Goal: Task Accomplishment & Management: Complete application form

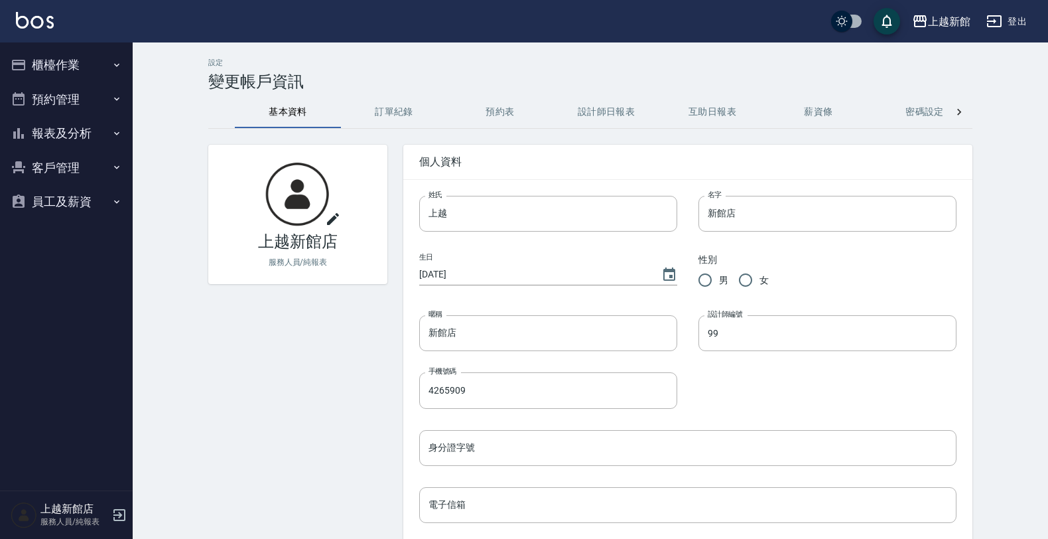
click at [50, 161] on button "客戶管理" at bounding box center [66, 168] width 122 height 34
click at [54, 206] on link "客戶列表" at bounding box center [66, 205] width 122 height 31
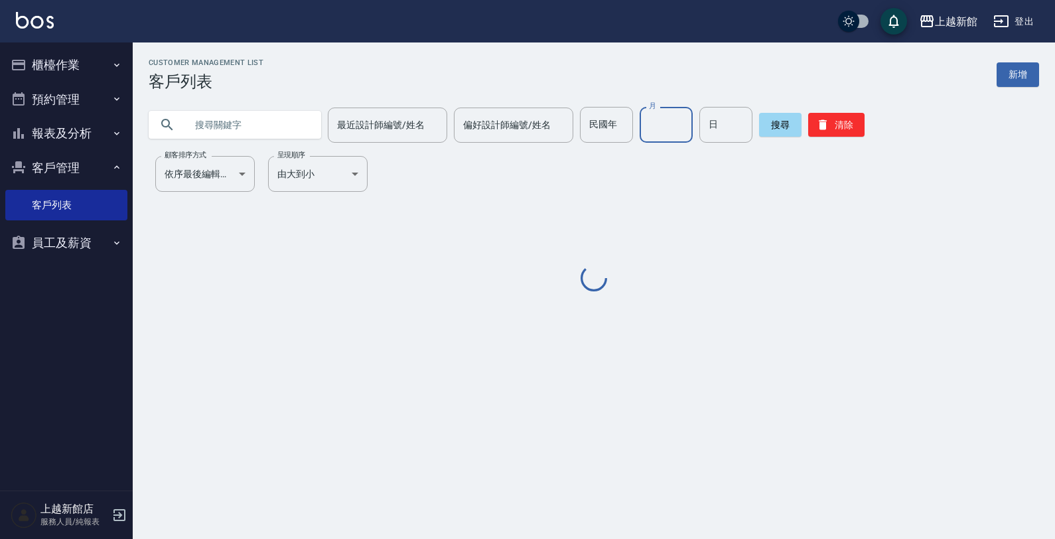
drag, startPoint x: 650, startPoint y: 108, endPoint x: 657, endPoint y: 117, distance: 11.4
click at [657, 117] on input "月" at bounding box center [665, 125] width 53 height 36
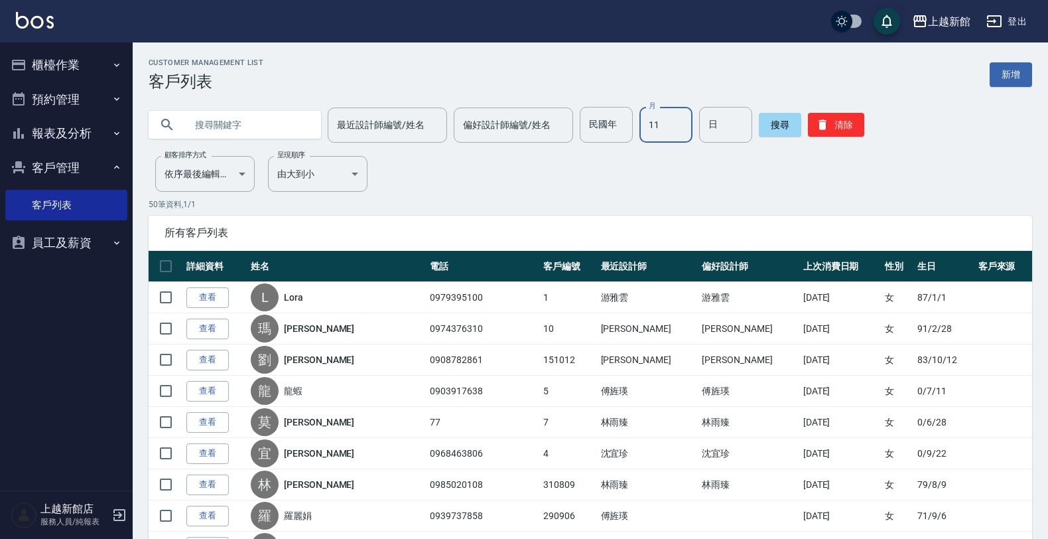
type input "11"
type input "15"
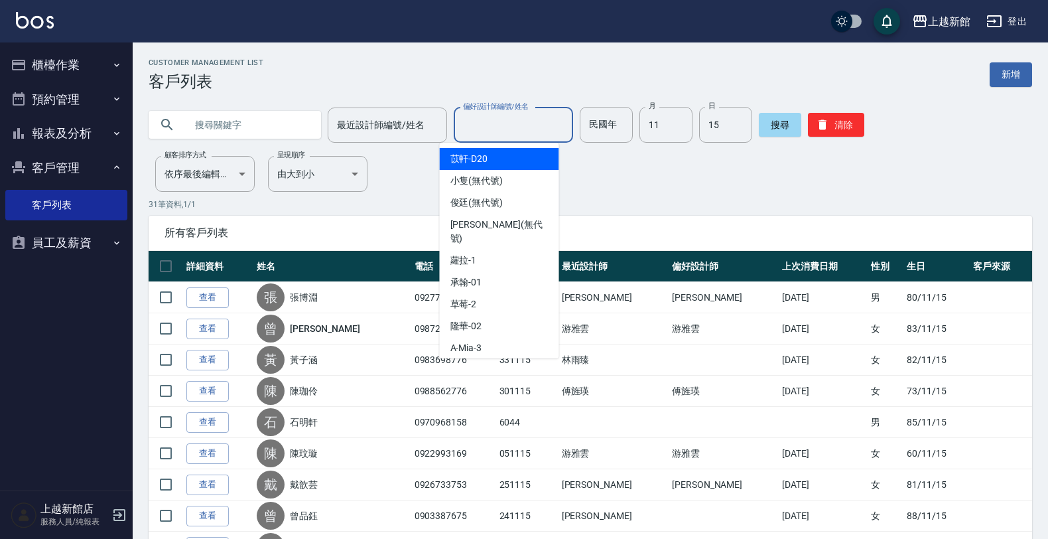
drag, startPoint x: 468, startPoint y: 133, endPoint x: 794, endPoint y: 184, distance: 329.7
click at [479, 124] on input "偏好設計師編號/姓名" at bounding box center [513, 124] width 107 height 23
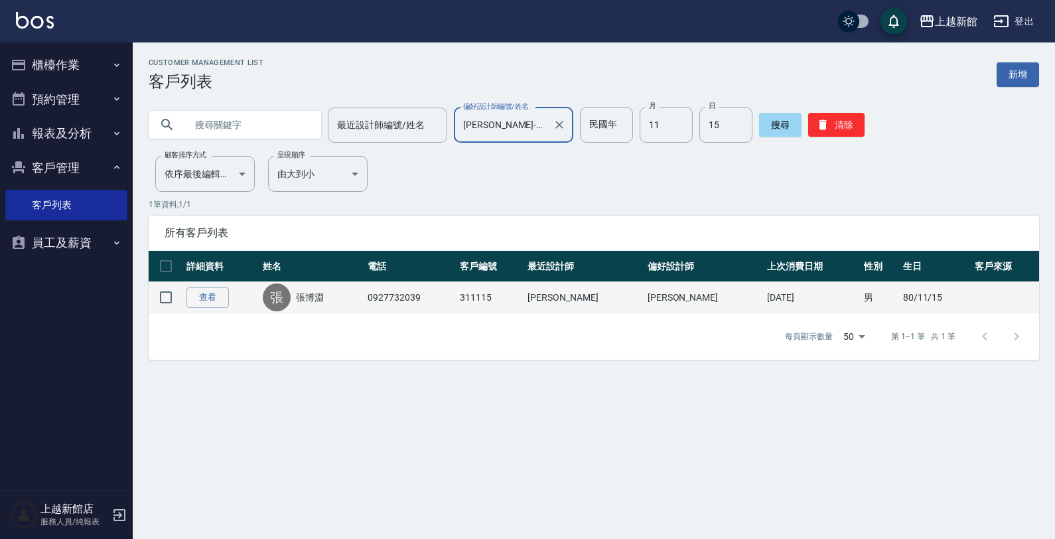
type input "[PERSON_NAME]-18"
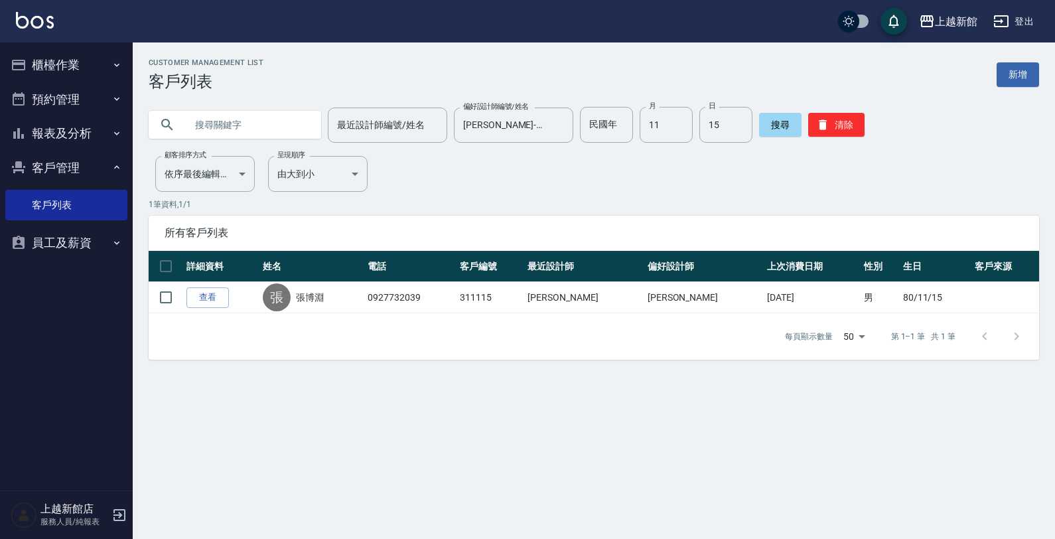
drag, startPoint x: 287, startPoint y: 289, endPoint x: 368, endPoint y: 269, distance: 84.0
click at [367, 269] on table "詳細資料 姓名 電話 客戶編號 最近設計師 偏好設計師 上次消費日期 性別 生日 客戶來源 查看 張 張博淵 0927732039 311115 黃柏森 黃柏…" at bounding box center [594, 282] width 890 height 62
click at [121, 509] on icon "button" at bounding box center [119, 515] width 12 height 12
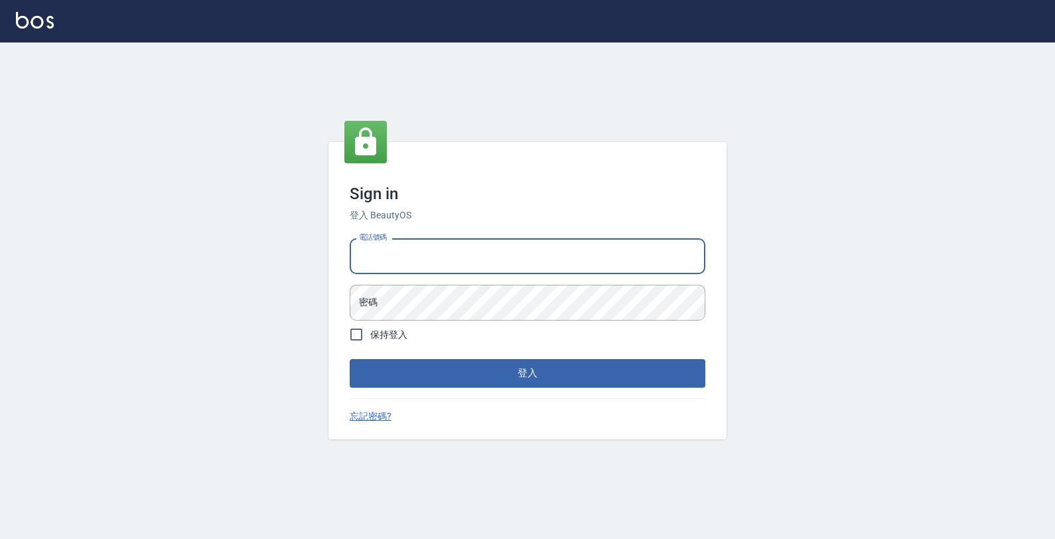
drag, startPoint x: 541, startPoint y: 254, endPoint x: 552, endPoint y: 254, distance: 10.6
click at [542, 253] on input "電話號碼" at bounding box center [528, 256] width 356 height 36
type input "0933303551"
click at [350, 359] on button "登入" at bounding box center [528, 373] width 356 height 28
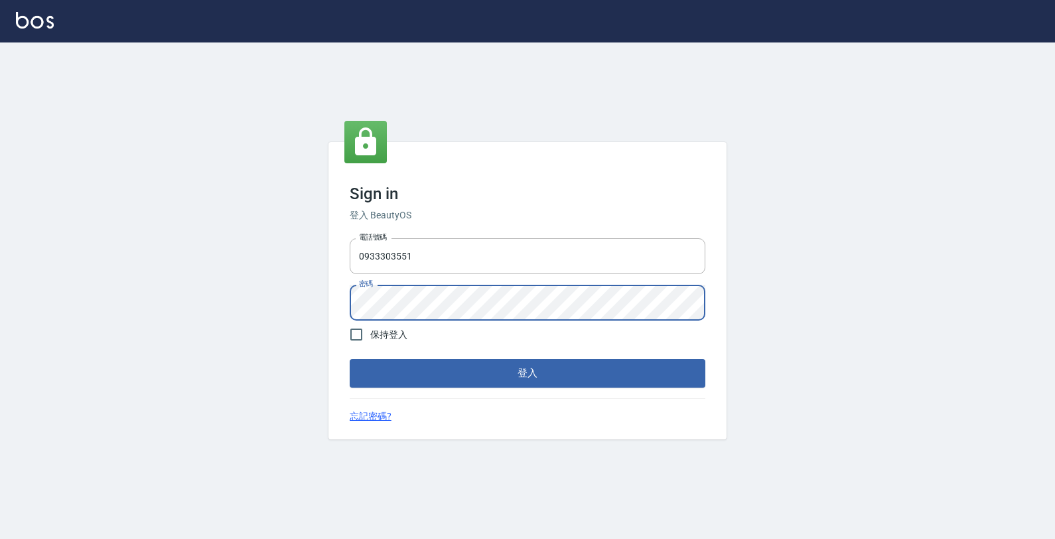
click at [350, 359] on button "登入" at bounding box center [528, 373] width 356 height 28
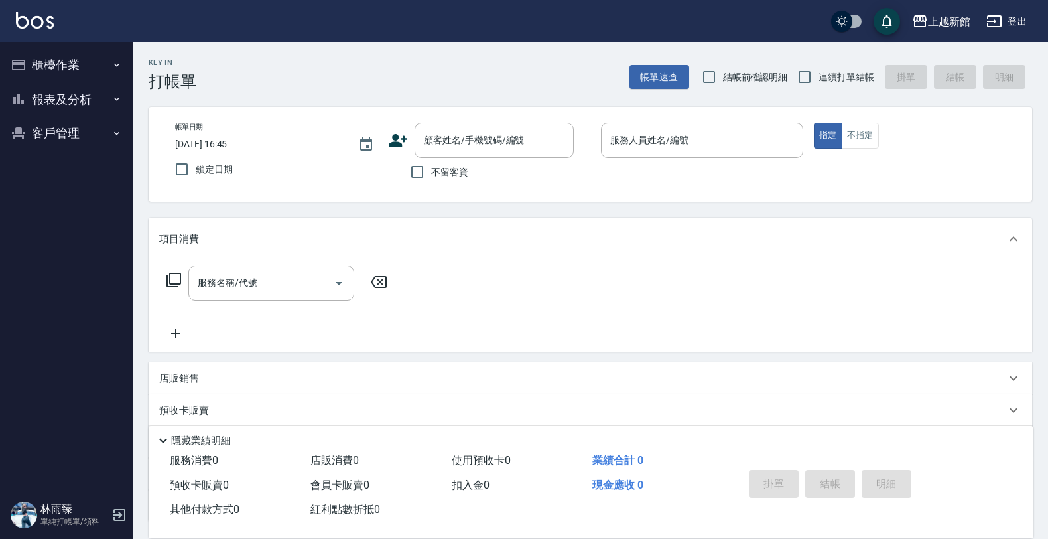
click at [803, 61] on div "Key In 打帳單 帳單速查 結帳前確認明細 連續打單結帳 掛單 結帳 明細" at bounding box center [582, 66] width 899 height 48
click at [799, 72] on input "連續打單結帳" at bounding box center [805, 77] width 28 height 28
checkbox input "true"
drag, startPoint x: 524, startPoint y: 155, endPoint x: 532, endPoint y: 149, distance: 9.6
click at [532, 149] on div "顧客姓名/手機號碼/編號" at bounding box center [494, 140] width 159 height 35
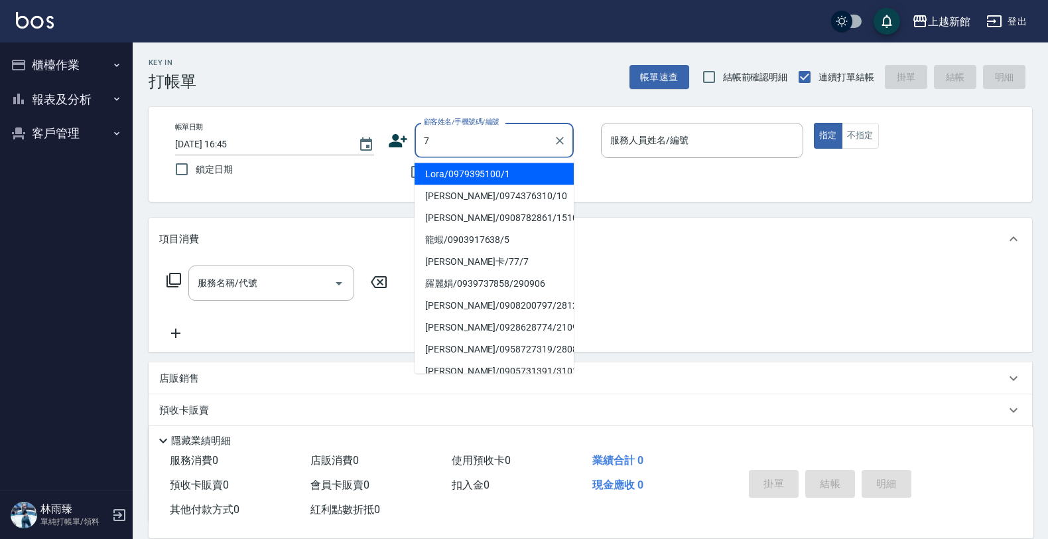
type input "Lora/0979395100/1"
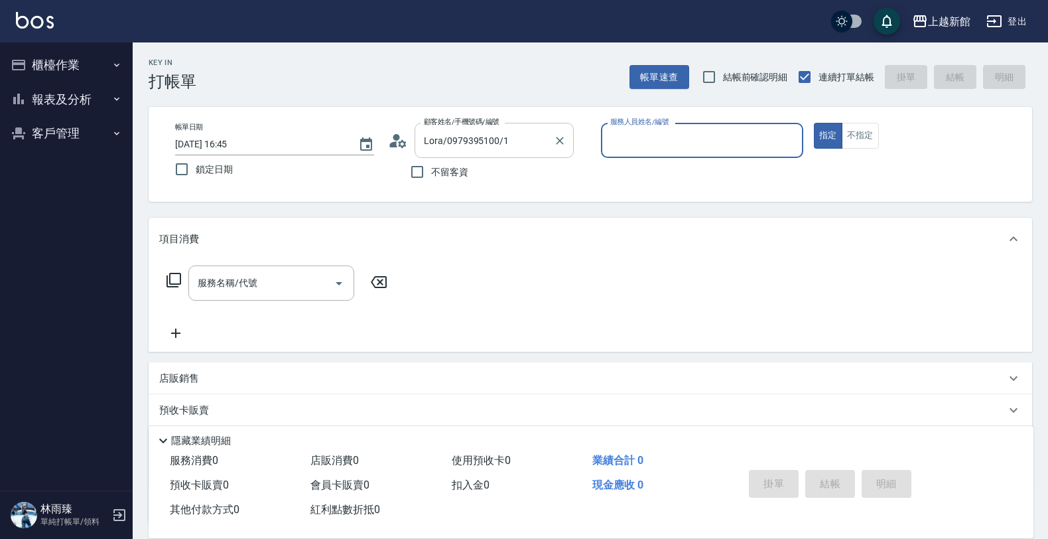
click at [814, 123] on button "指定" at bounding box center [828, 136] width 29 height 26
type button "true"
type input "[PERSON_NAME]-1"
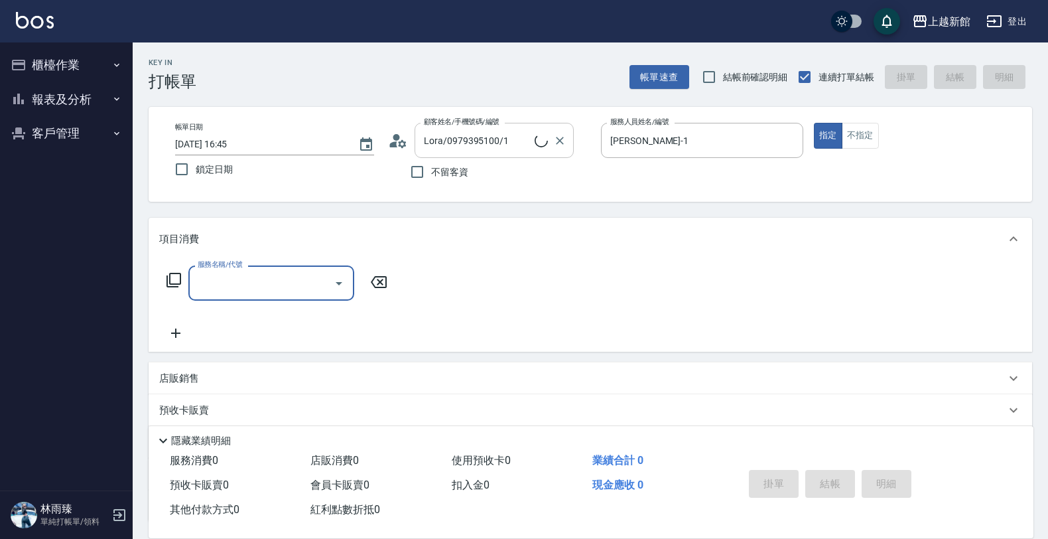
type input "[PERSON_NAME]卡/77/7"
type input "莫尼卡-7"
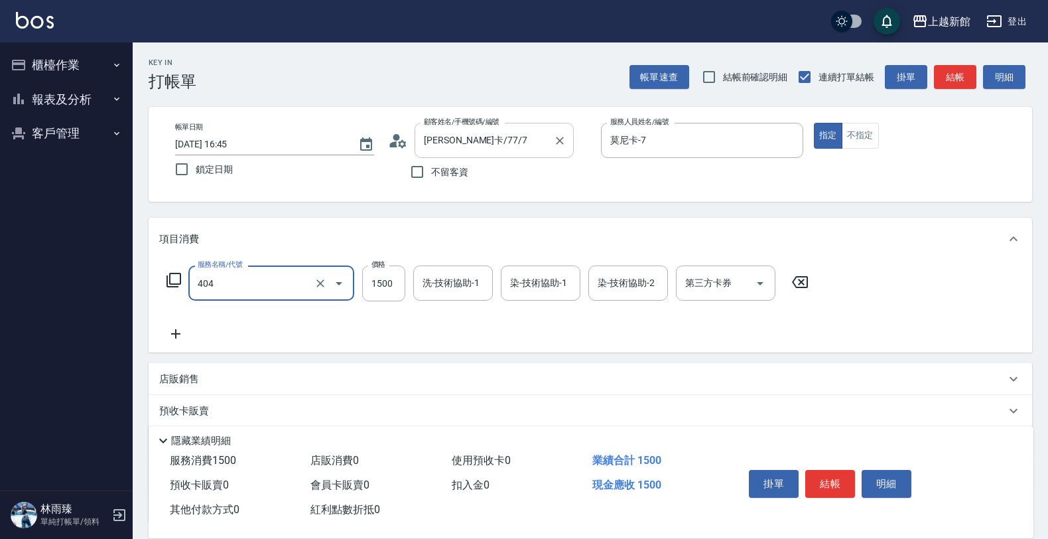
type input "設計染髮(404)"
type input "2399"
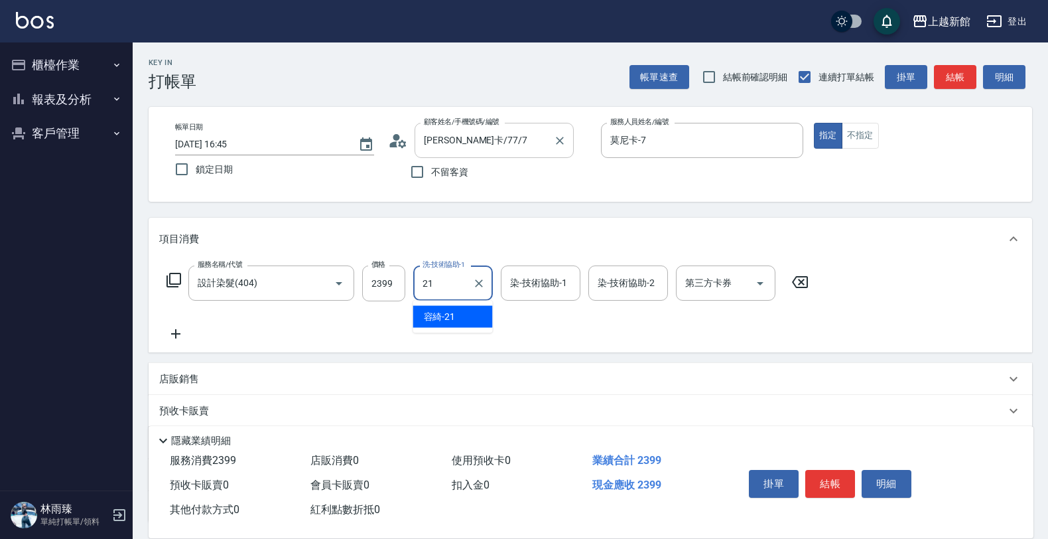
type input "容綺-21"
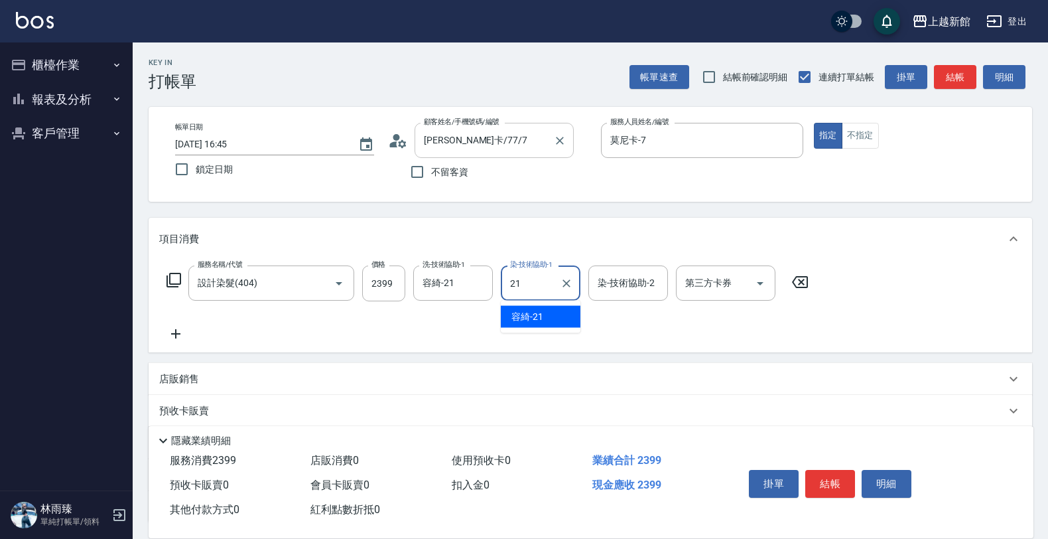
type input "容綺-21"
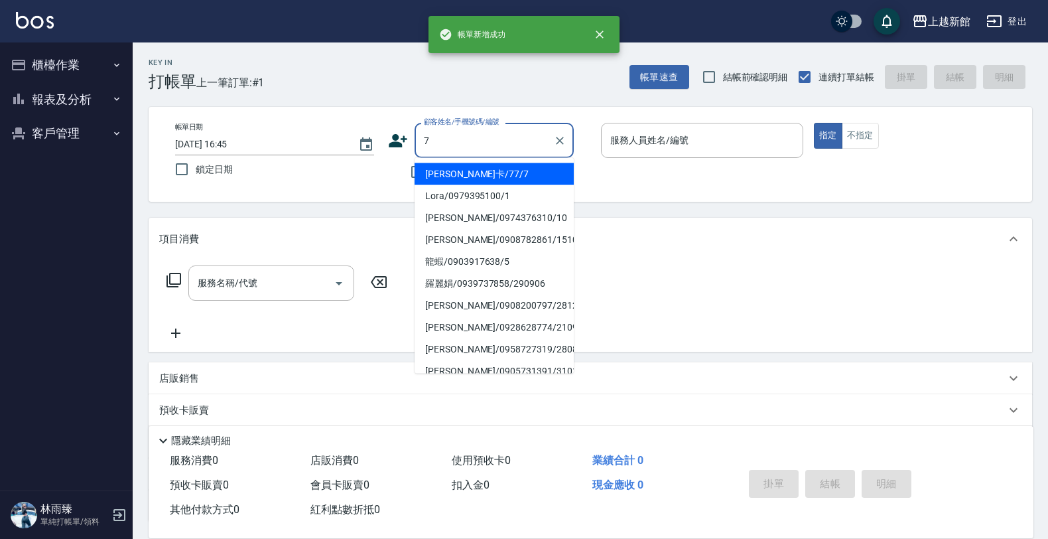
type input "[PERSON_NAME]卡/77/7"
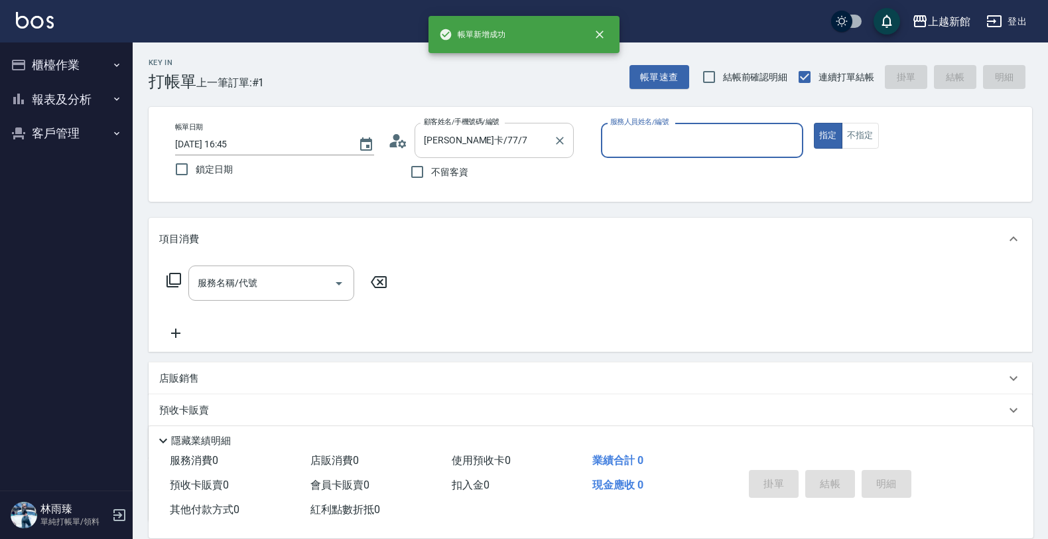
click at [814, 123] on button "指定" at bounding box center [828, 136] width 29 height 26
type input "莫尼卡-7"
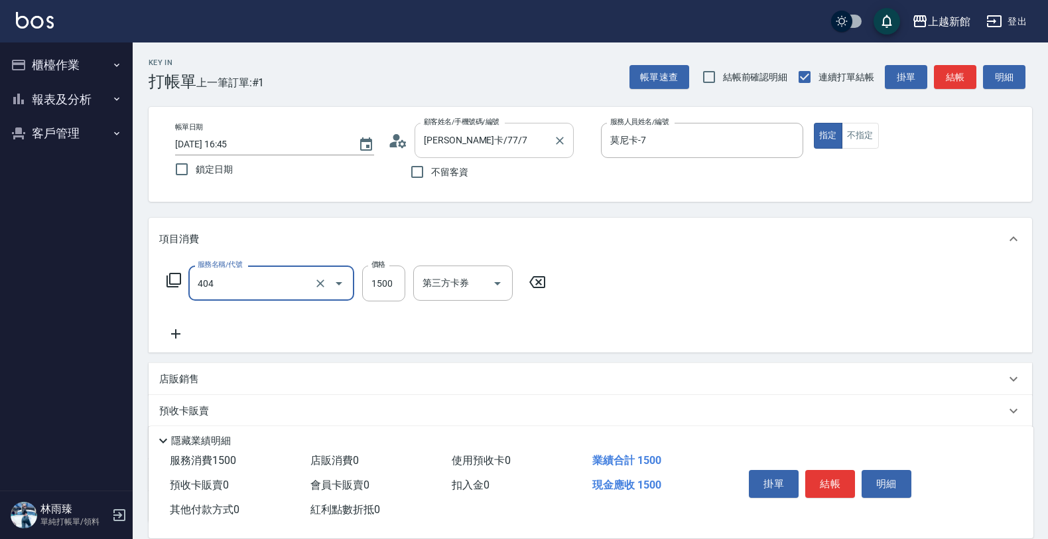
type input "設計染髮(404)"
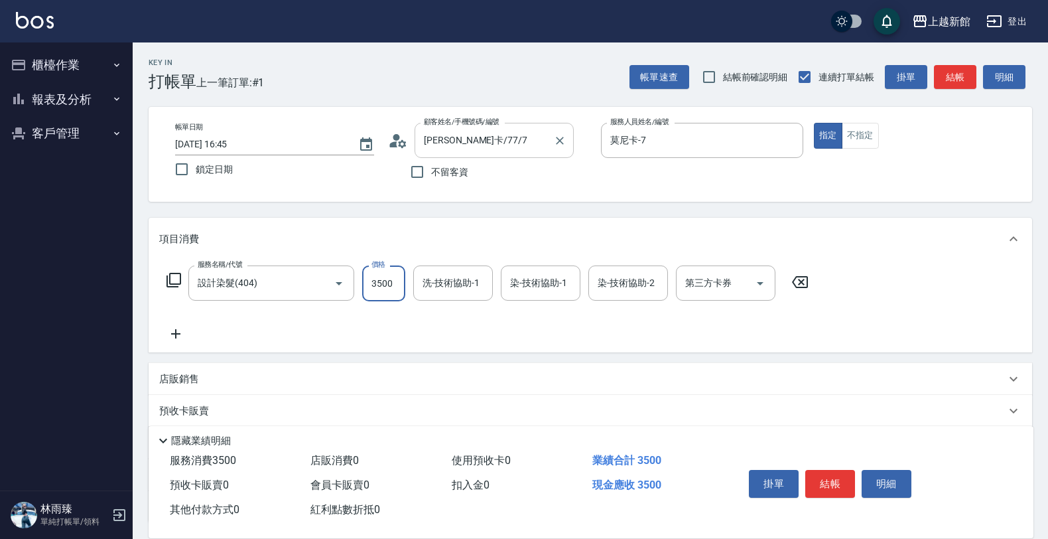
type input "3500"
type input "容綺-21"
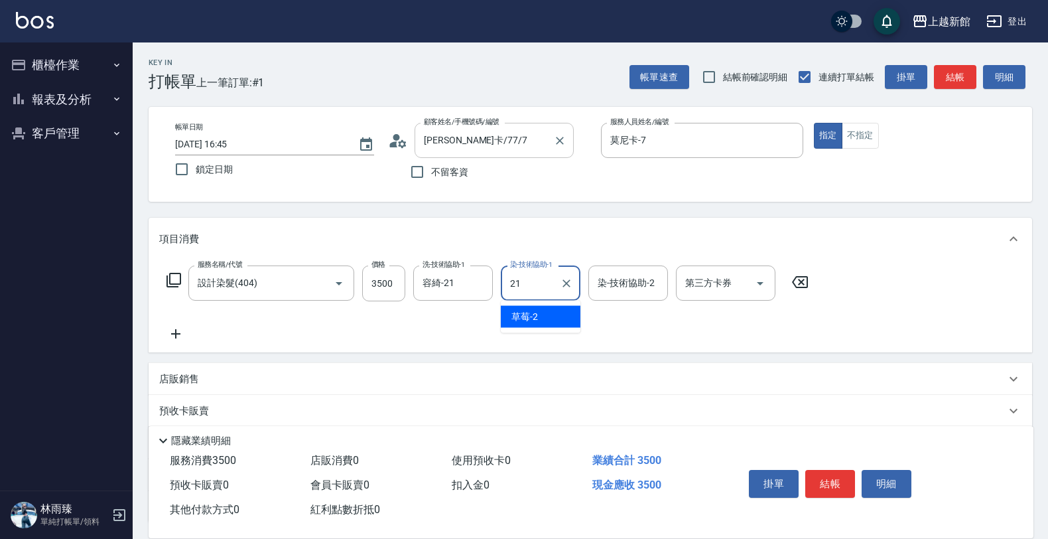
type input "容綺-21"
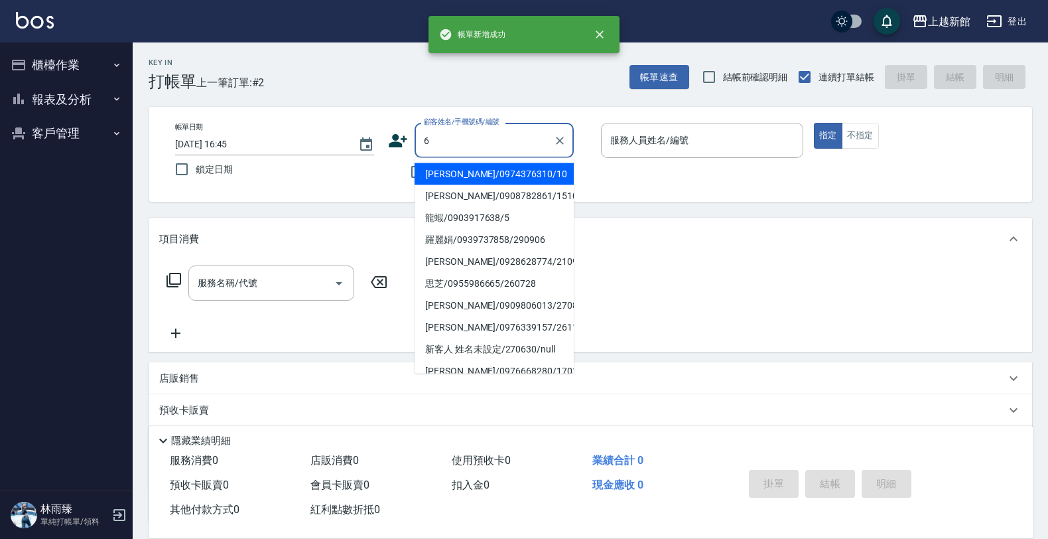
type input "[PERSON_NAME]/0974376310/10"
click at [814, 123] on button "指定" at bounding box center [828, 136] width 29 height 26
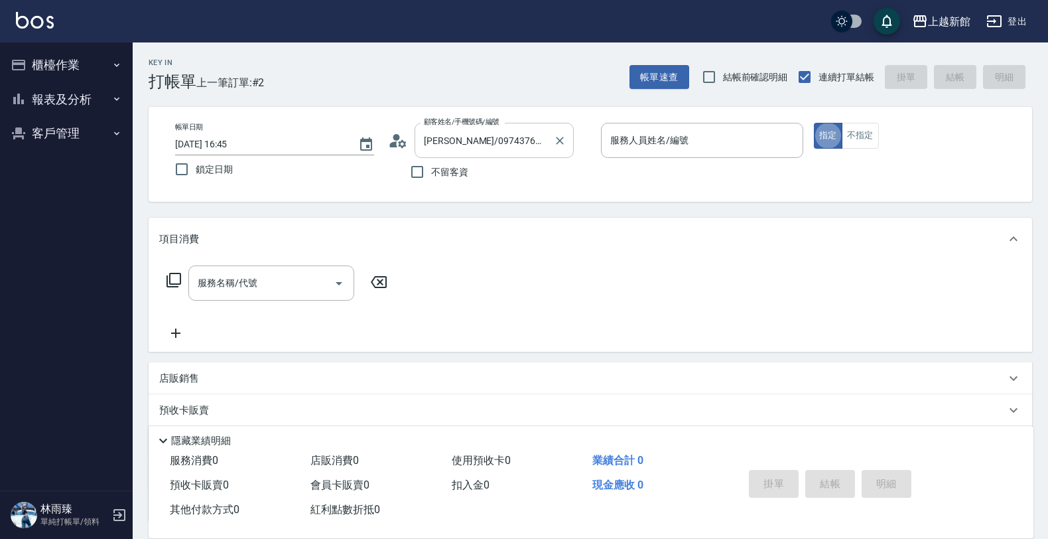
type input "瑪沙-10"
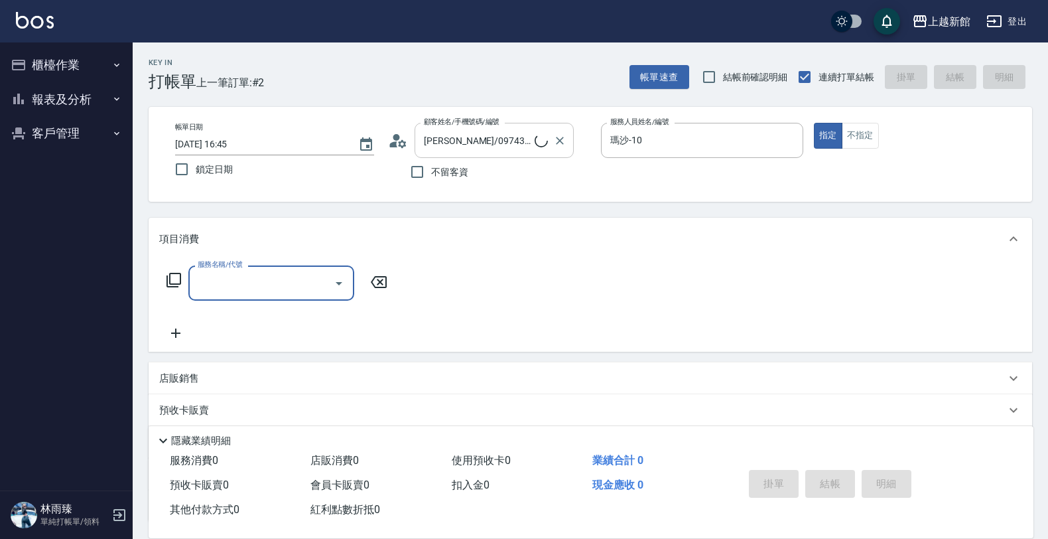
type input "[PERSON_NAME]/6_[PERSON_NAME]/6"
type input "[PERSON_NAME]-6"
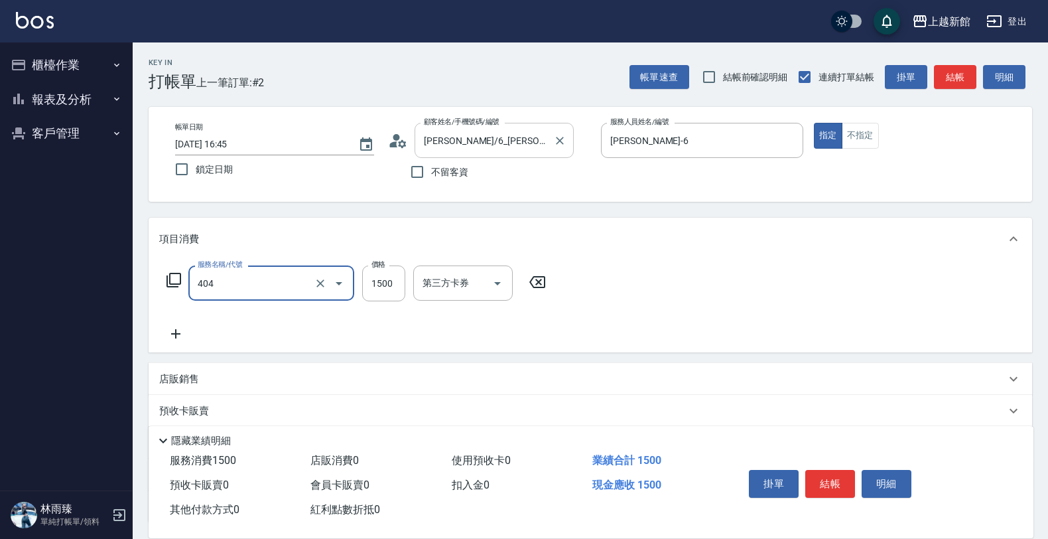
type input "設計染髮(404)"
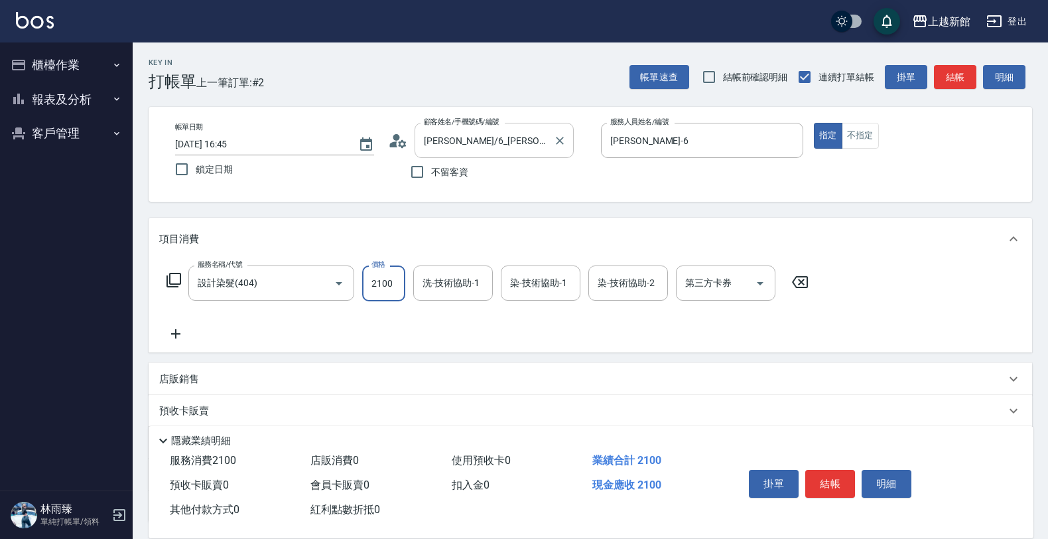
type input "2100"
type input "[PERSON_NAME]-24"
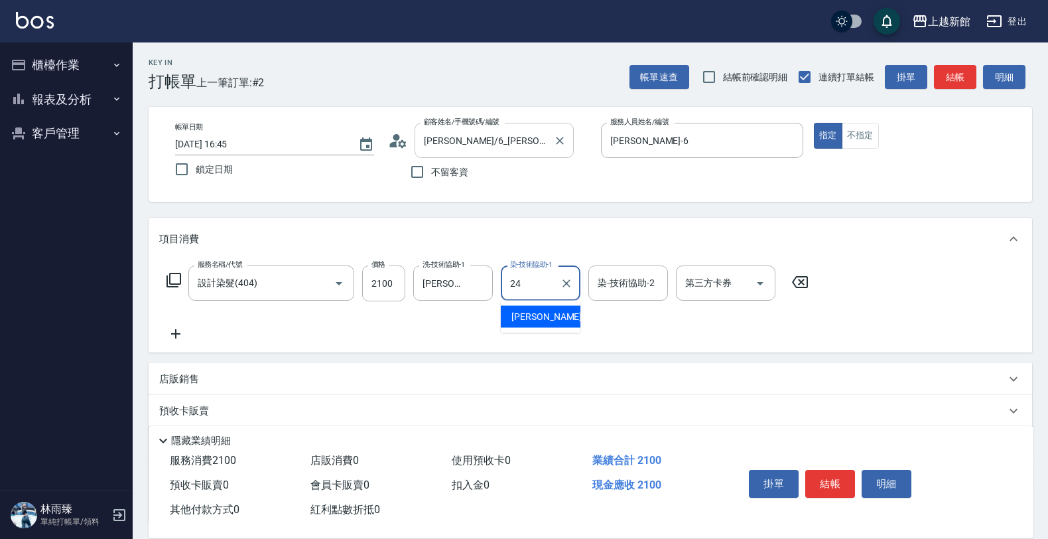
type input "[PERSON_NAME]-24"
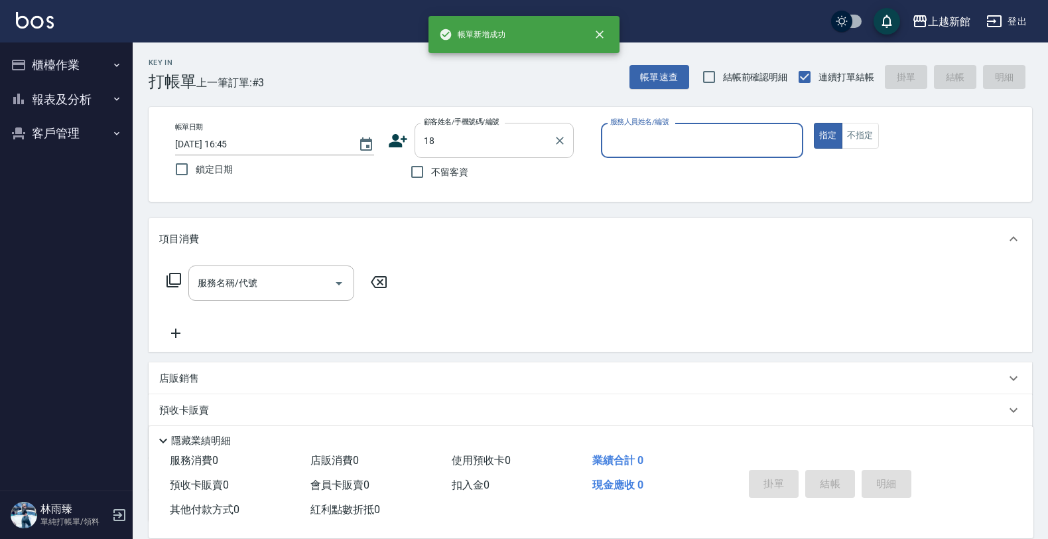
click at [814, 123] on button "指定" at bounding box center [828, 136] width 29 height 26
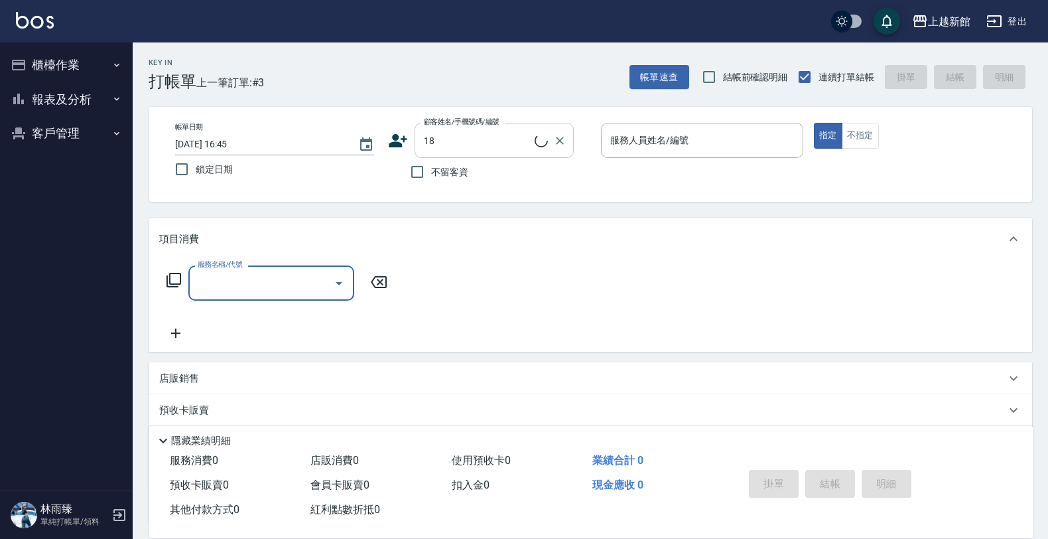
type input "ksen/095165468/18"
type input "[PERSON_NAME]-18"
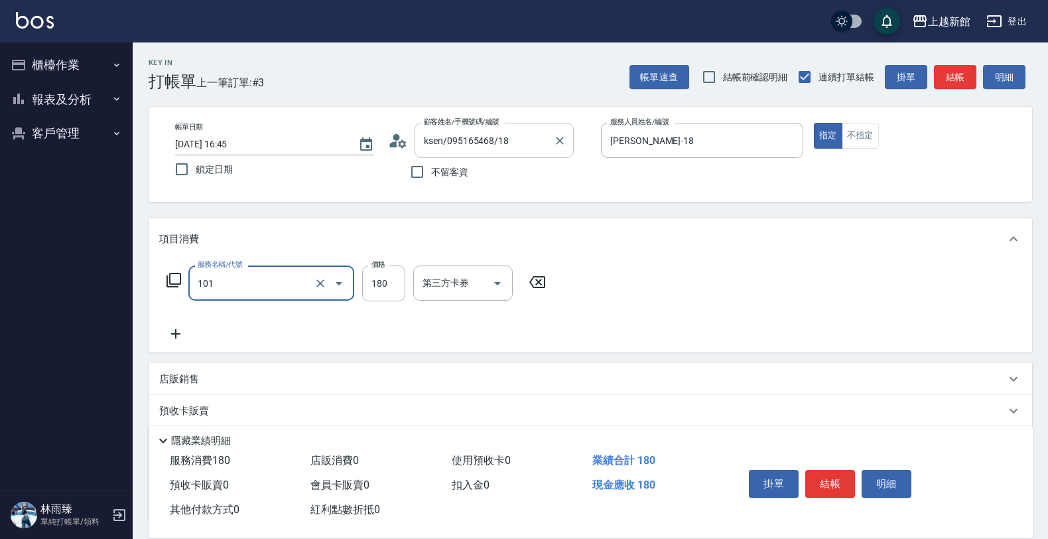
type input "洗髮250(101)"
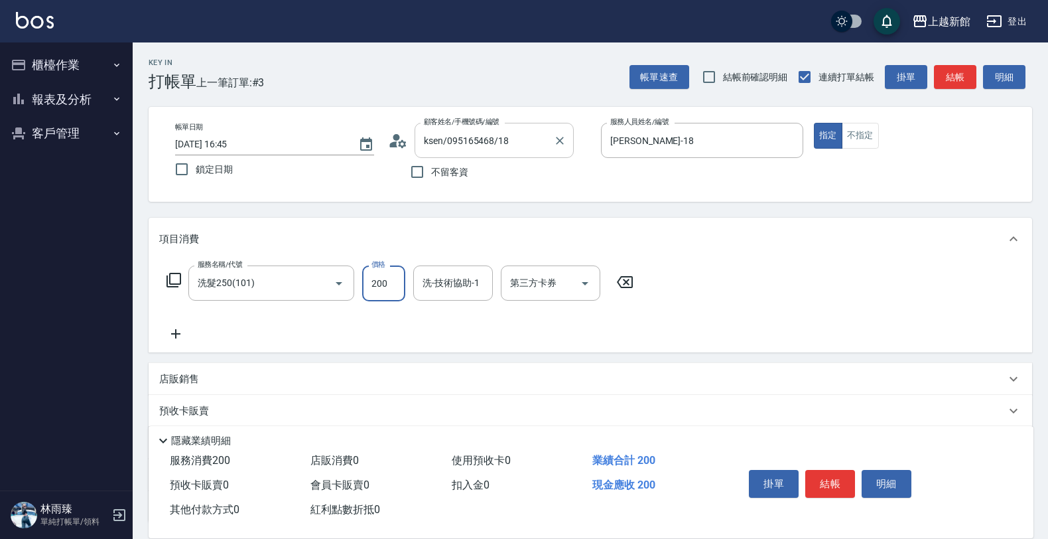
type input "200"
type input "容綺-21"
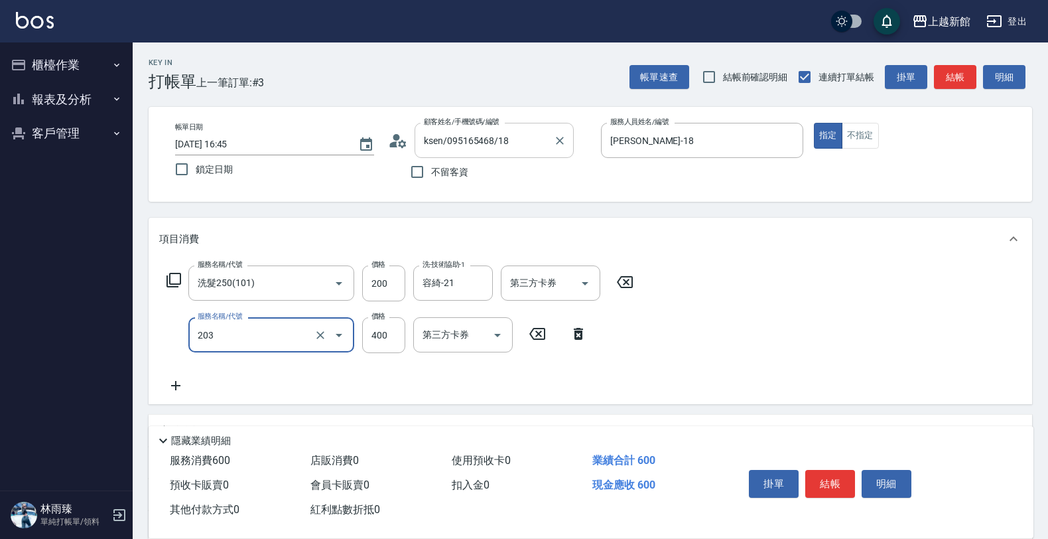
type input "指定單剪(203)"
type input "600"
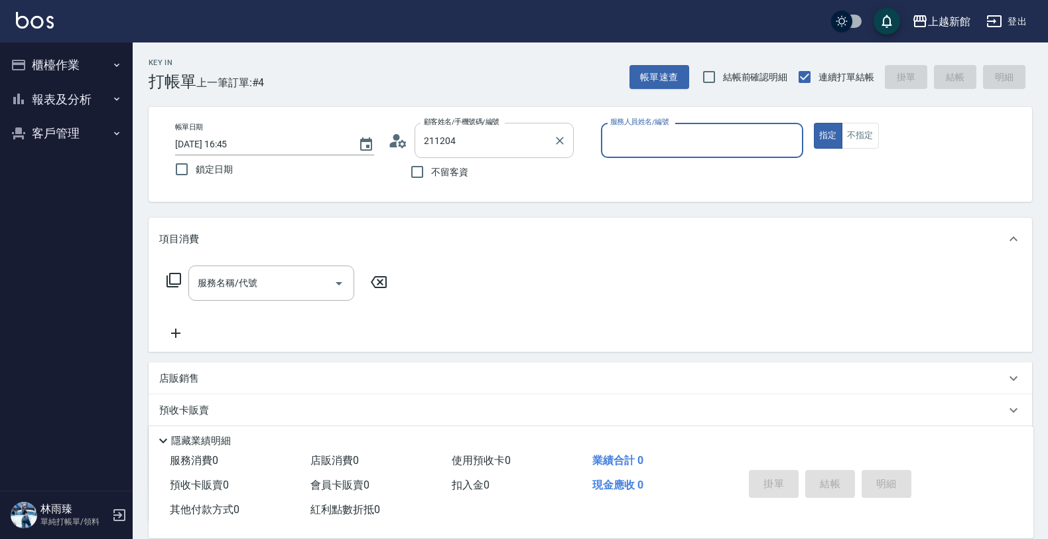
type input "[PERSON_NAME]/0975352269/211204"
type input "[PERSON_NAME]-1"
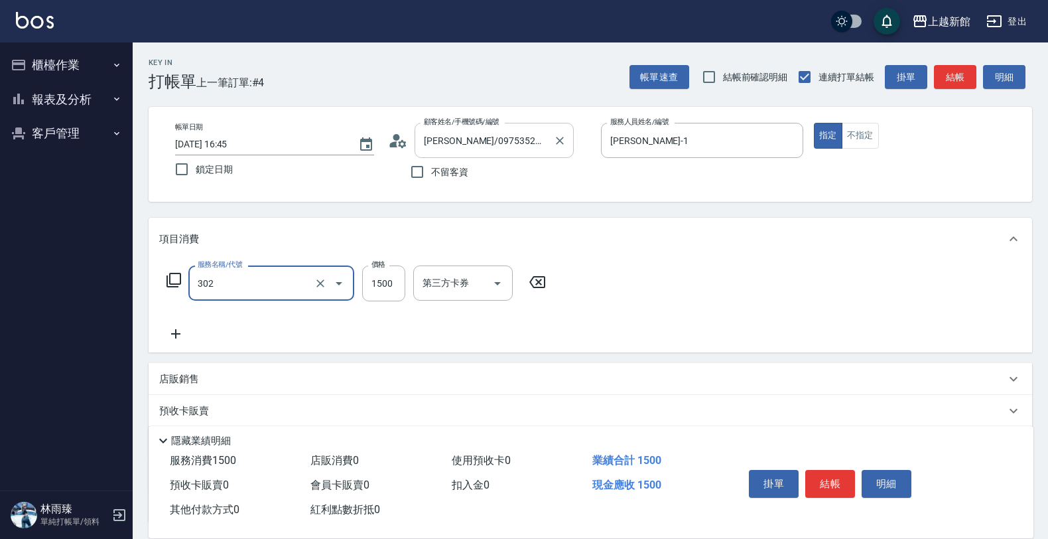
type input "設計燙髮(302)"
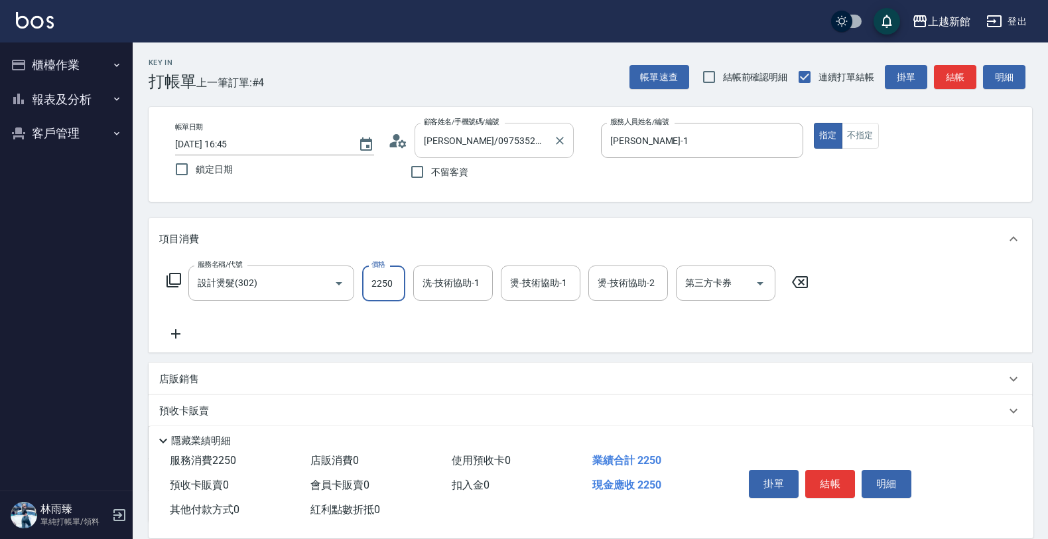
type input "2250"
type input "[PERSON_NAME]-24"
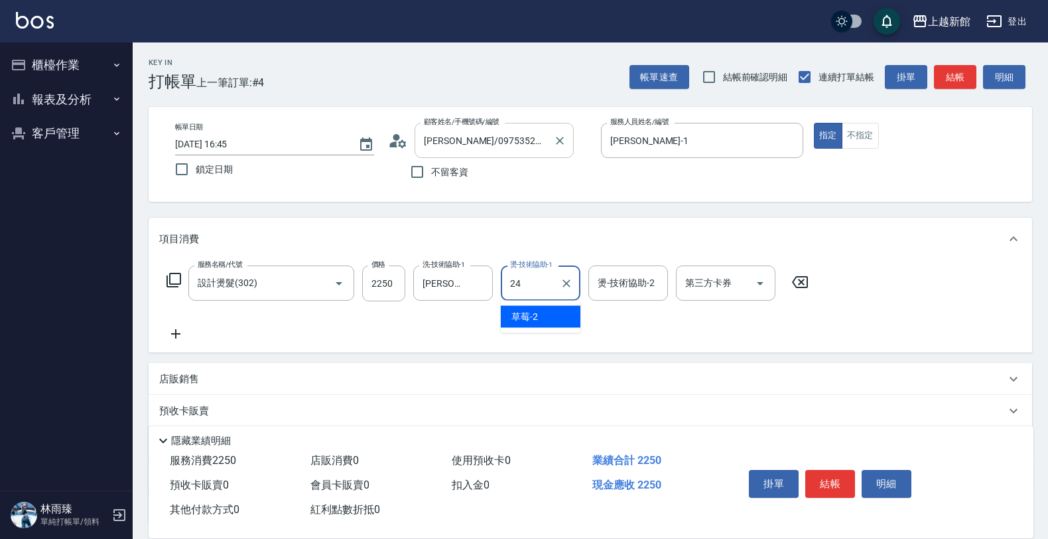
type input "[PERSON_NAME]-24"
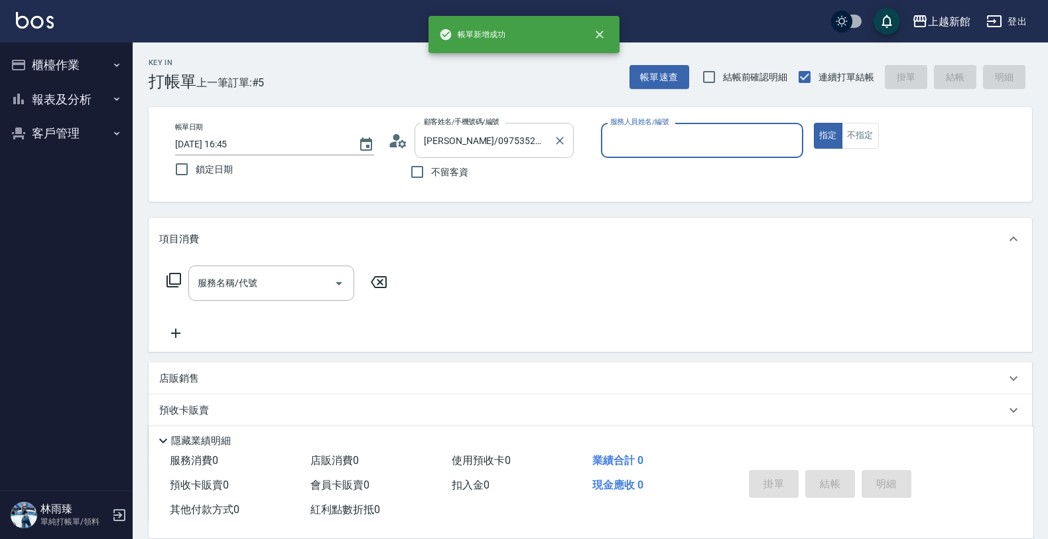
click at [814, 123] on button "指定" at bounding box center [828, 136] width 29 height 26
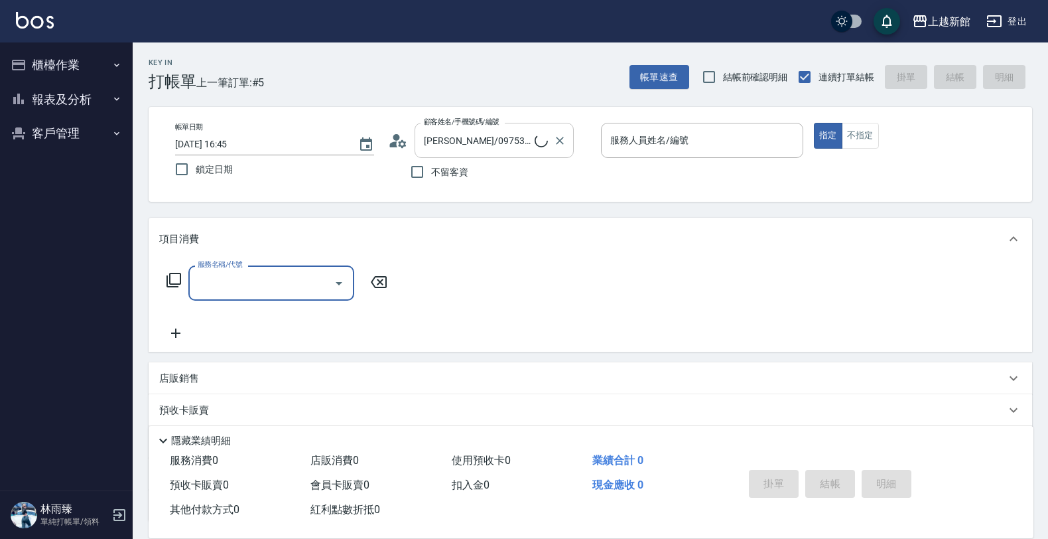
type input "店花草霉/0930557925/2"
type input "草莓-2"
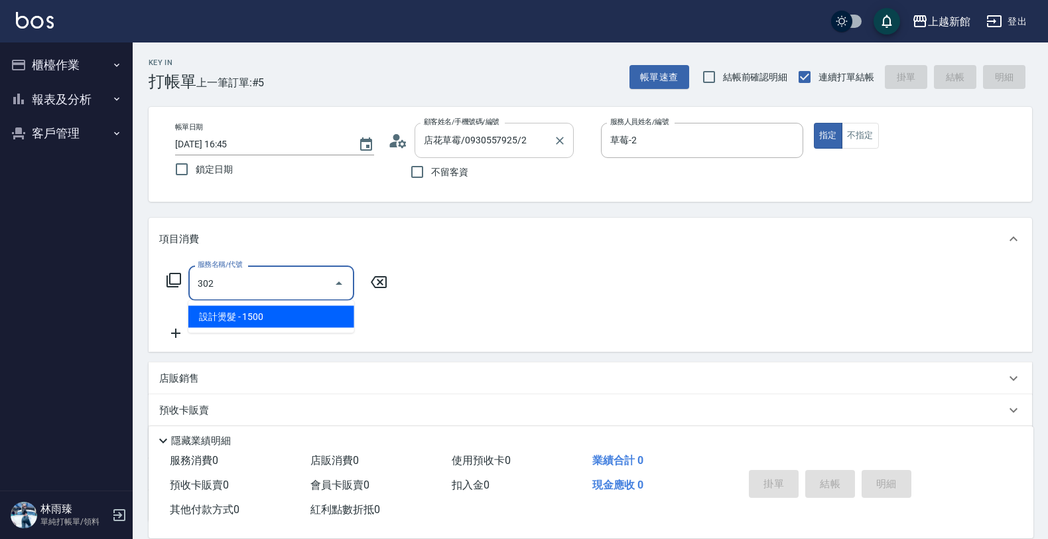
type input "設計燙髮(302)"
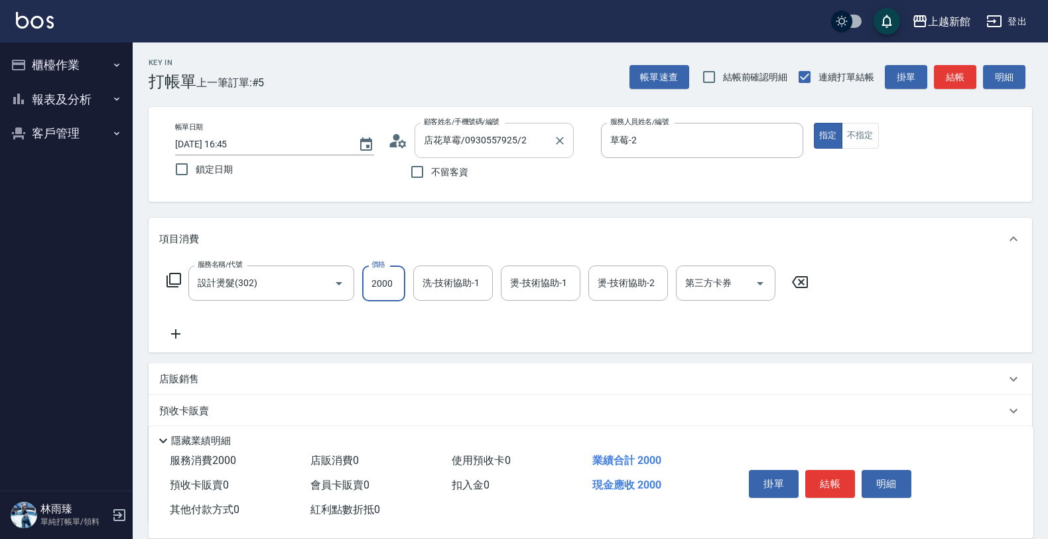
type input "2000"
type input "草莓-2"
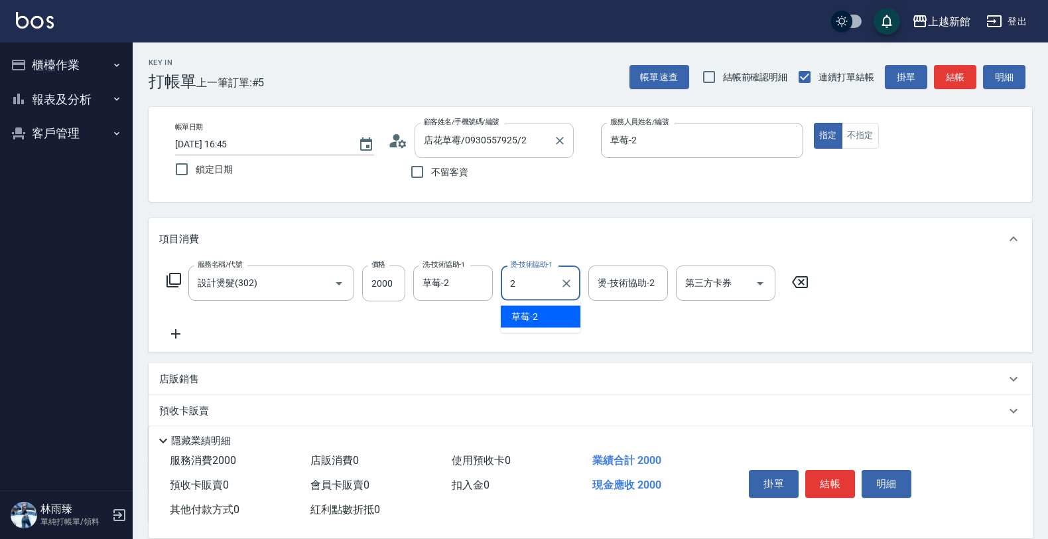
type input "草莓-2"
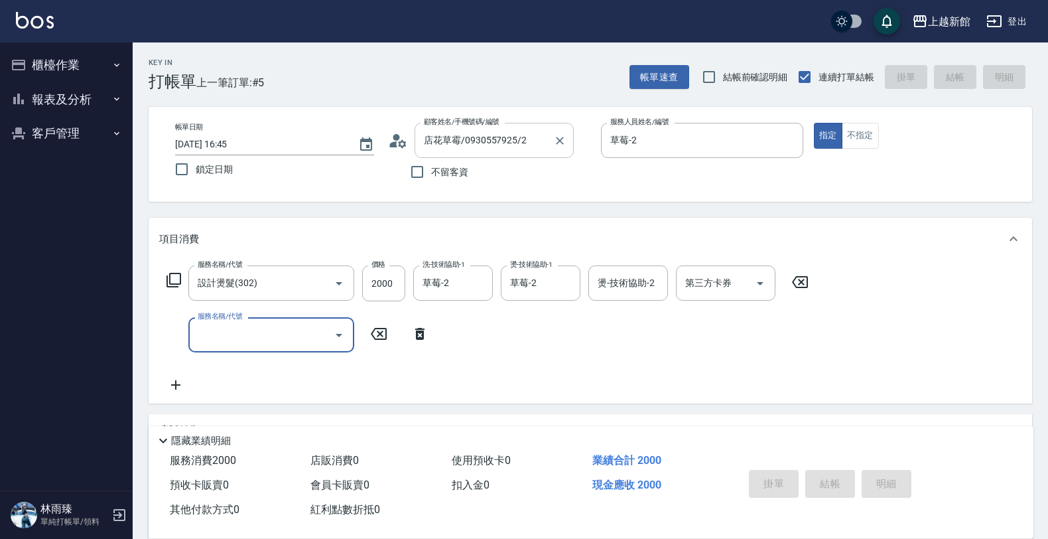
type input "[DATE] 16:46"
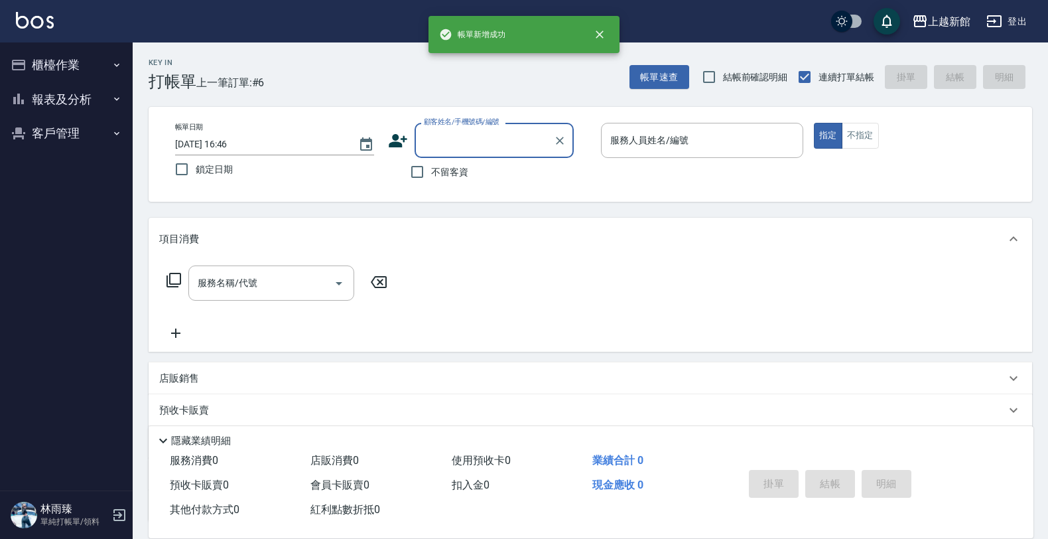
type input "5"
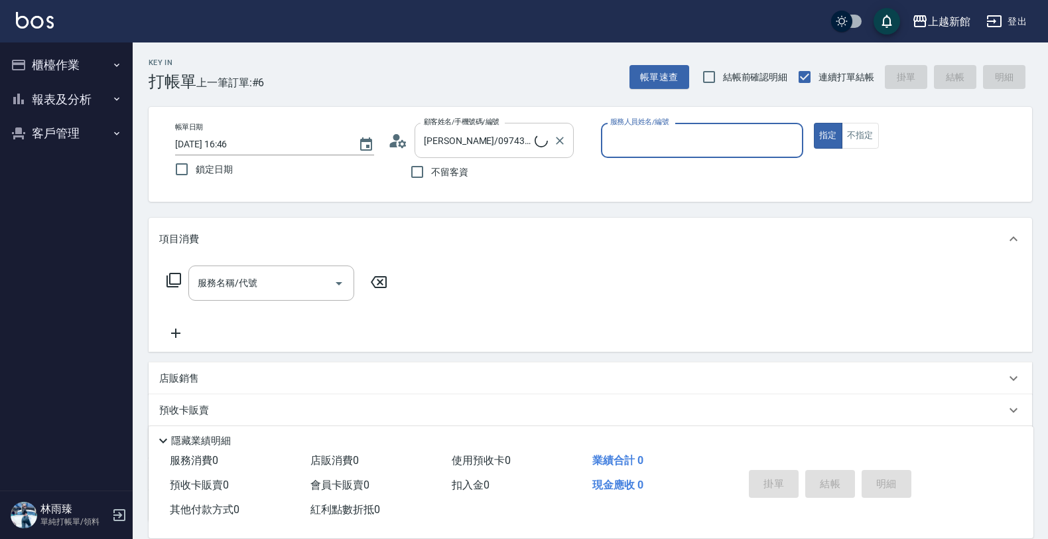
click at [814, 123] on button "指定" at bounding box center [828, 136] width 29 height 26
type input "[PERSON_NAME]/6_[PERSON_NAME]/6"
type input "[PERSON_NAME]-6"
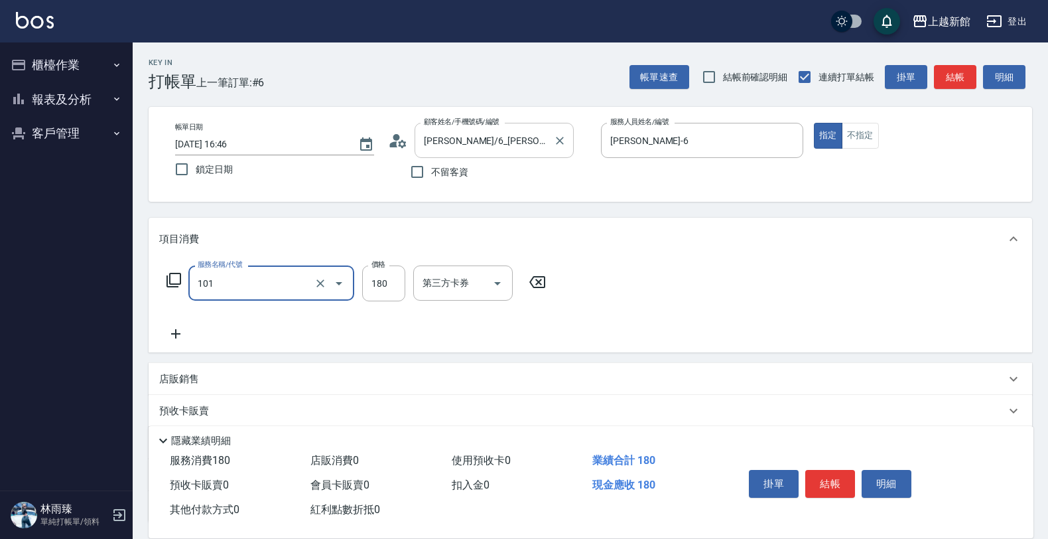
type input "洗髮250(101)"
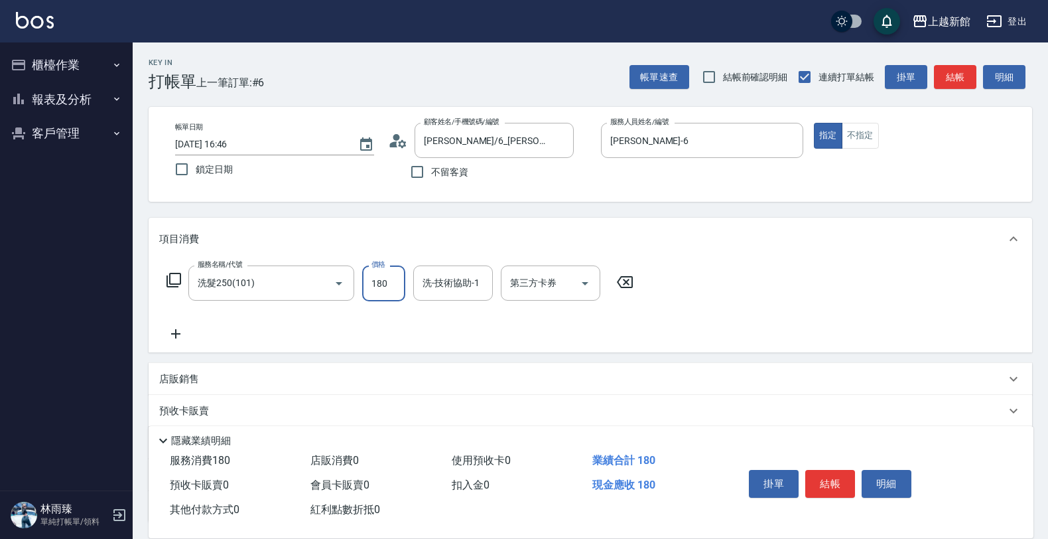
click at [375, 275] on input "180" at bounding box center [383, 283] width 43 height 36
type input "150"
type input "[PERSON_NAME]-24"
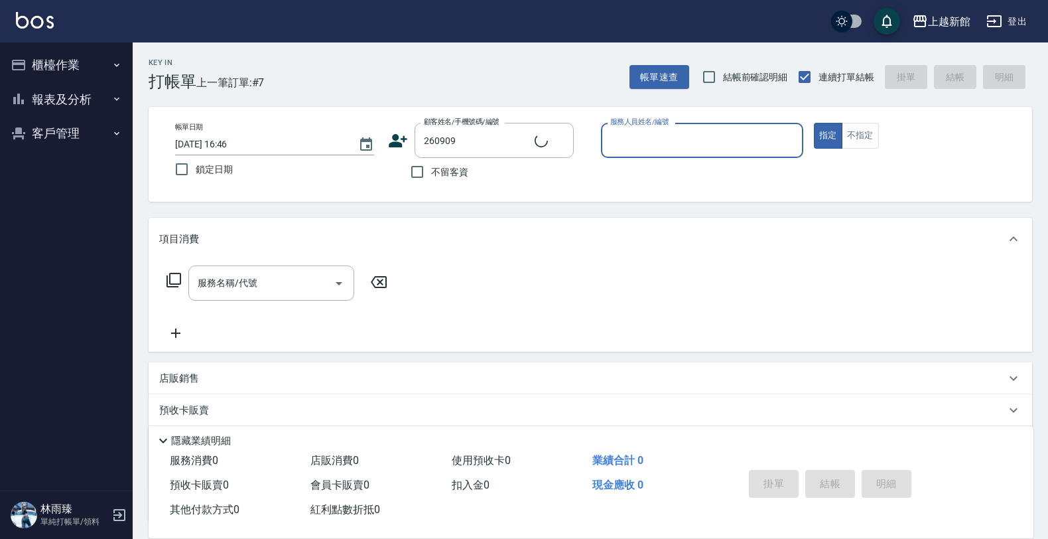
type input "[PERSON_NAME]/0989796291/260909"
type input "[PERSON_NAME]-18"
click at [814, 123] on button "指定" at bounding box center [828, 136] width 29 height 26
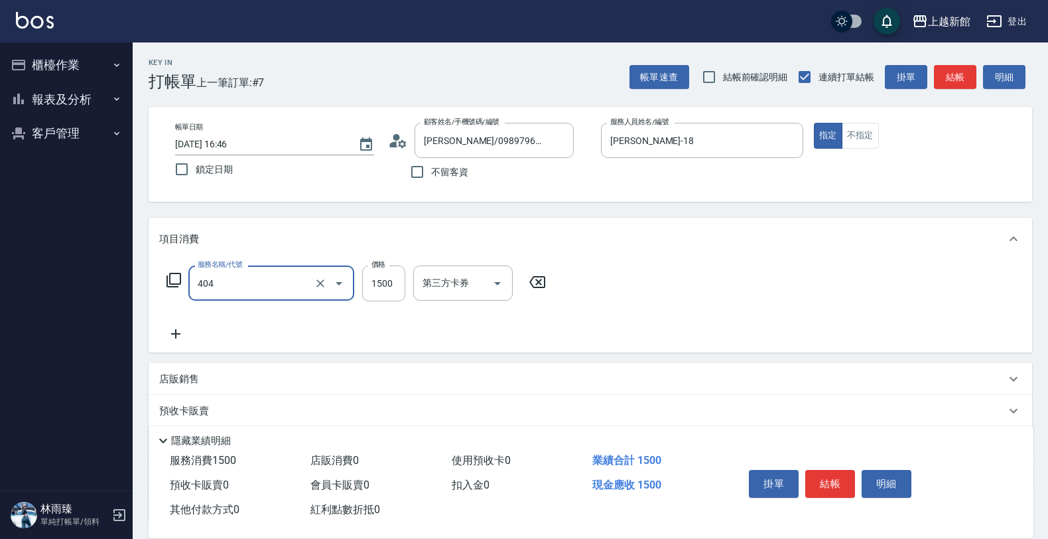
type input "設計染髮(404)"
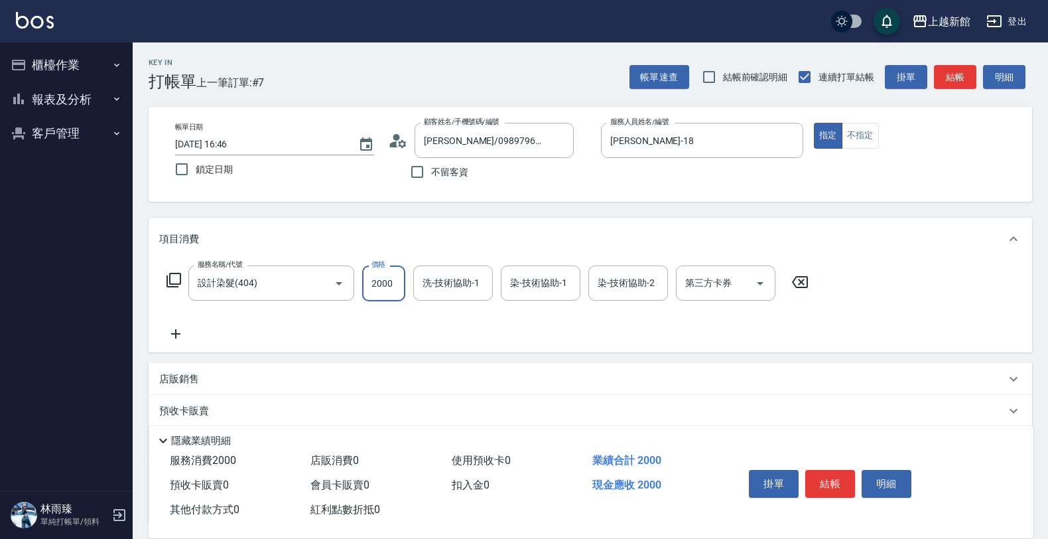
type input "2000"
type input "容綺-21"
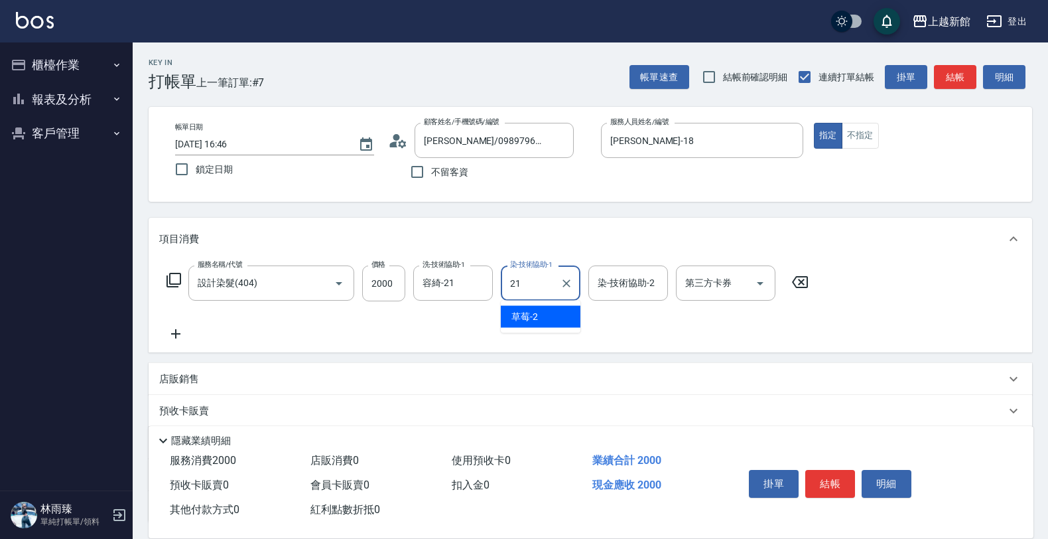
type input "容綺-21"
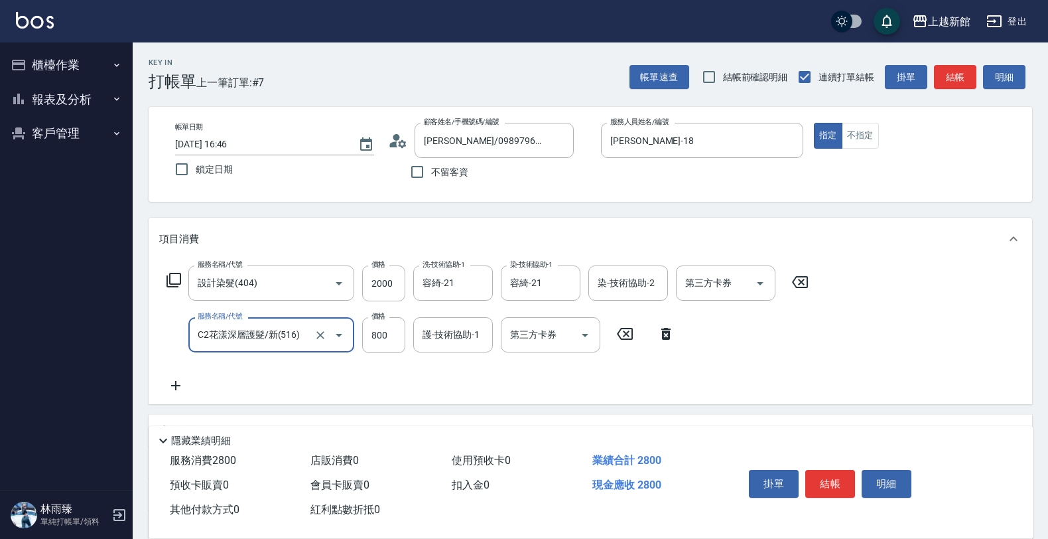
type input "C2花漾深層護髮/新(516)"
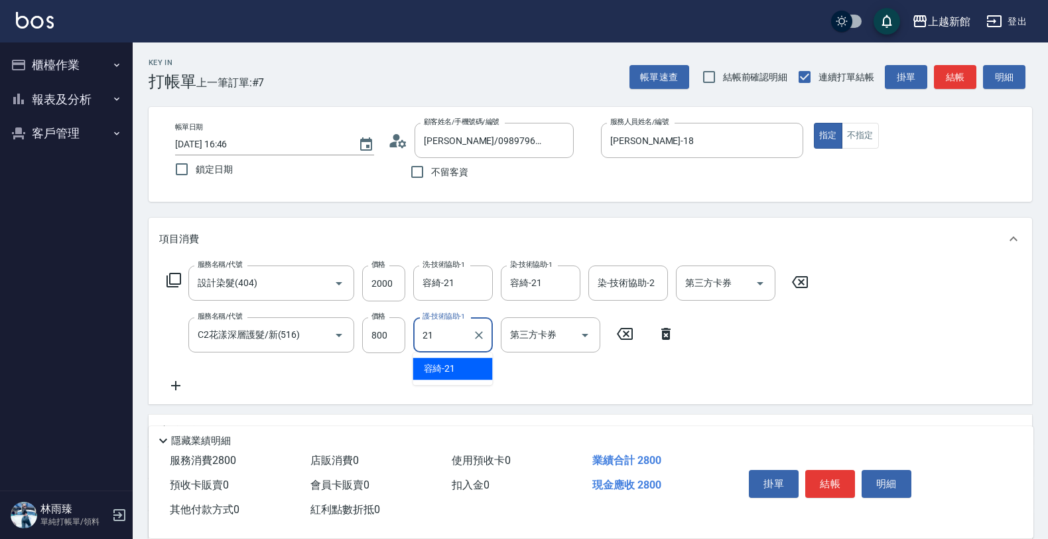
type input "容綺-21"
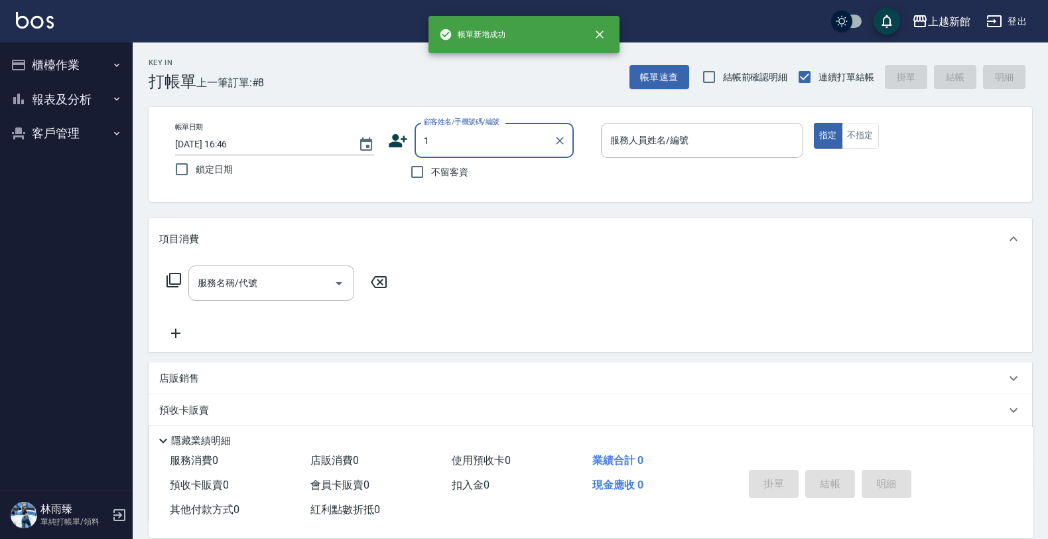
type input "[PERSON_NAME]/0989796291/260909"
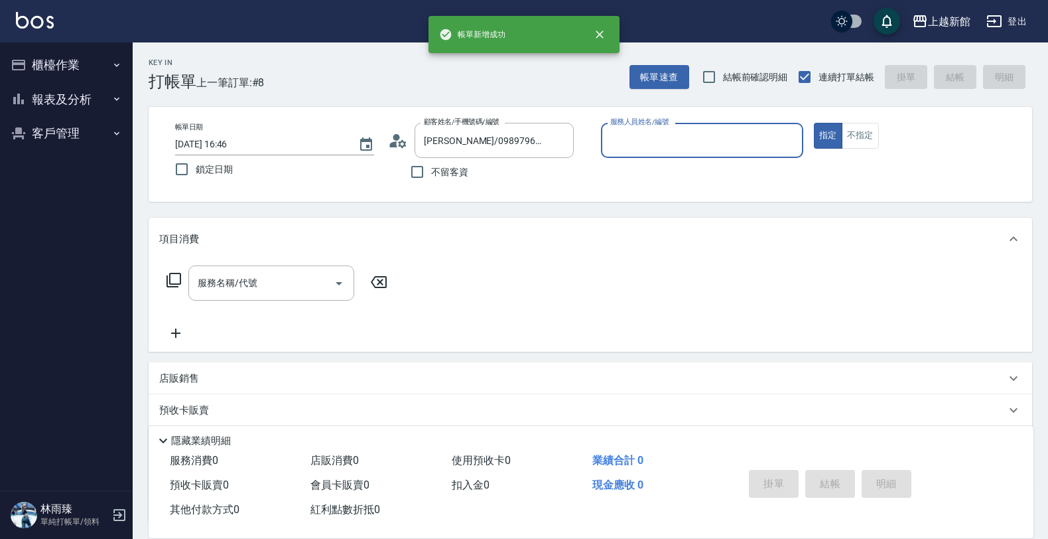
click at [814, 123] on button "指定" at bounding box center [828, 136] width 29 height 26
type input "[PERSON_NAME]-18"
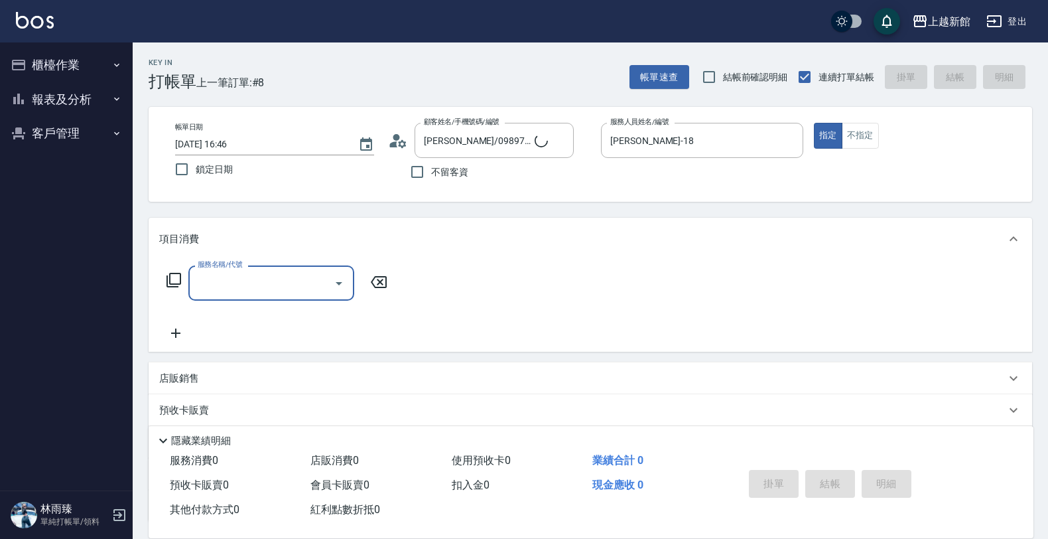
type input "Lora/0979395100/1"
type input "[PERSON_NAME]-1"
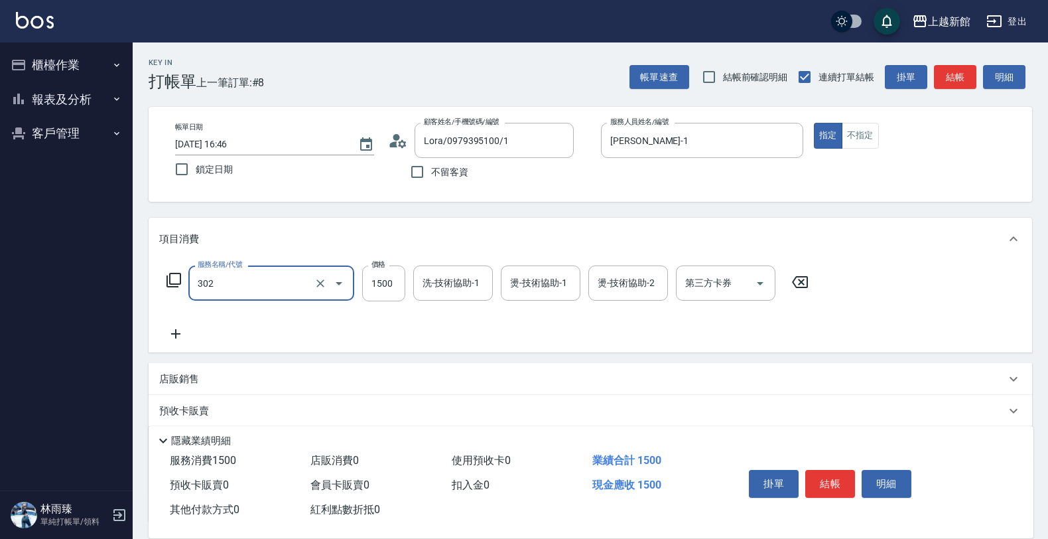
type input "設計燙髮(302)"
type input "2500"
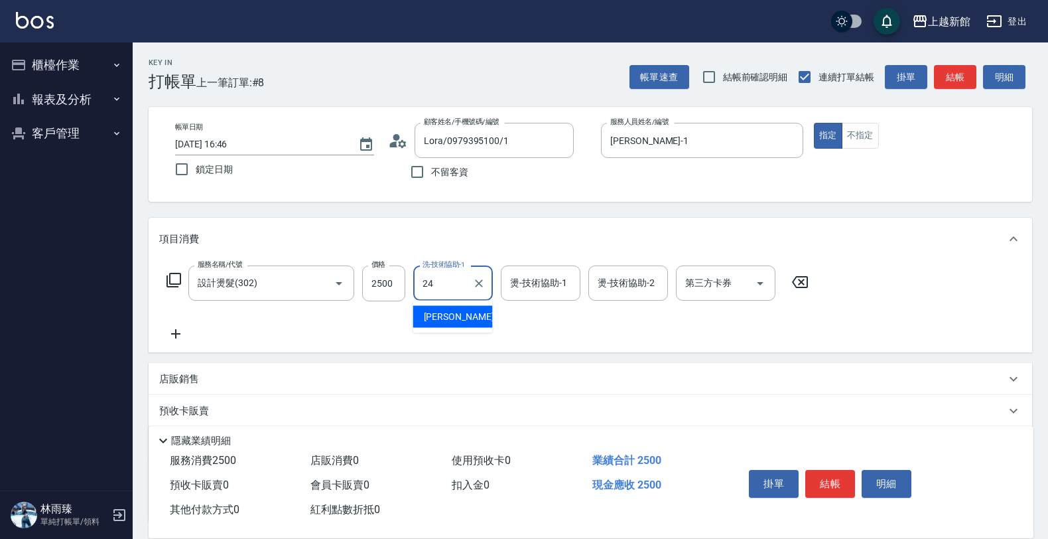
type input "[PERSON_NAME]-24"
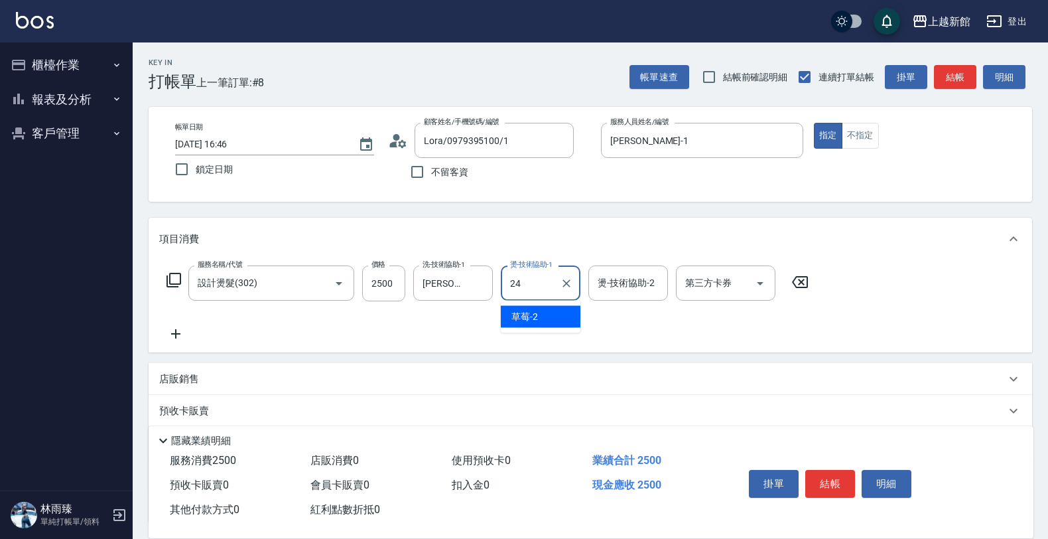
type input "[PERSON_NAME]-24"
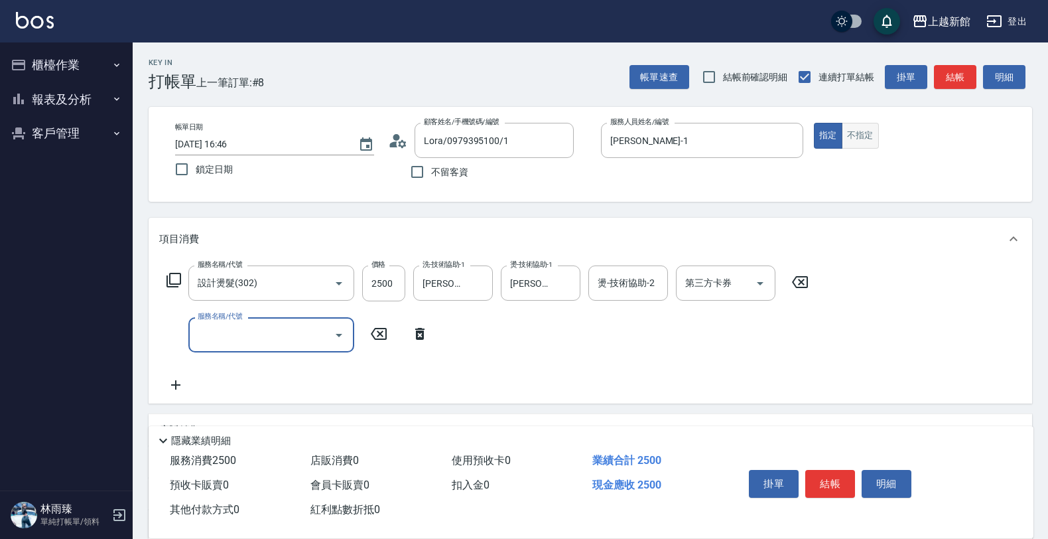
click at [873, 135] on button "不指定" at bounding box center [860, 136] width 37 height 26
type button "false"
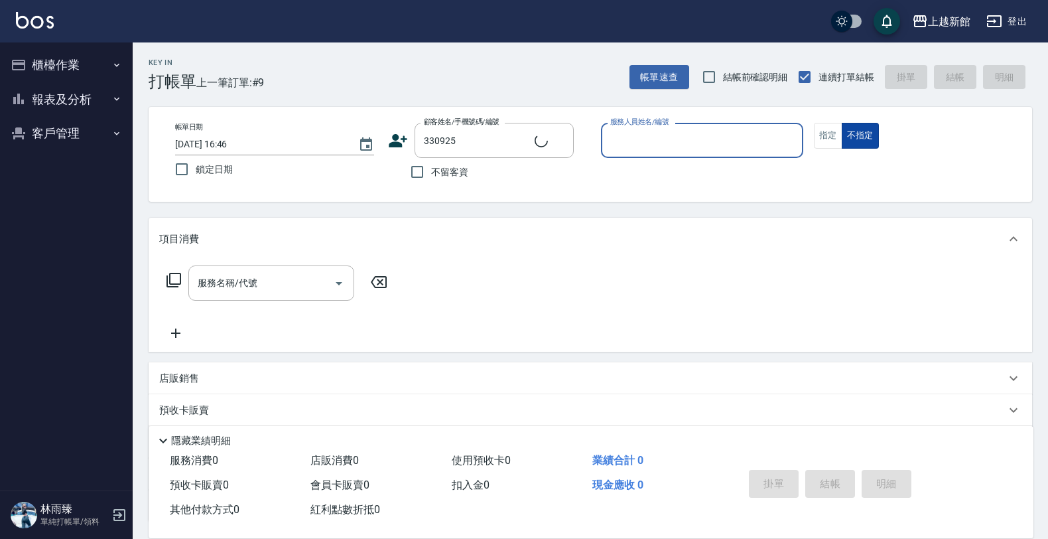
type input "[PERSON_NAME]/0953102181/330925"
type input "[PERSON_NAME]-1"
click at [842, 123] on button "不指定" at bounding box center [860, 136] width 37 height 26
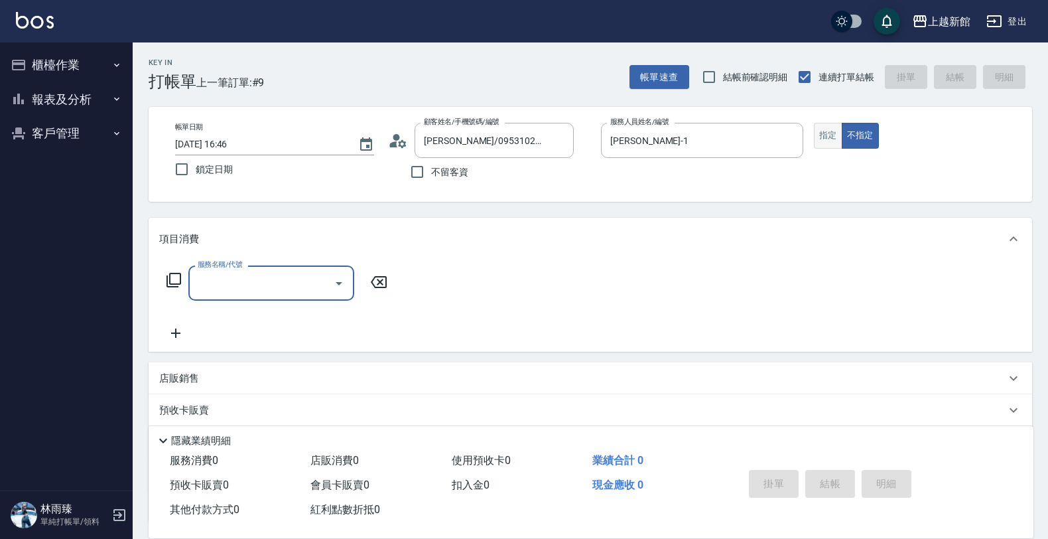
drag, startPoint x: 820, startPoint y: 151, endPoint x: 824, endPoint y: 138, distance: 13.2
click at [824, 140] on div "帳單日期 [DATE] 16:46 鎖定日期 顧客姓名/手機號碼/編號 [PERSON_NAME]/0953102181/330925 顧客姓名/手機號碼/編…" at bounding box center [590, 154] width 852 height 63
click at [824, 138] on button "指定" at bounding box center [828, 136] width 29 height 26
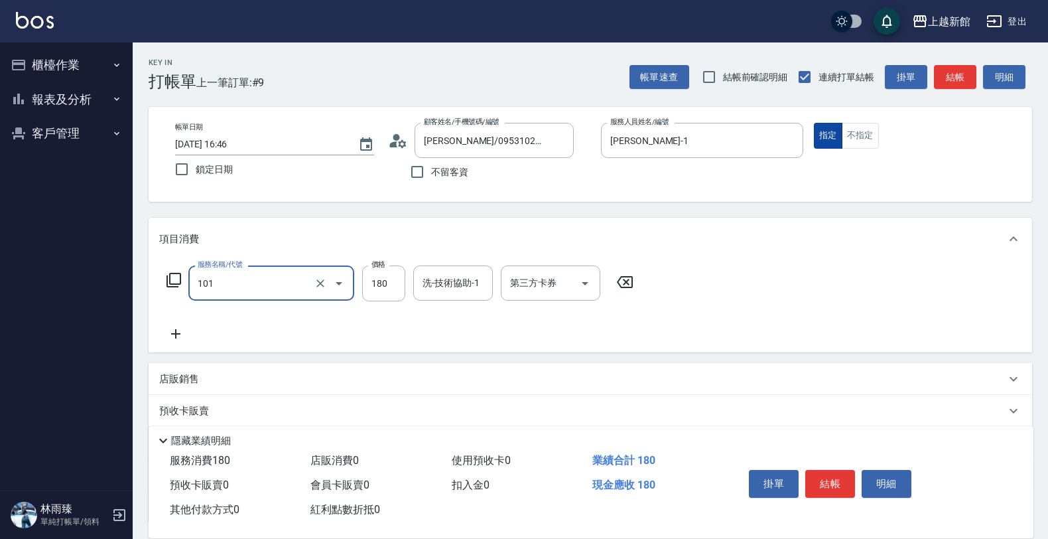
type input "洗髮250(101)"
type input "200"
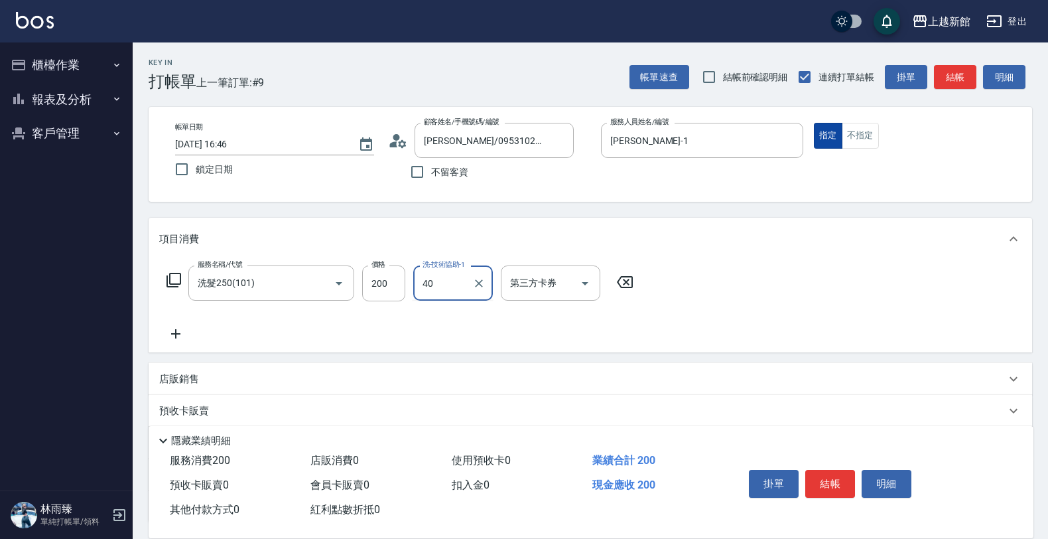
type input "4"
type input "[PERSON_NAME]-24"
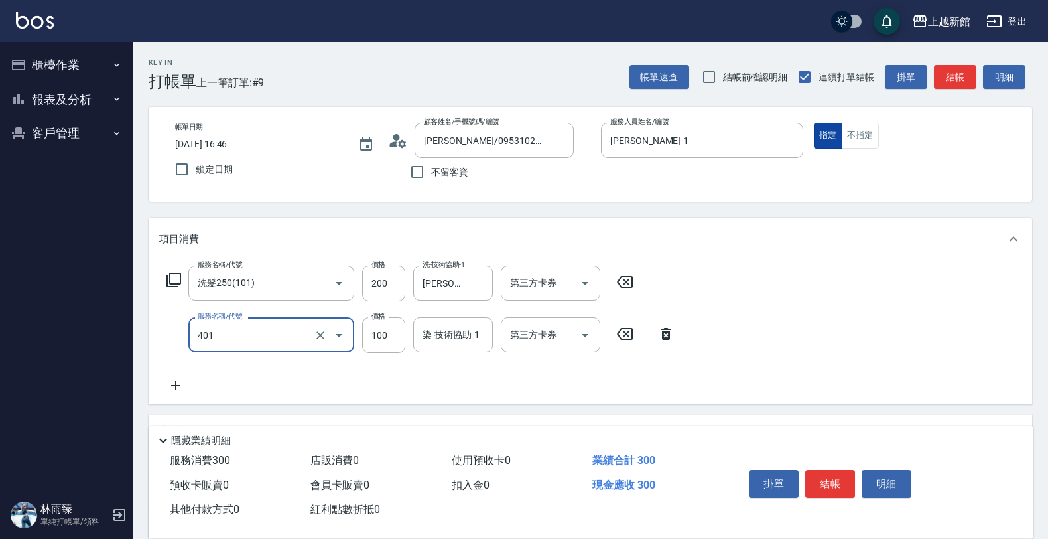
type input "補染(401)"
type input "1000"
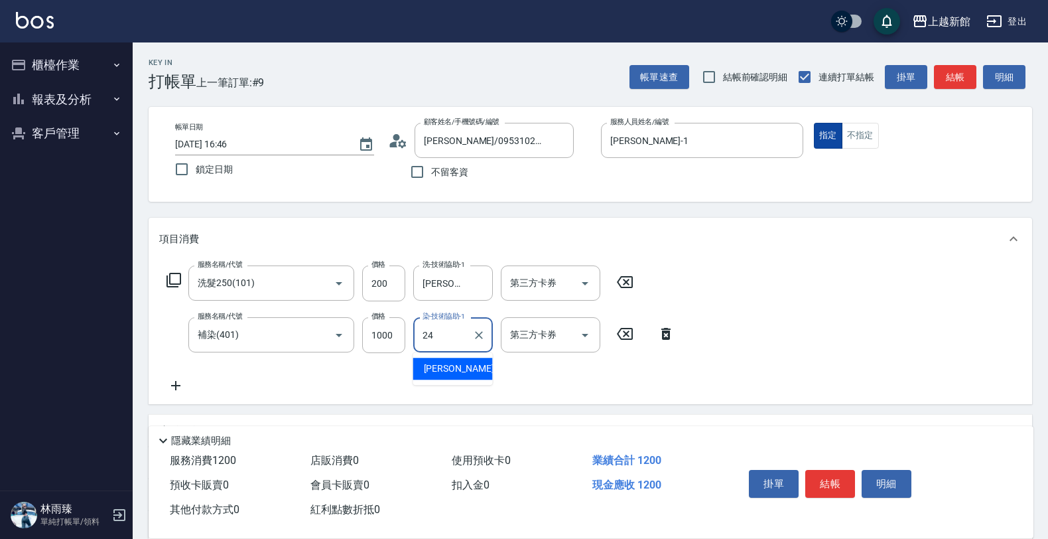
type input "[PERSON_NAME]-24"
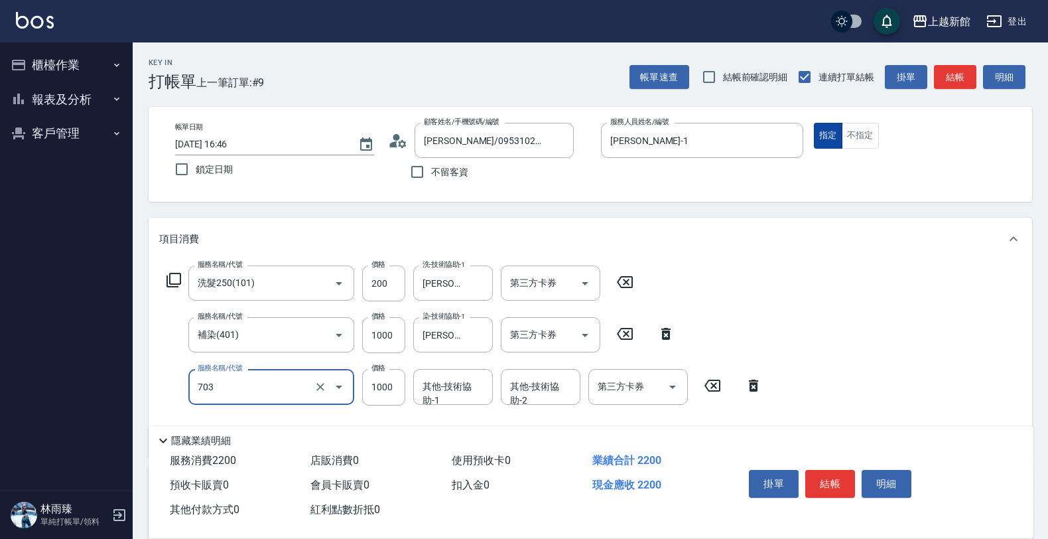
type input "接髮協助(703)"
type input "2000"
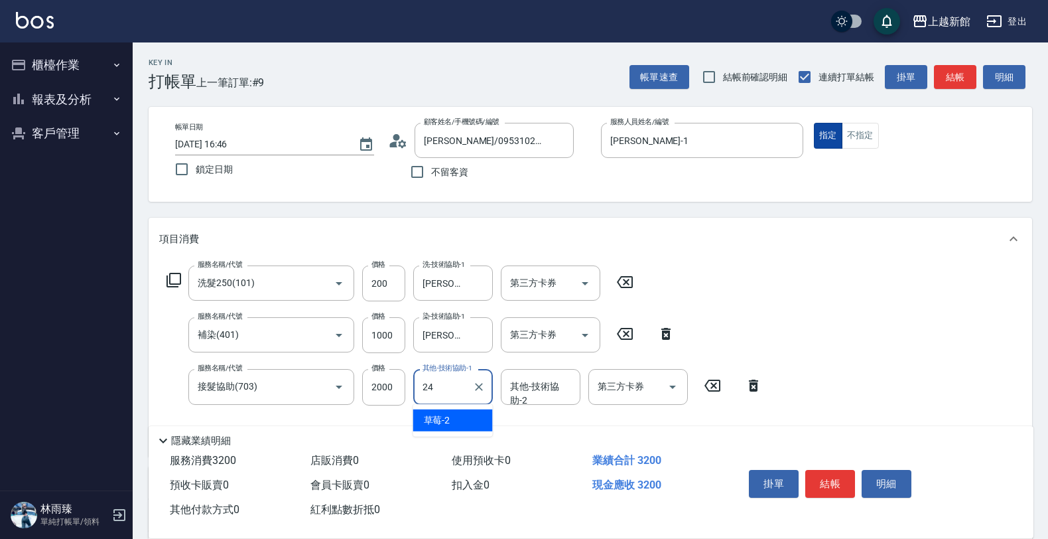
type input "[PERSON_NAME]-24"
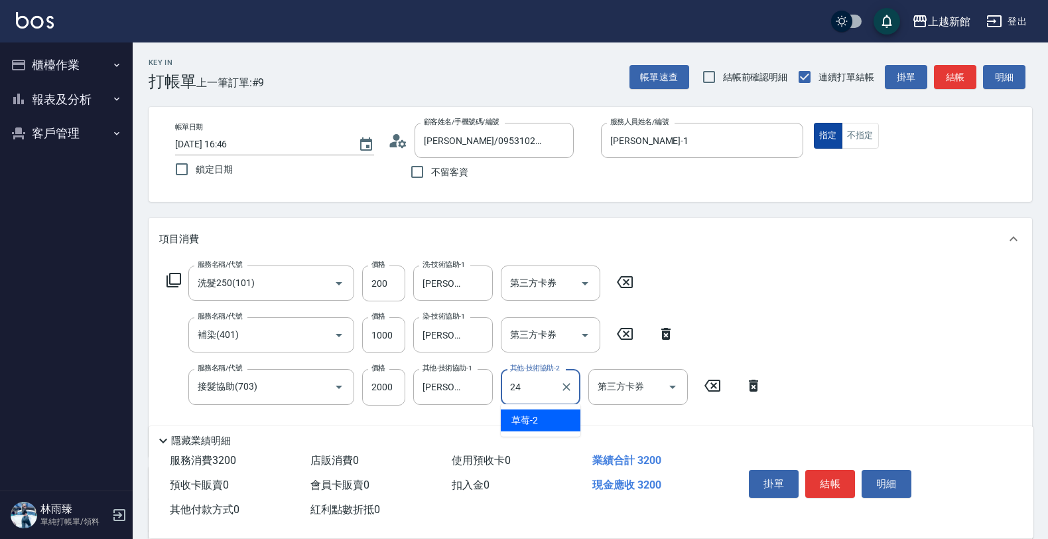
type input "[PERSON_NAME]-24"
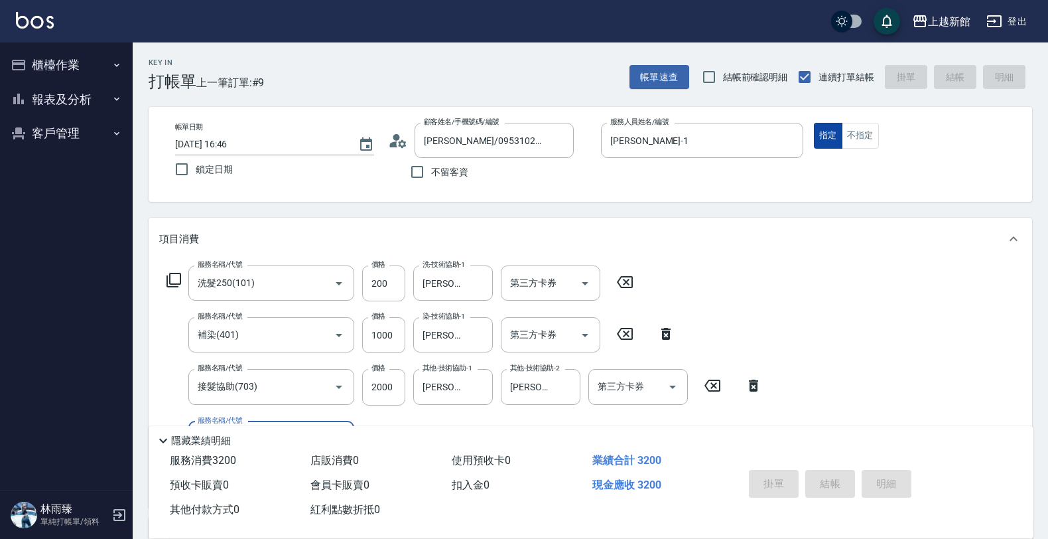
type input "[DATE] 16:48"
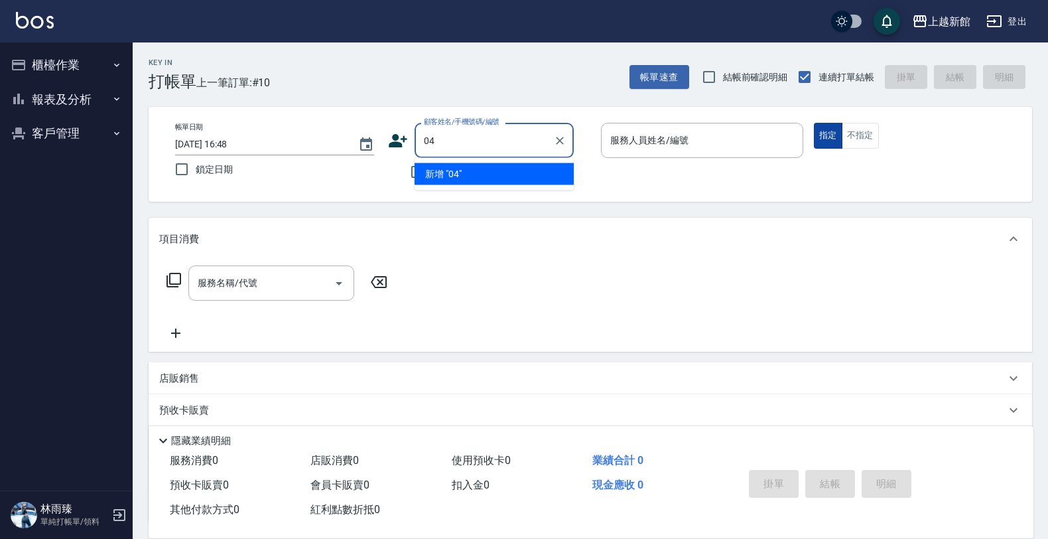
type input "0"
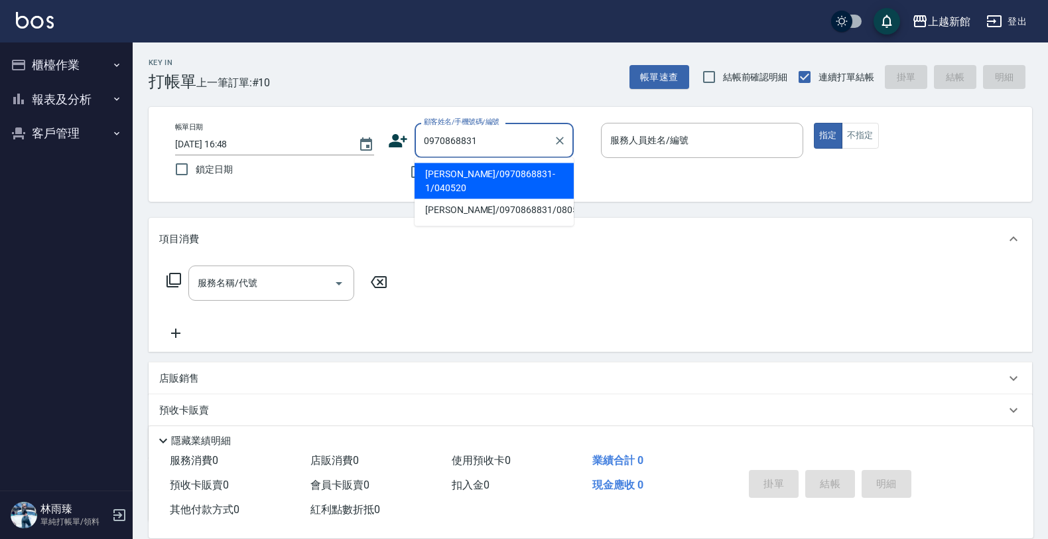
click at [547, 176] on li "[PERSON_NAME]/0970868831-1/040520" at bounding box center [494, 181] width 159 height 36
type input "[PERSON_NAME]/0970868831-1/040520"
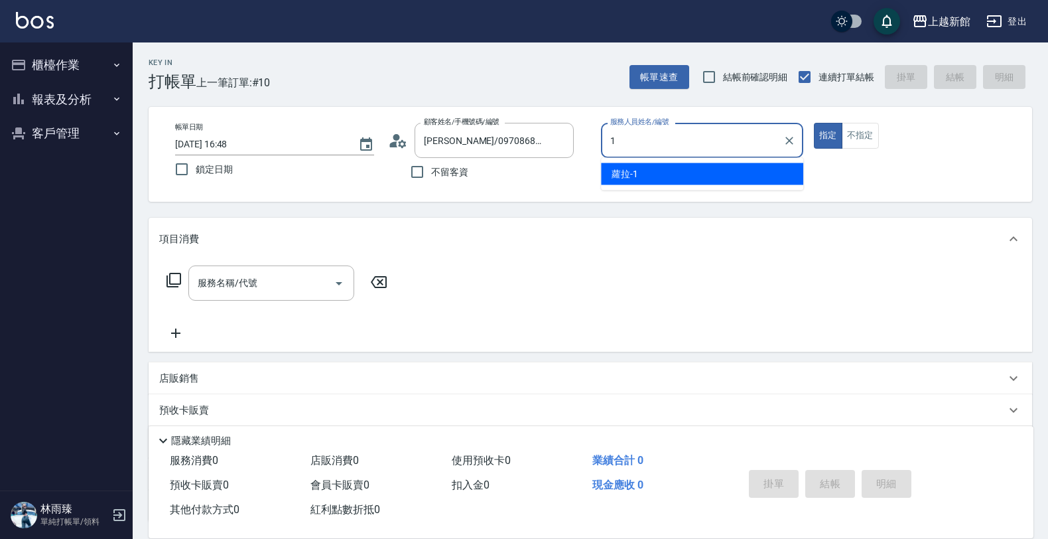
type input "[PERSON_NAME]-1"
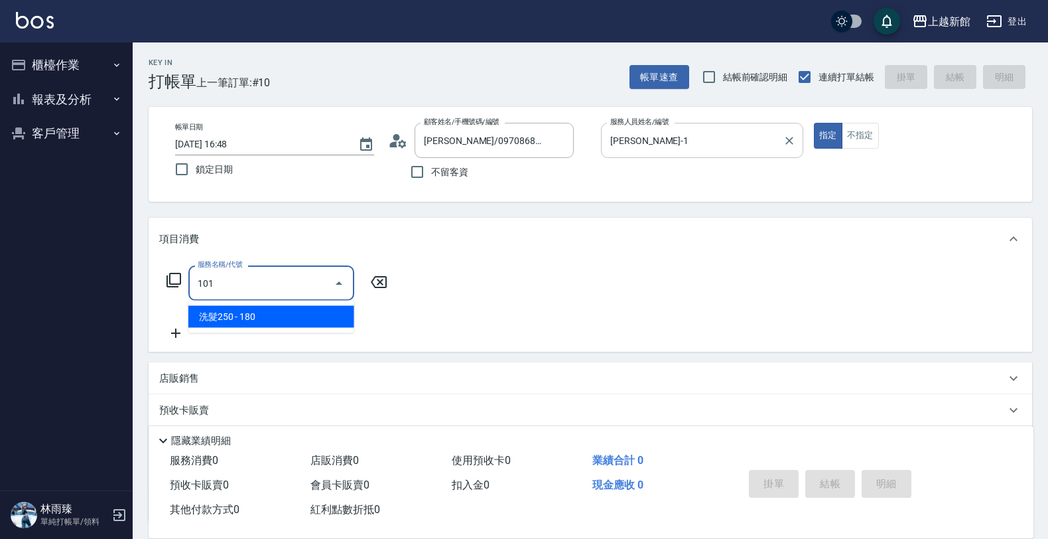
type input "洗髮250(101)"
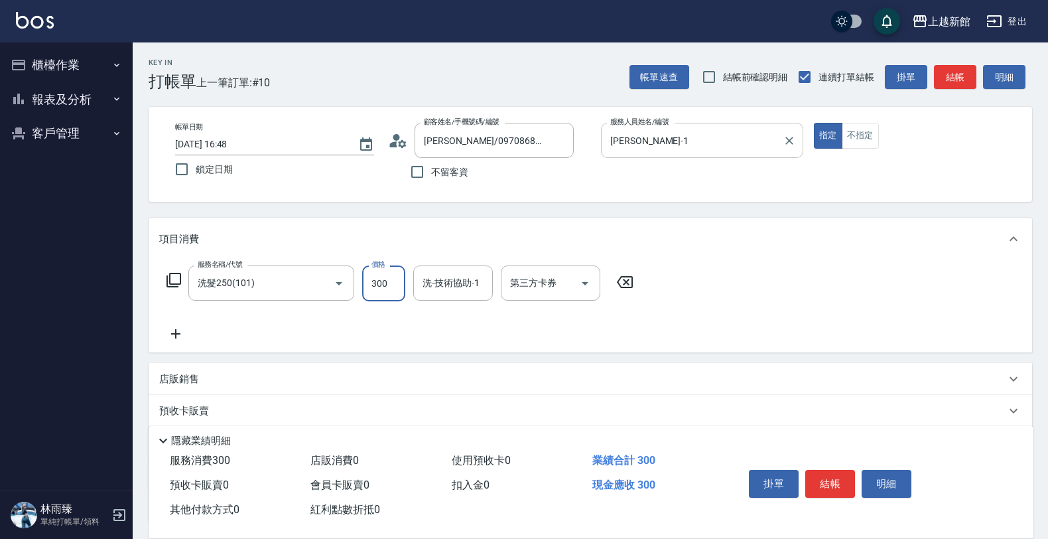
type input "300"
type input "容綺-21"
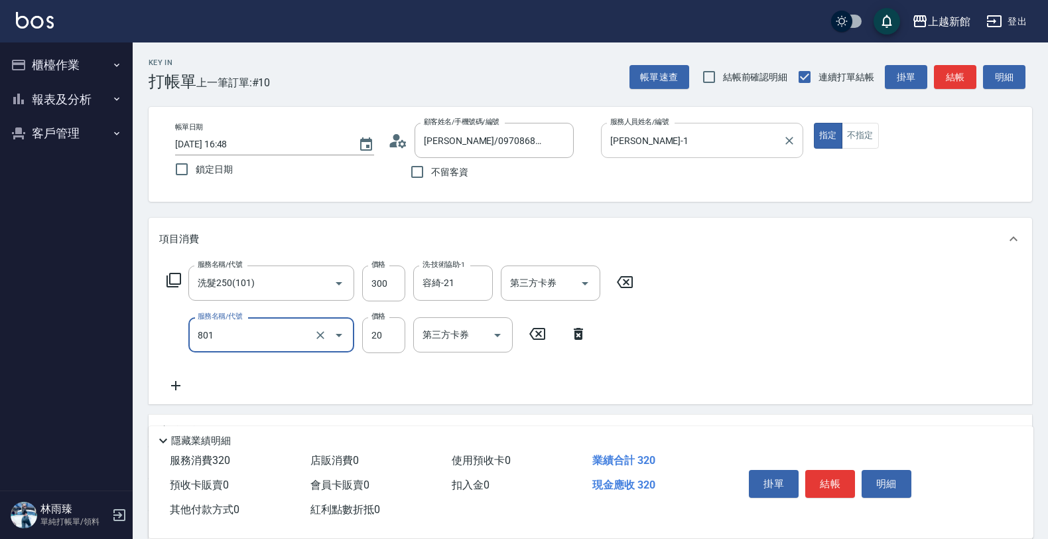
type input "潤絲(801)"
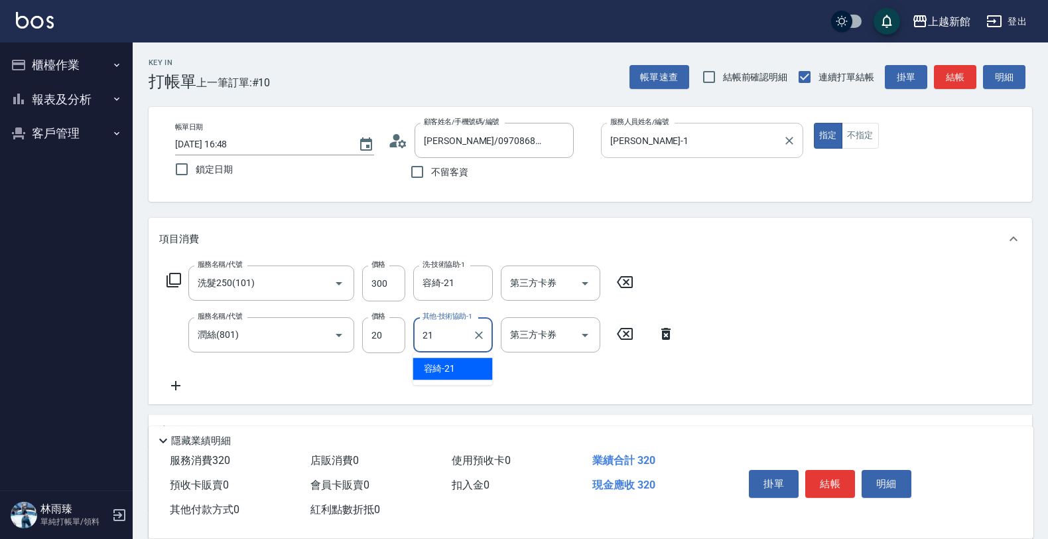
type input "容綺-21"
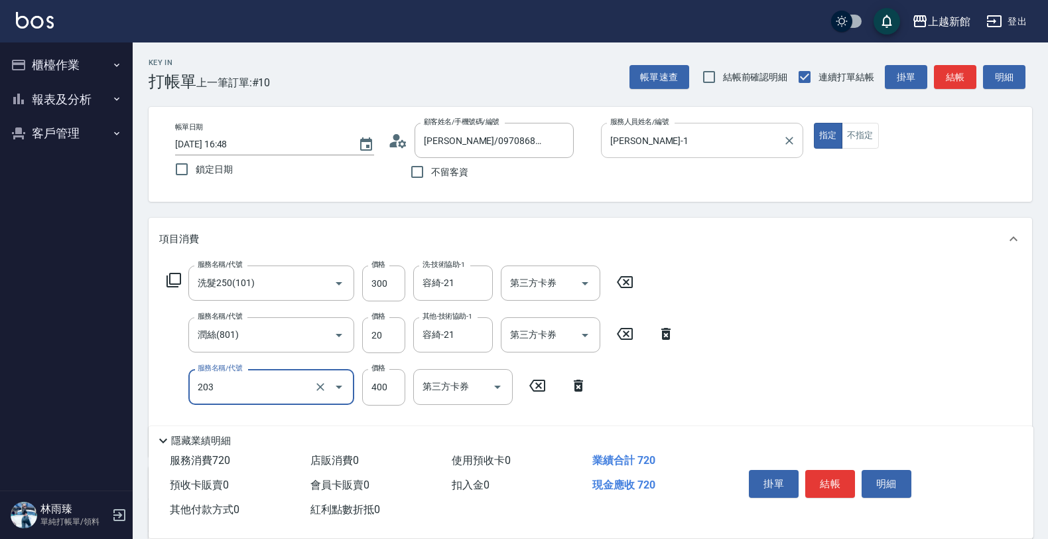
type input "指定單剪(203)"
type input "200"
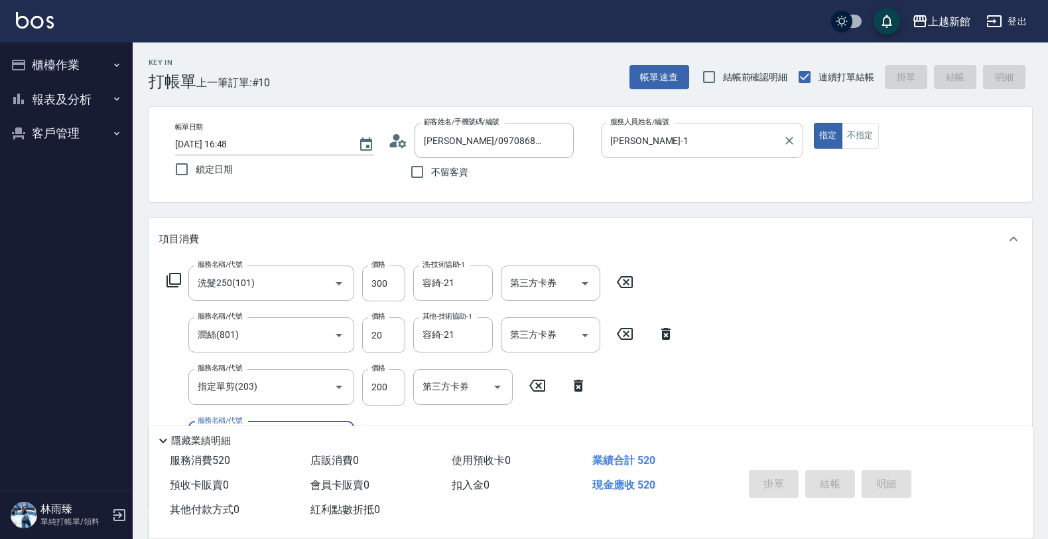
type input "[DATE] 16:49"
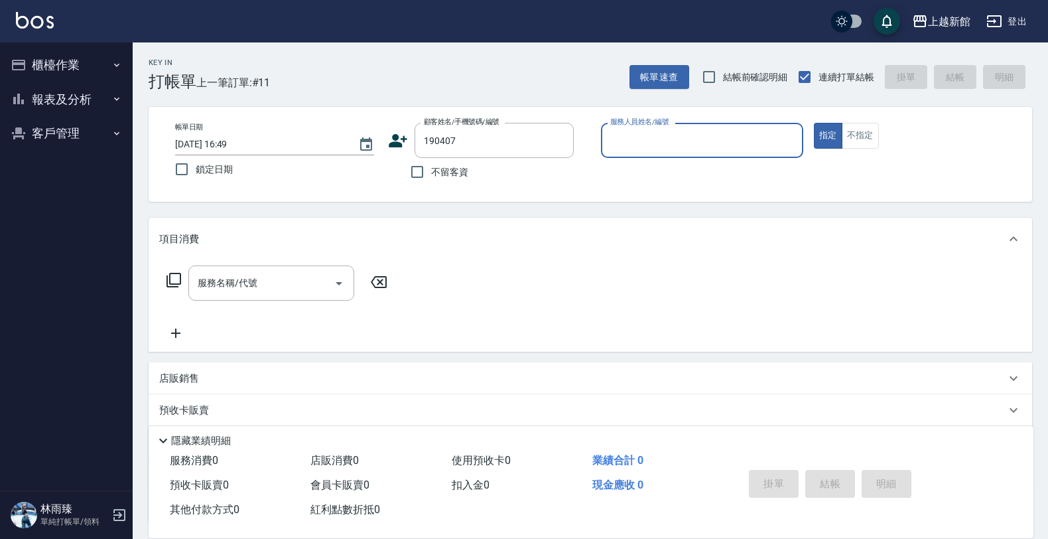
type input "李得誌/09364141669/190407"
type input "[PERSON_NAME]-18"
click at [814, 123] on button "指定" at bounding box center [828, 136] width 29 height 26
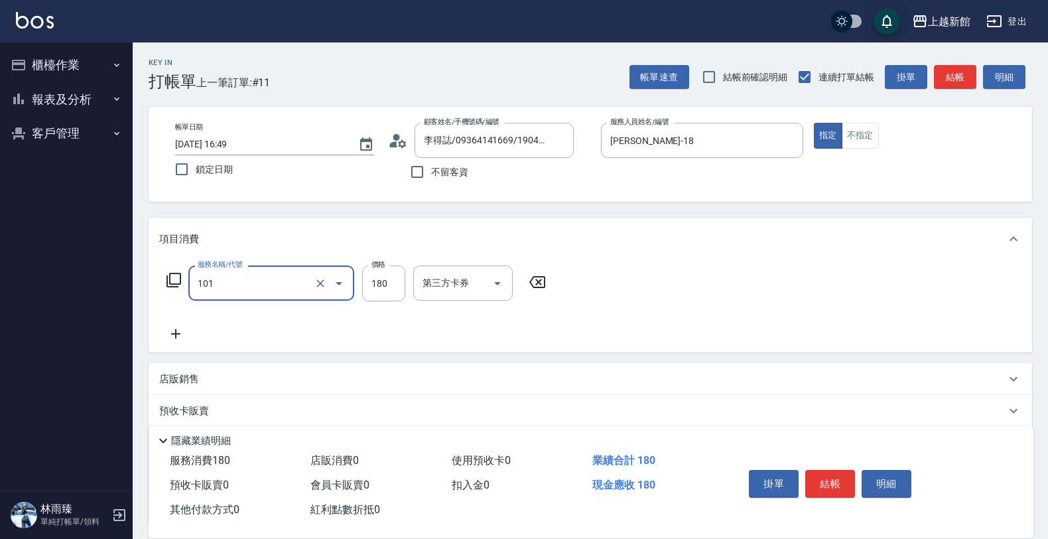
type input "洗髮250(101)"
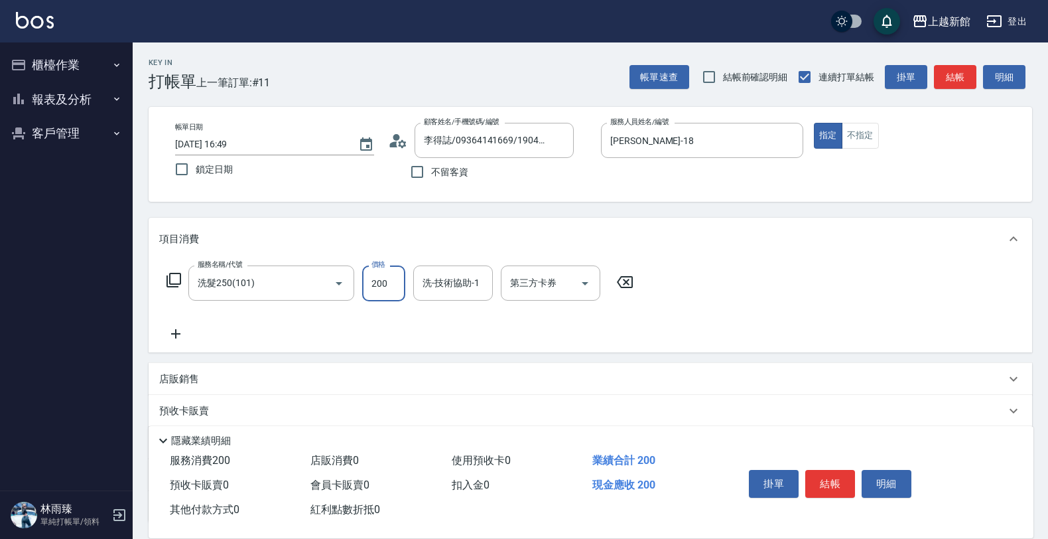
type input "200"
type input "容綺-21"
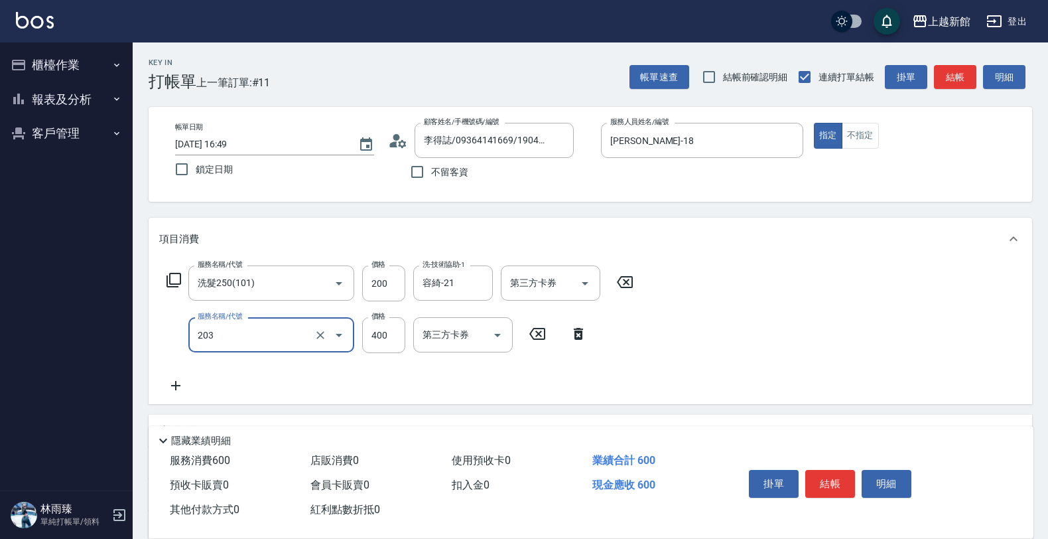
type input "指定單剪(203)"
type input "350"
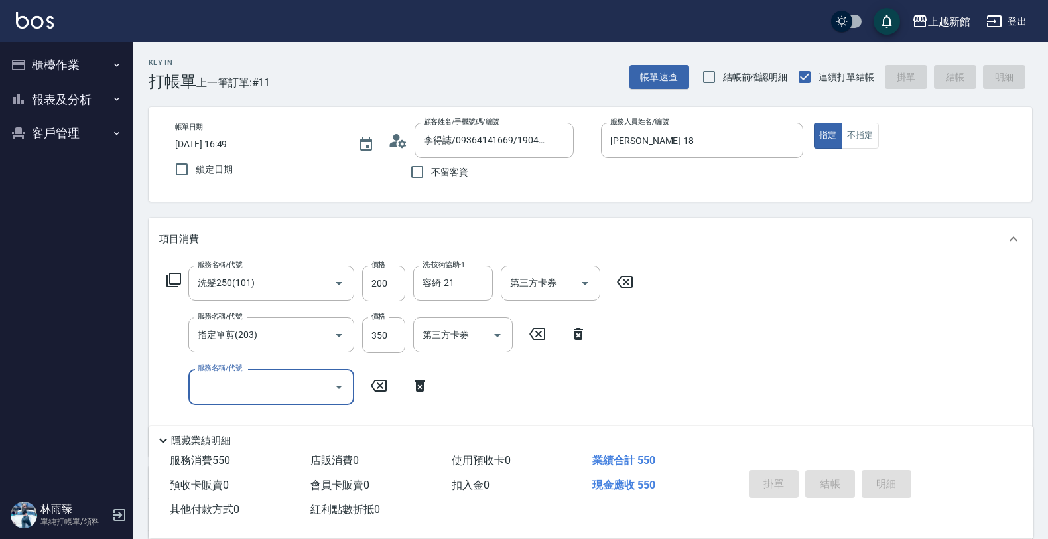
type input "[DATE] 16:50"
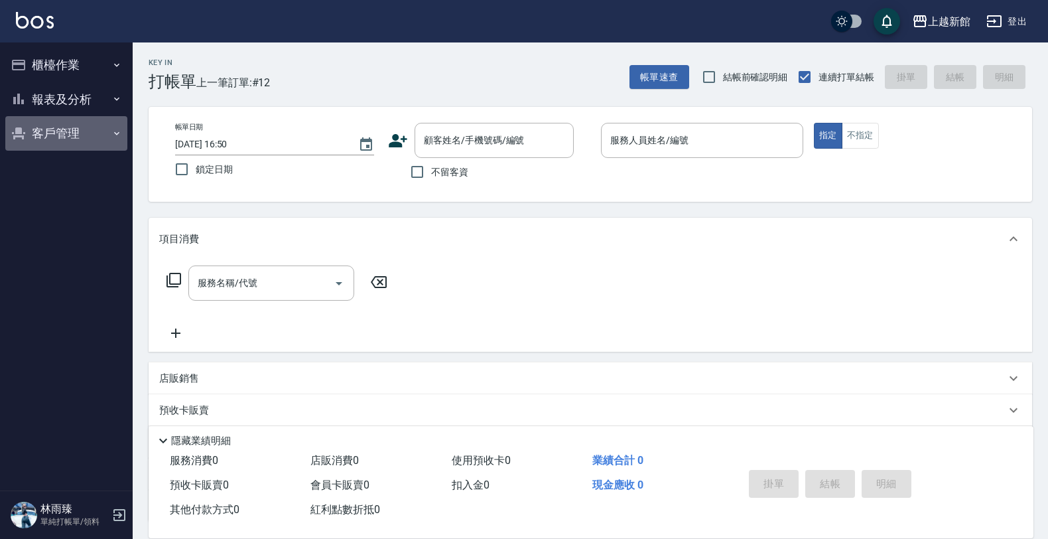
click at [97, 140] on button "客戶管理" at bounding box center [66, 133] width 122 height 34
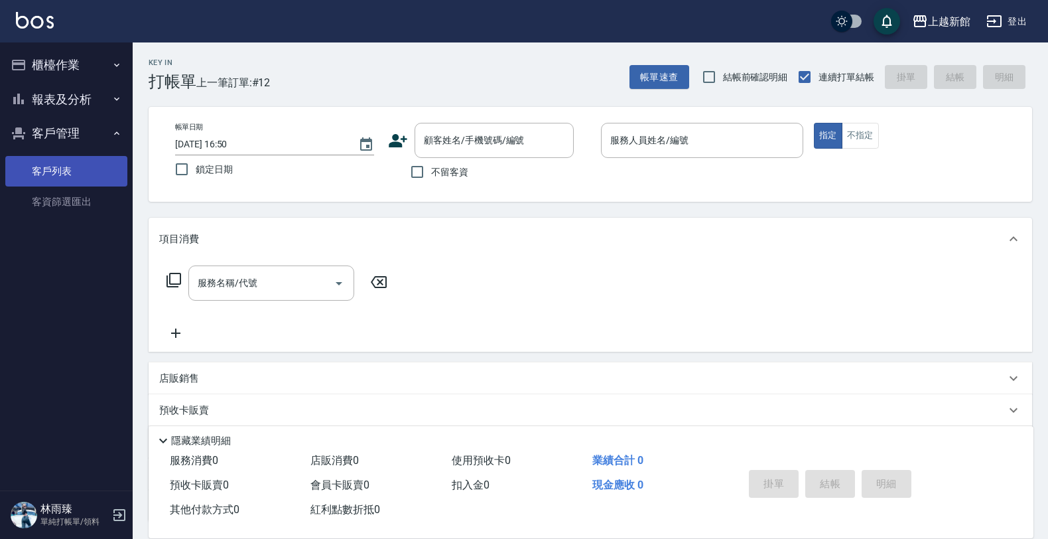
click at [104, 160] on link "客戶列表" at bounding box center [66, 171] width 122 height 31
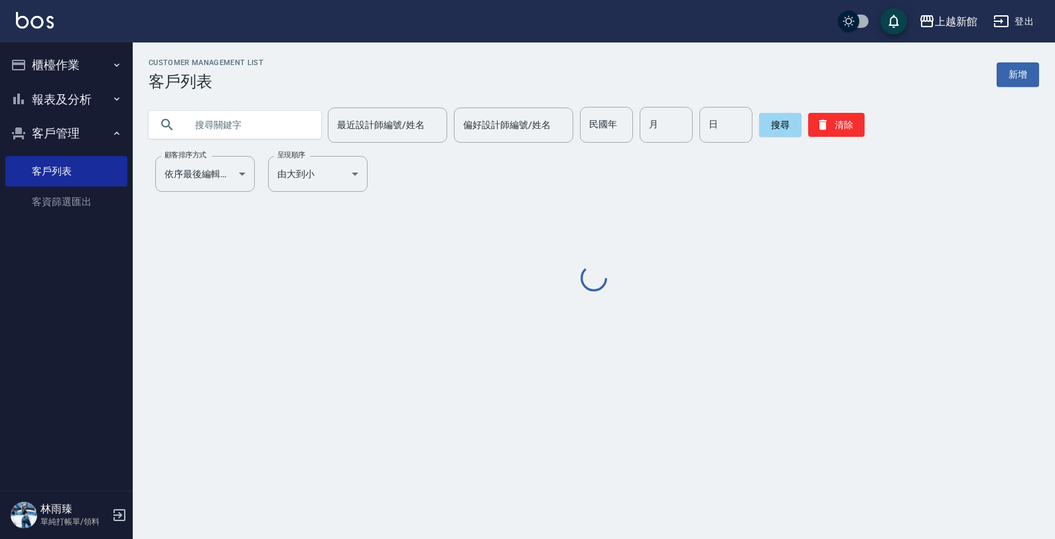
click at [261, 118] on input "text" at bounding box center [248, 125] width 125 height 36
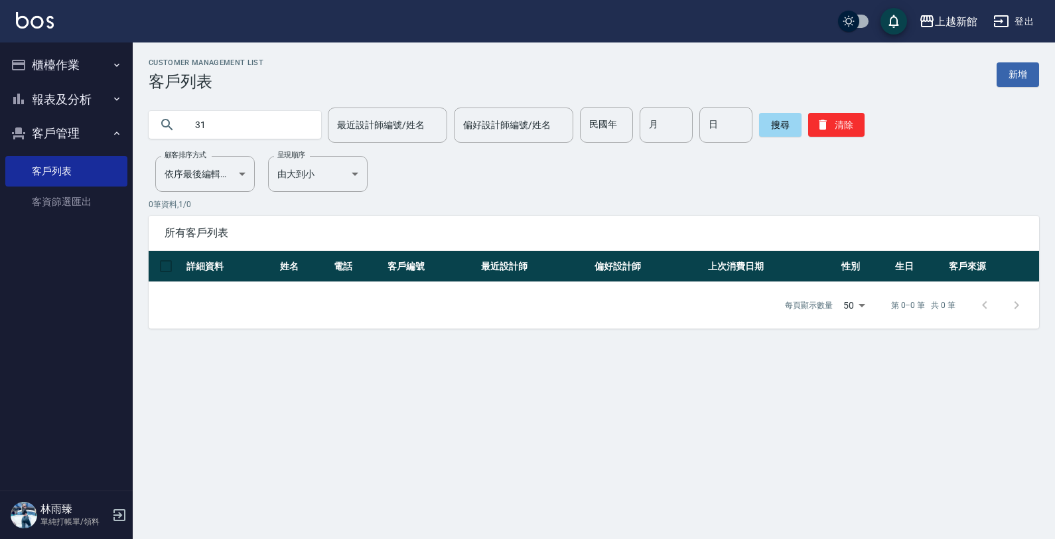
type input "3"
type input "2"
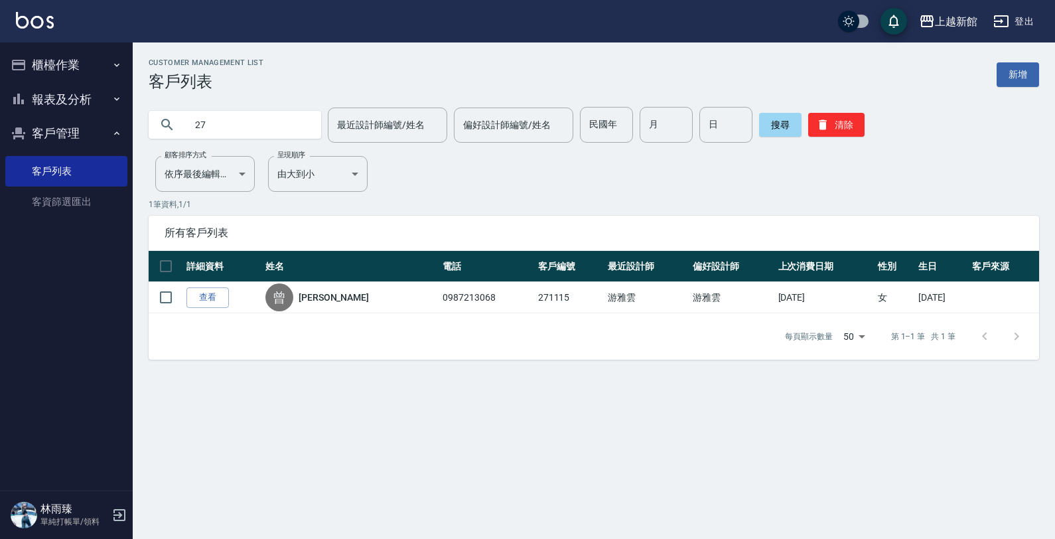
type input "2"
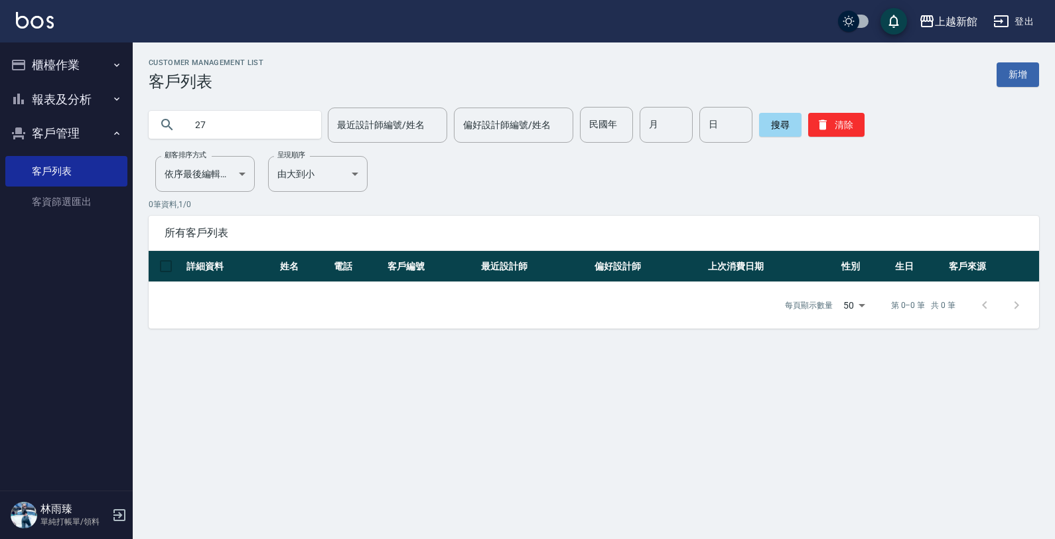
type input "2"
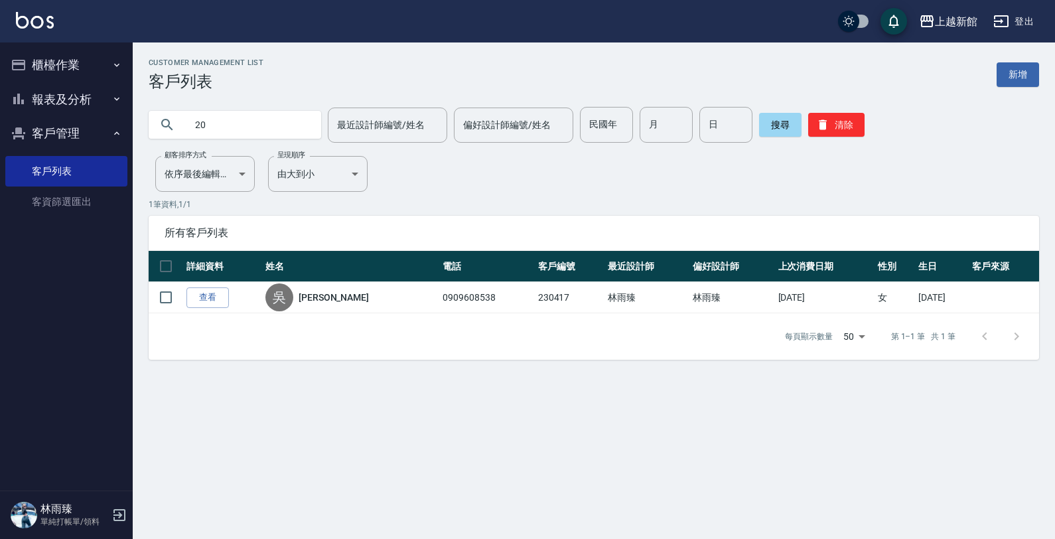
type input "2"
type input "290430"
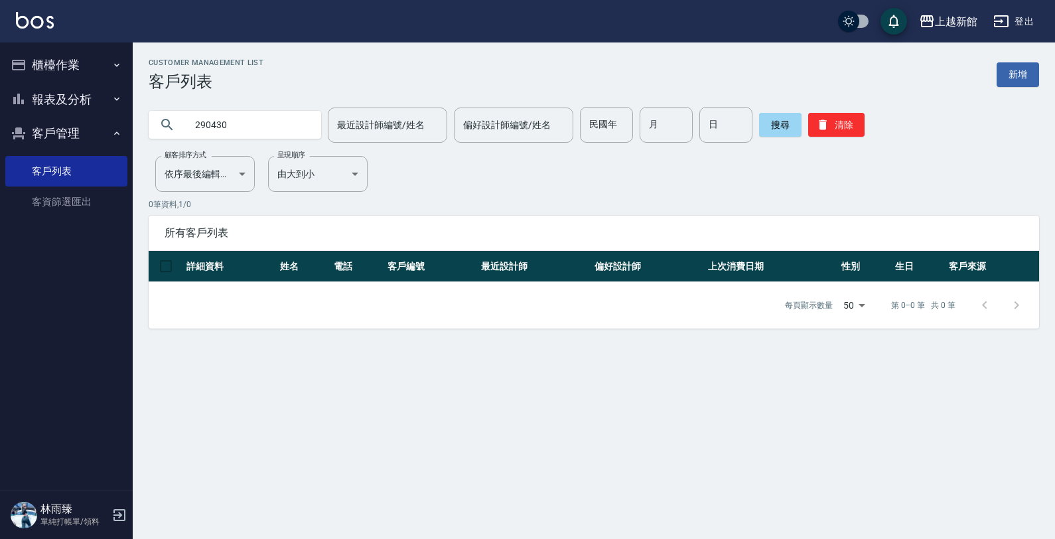
drag, startPoint x: 109, startPoint y: 33, endPoint x: 105, endPoint y: 42, distance: 9.8
click at [106, 40] on div "上越新館 登出" at bounding box center [527, 21] width 1055 height 42
click at [100, 61] on button "櫃檯作業" at bounding box center [66, 65] width 122 height 34
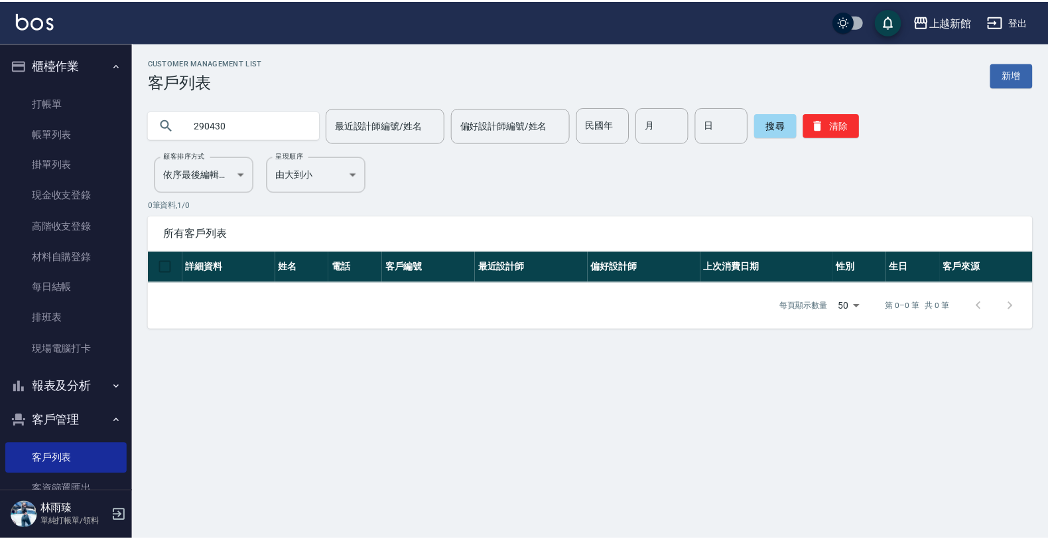
scroll to position [34, 0]
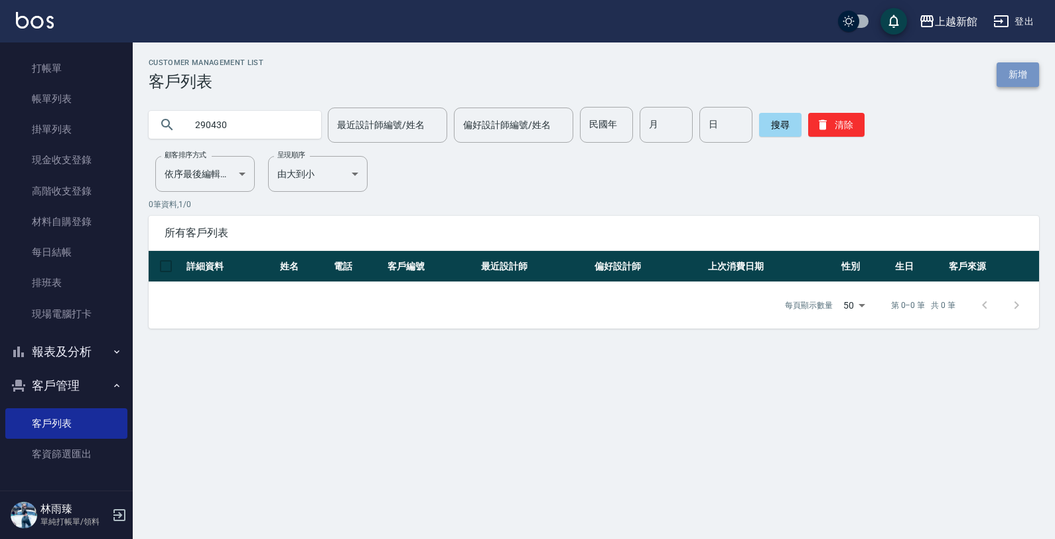
click at [1018, 81] on link "新增" at bounding box center [1017, 74] width 42 height 25
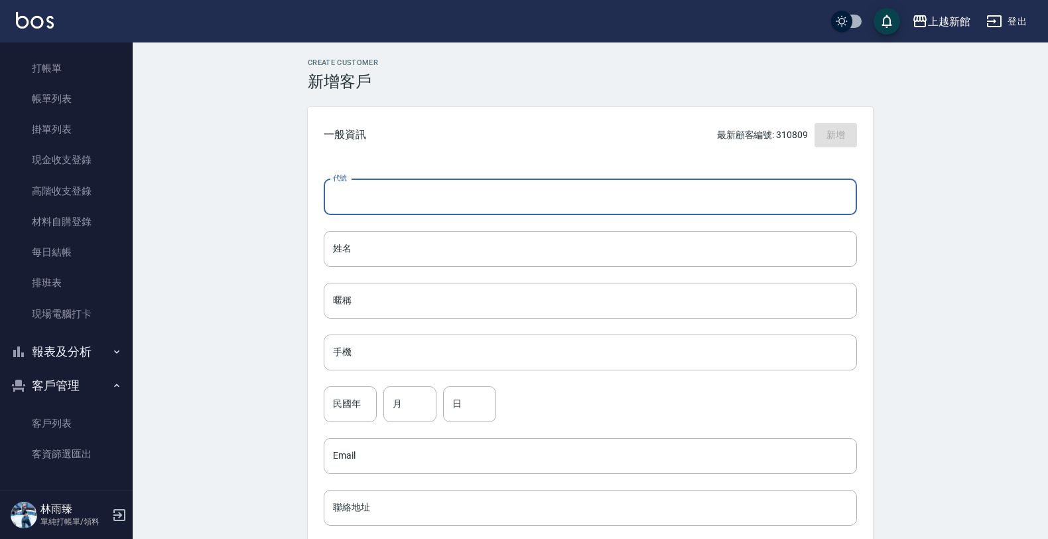
click at [456, 191] on input "代號" at bounding box center [590, 197] width 533 height 36
type input "290430"
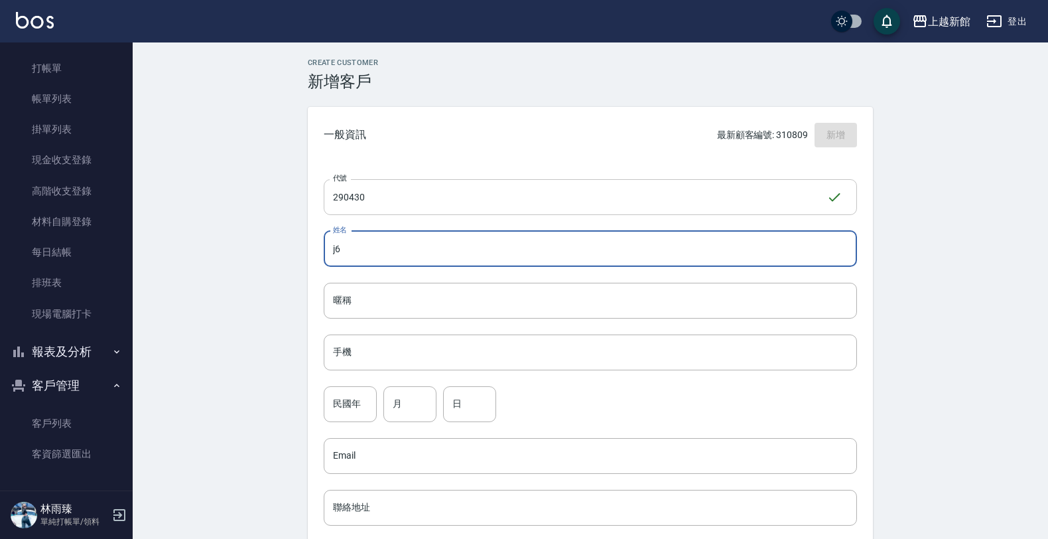
type input "j"
type input "吳秋梅"
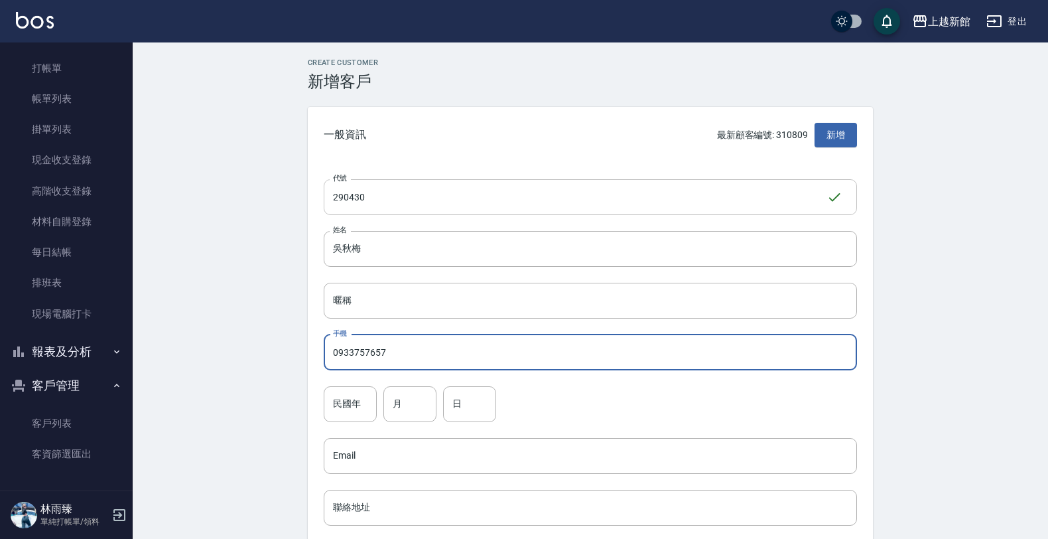
type input "0933757657"
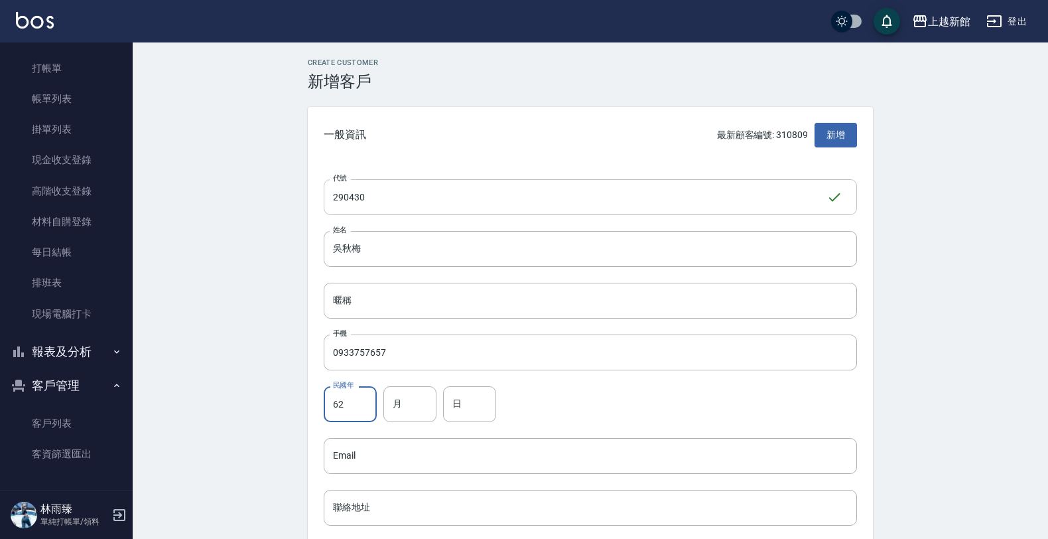
type input "62"
type input "04"
type input "30"
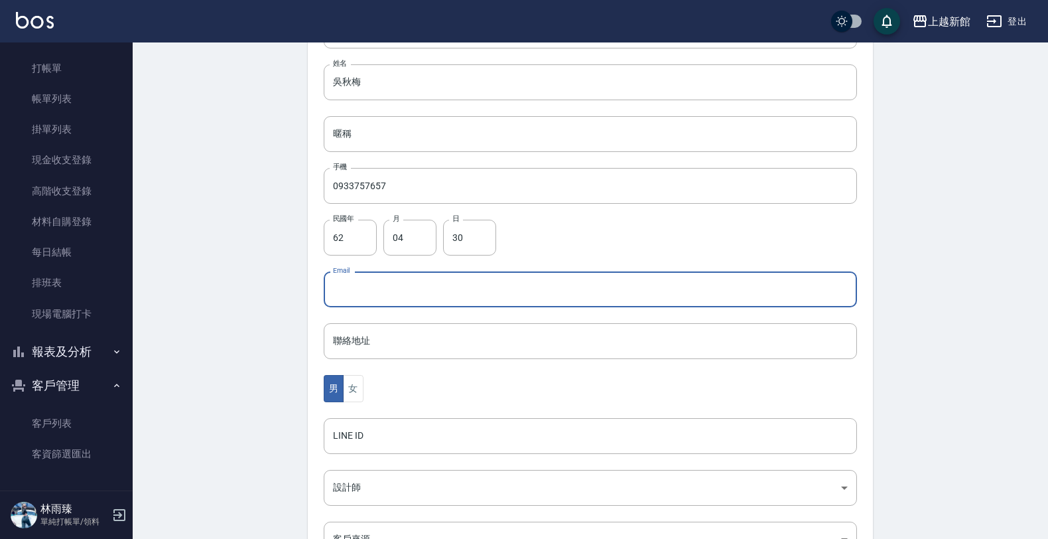
scroll to position [324, 0]
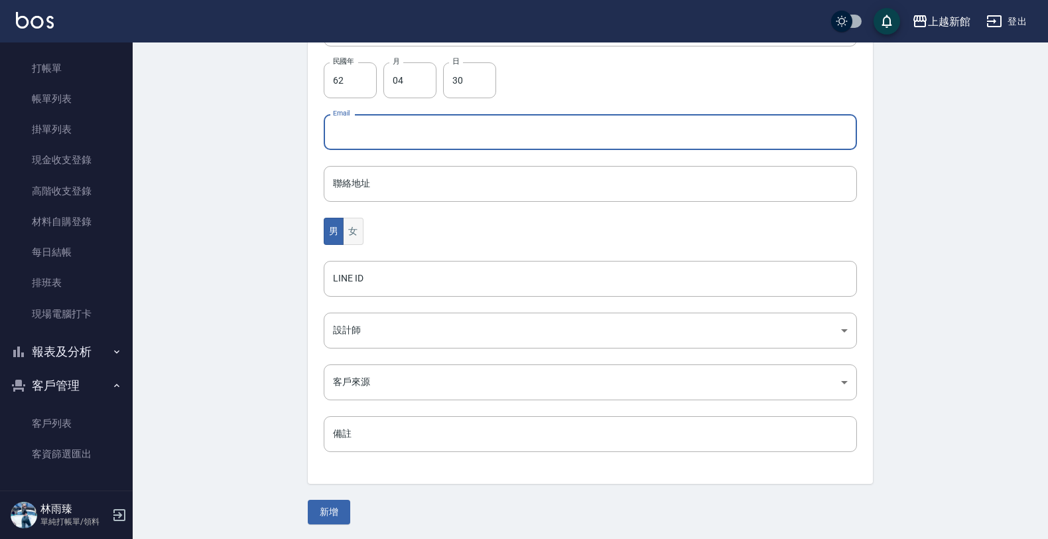
click at [363, 219] on button "女" at bounding box center [353, 231] width 20 height 27
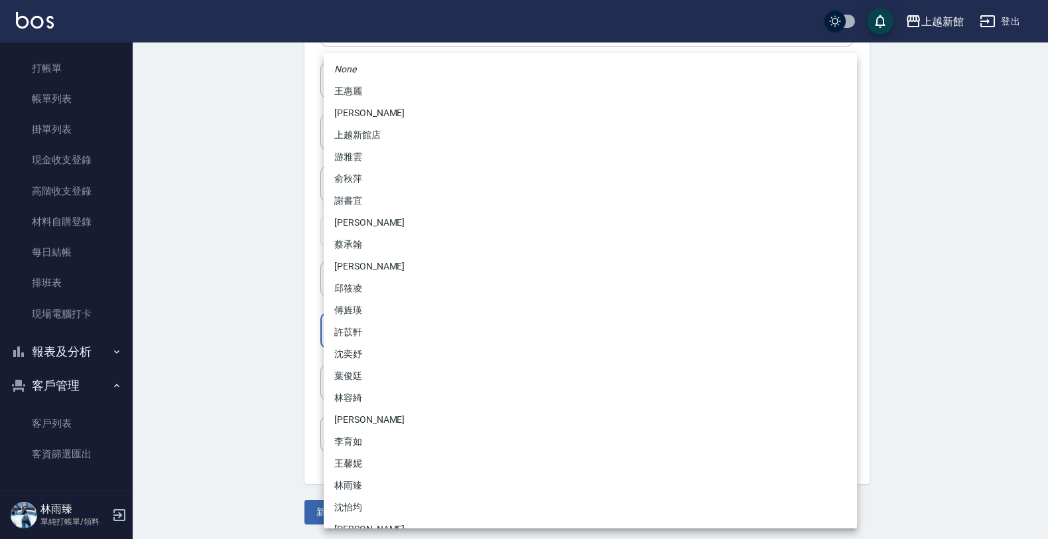
click at [377, 324] on body "上越新館 登出 櫃檯作業 打帳單 帳單列表 掛單列表 現金收支登錄 高階收支登錄 材料自購登錄 每日結帳 排班表 現場電腦打卡 報表及分析 報表目錄 店家日報…" at bounding box center [524, 108] width 1048 height 864
click at [373, 174] on li "俞秋萍" at bounding box center [590, 179] width 533 height 22
type input "1cdd4ba2-88dd-4d28-926f-a961d94b46e0"
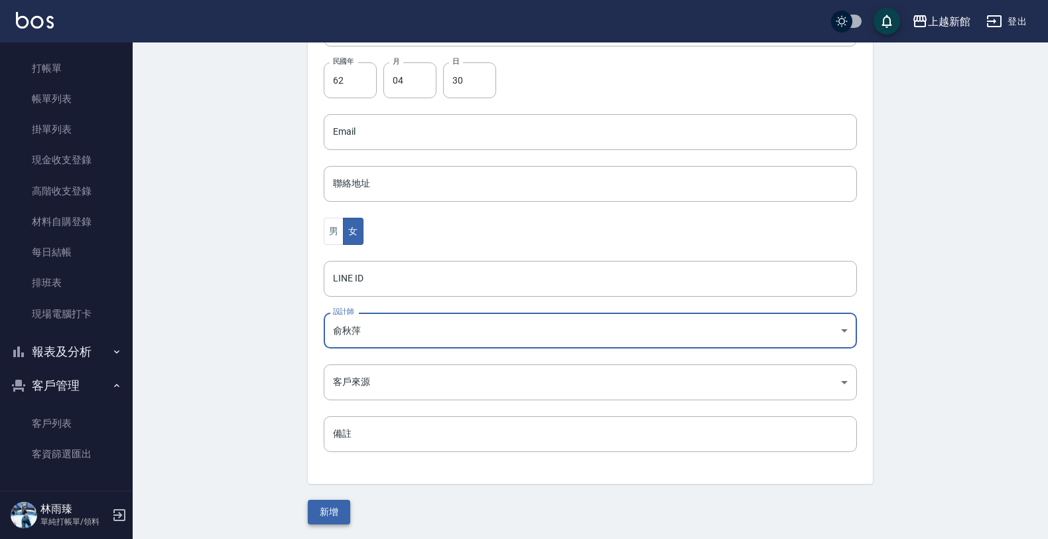
click at [346, 513] on button "新增" at bounding box center [329, 511] width 42 height 25
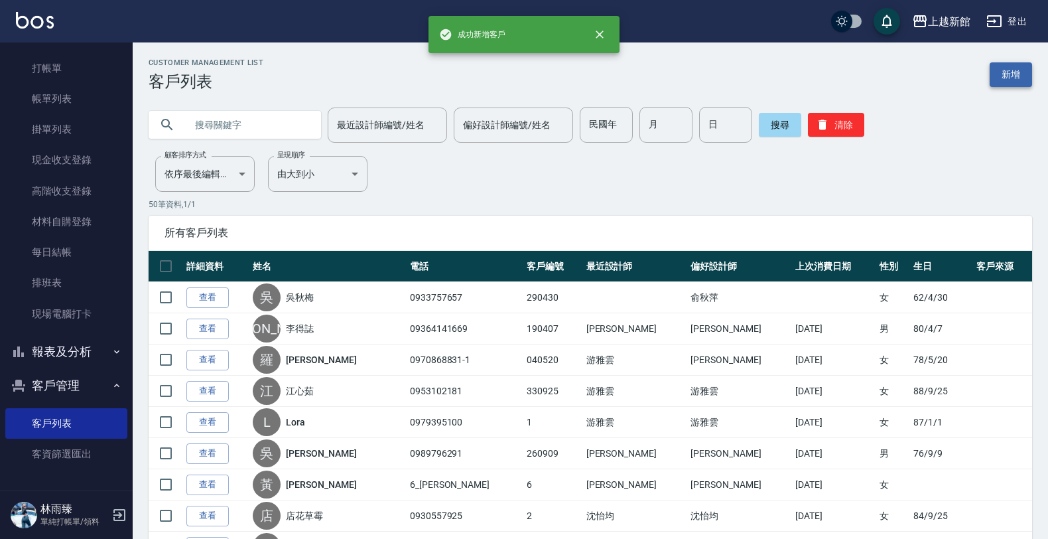
click at [1000, 86] on div "Customer Management List 客戶列表 新增" at bounding box center [590, 74] width 883 height 33
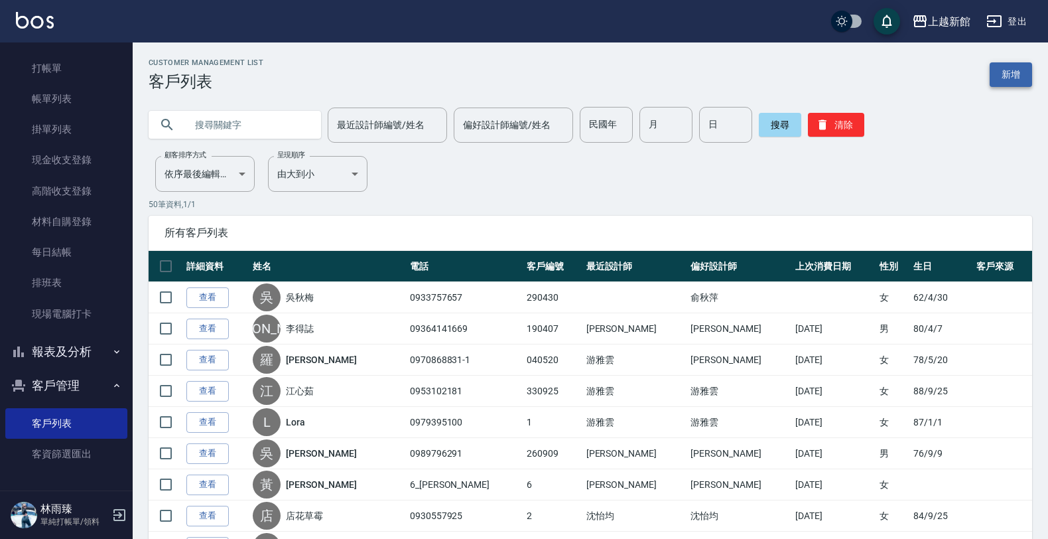
click at [1003, 80] on link "新增" at bounding box center [1011, 74] width 42 height 25
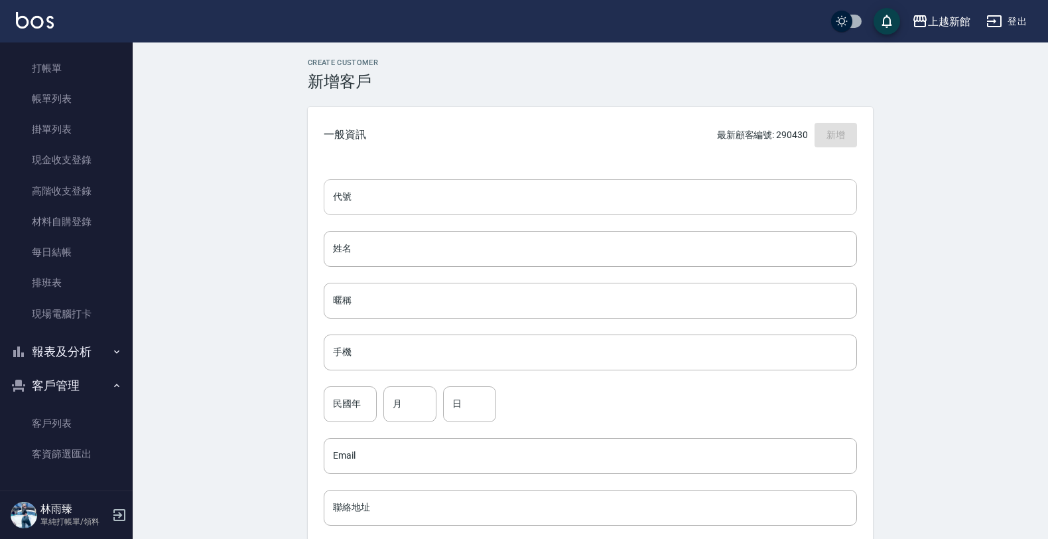
click at [675, 206] on input "代號" at bounding box center [590, 197] width 533 height 36
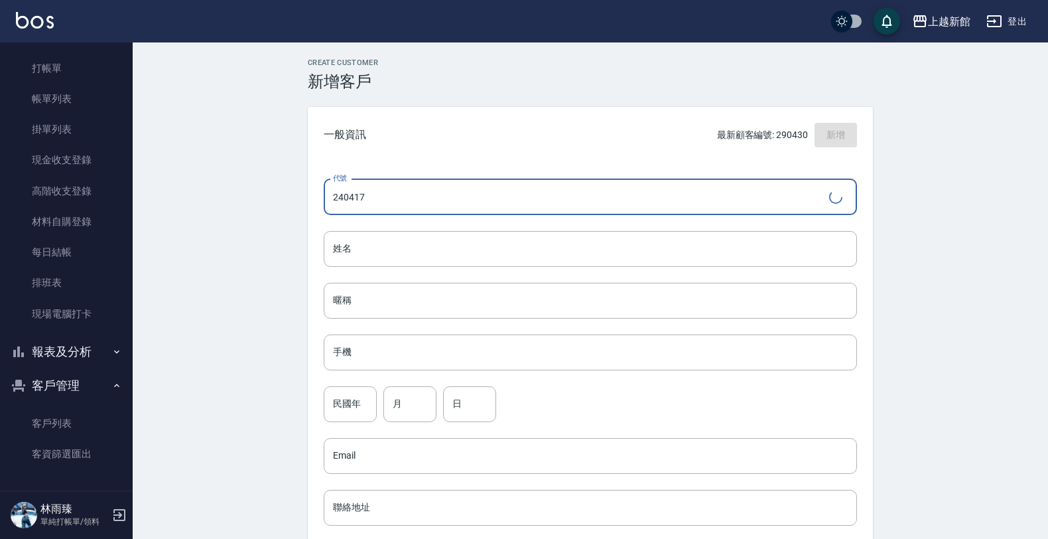
type input "240417"
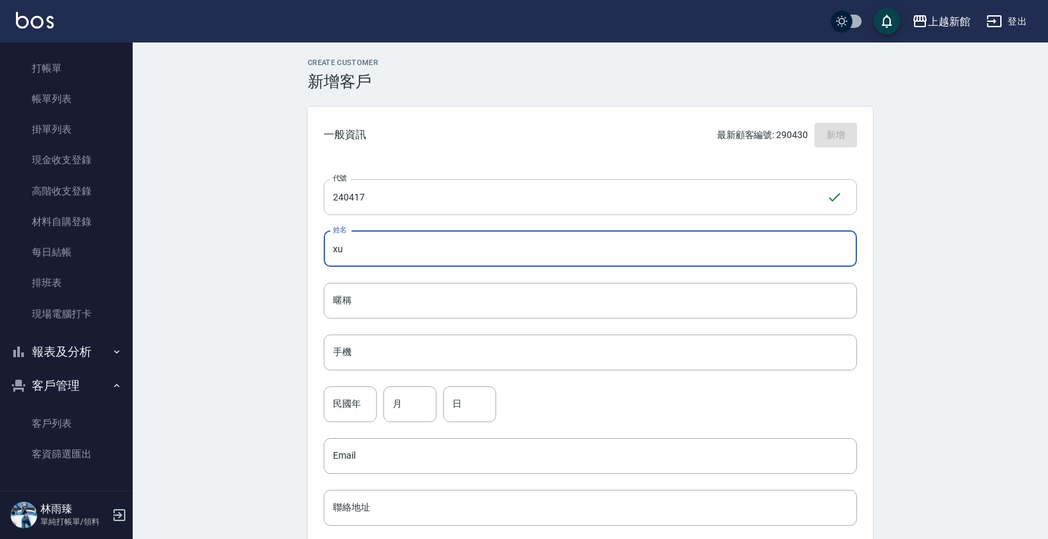
type input "x"
type input "[PERSON_NAME]"
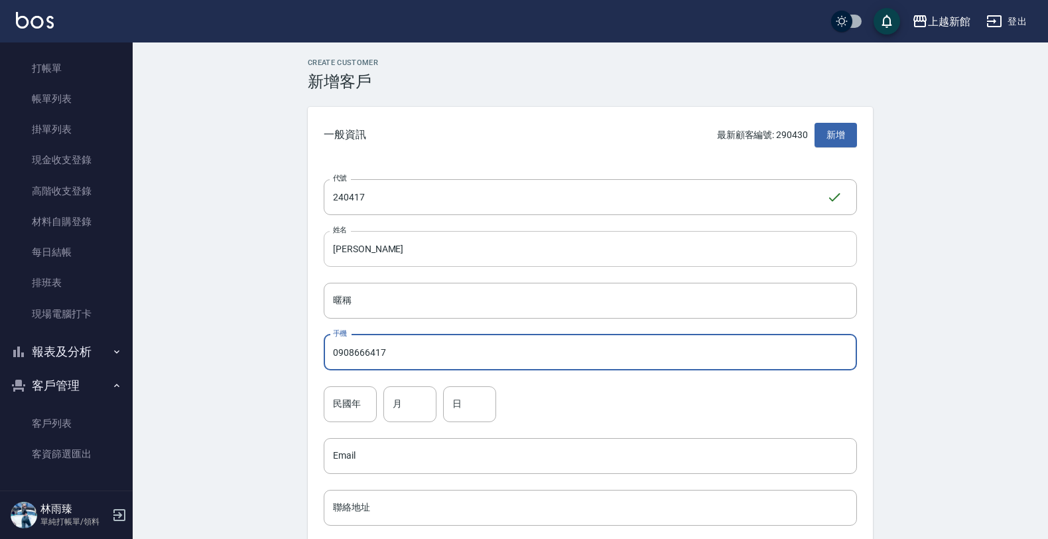
type input "0908666417"
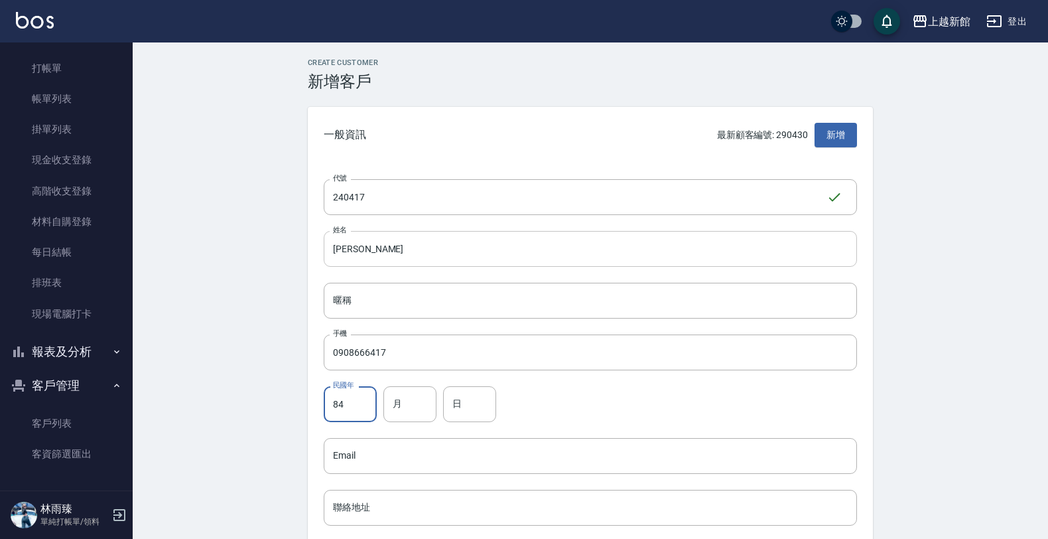
type input "84"
type input "04"
type input "17"
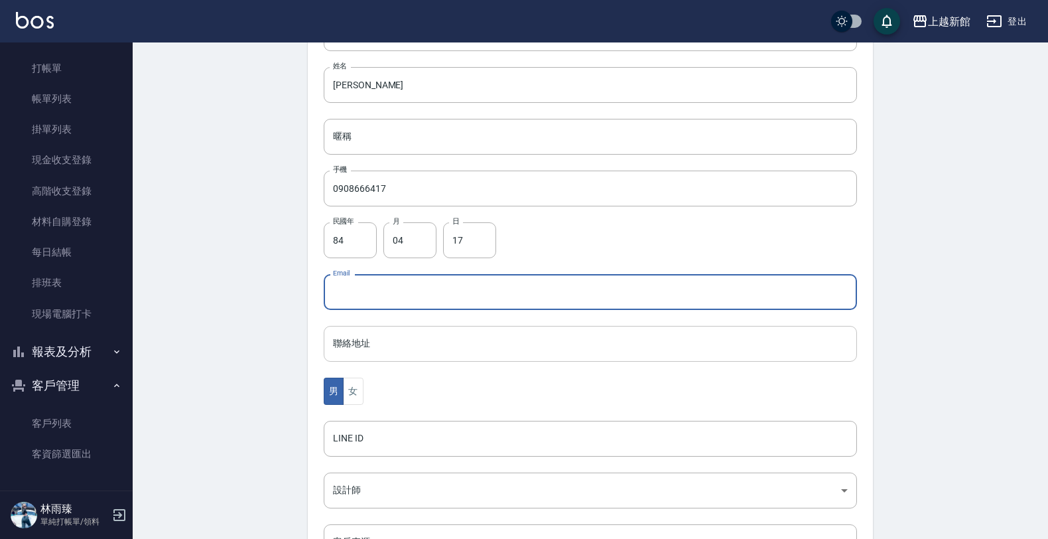
scroll to position [166, 0]
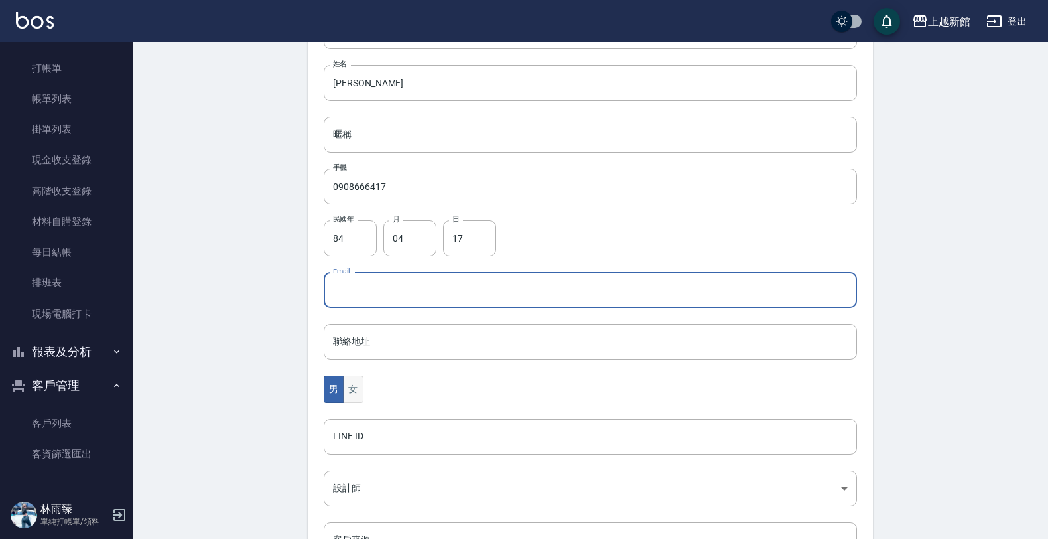
click at [357, 400] on button "女" at bounding box center [353, 388] width 20 height 27
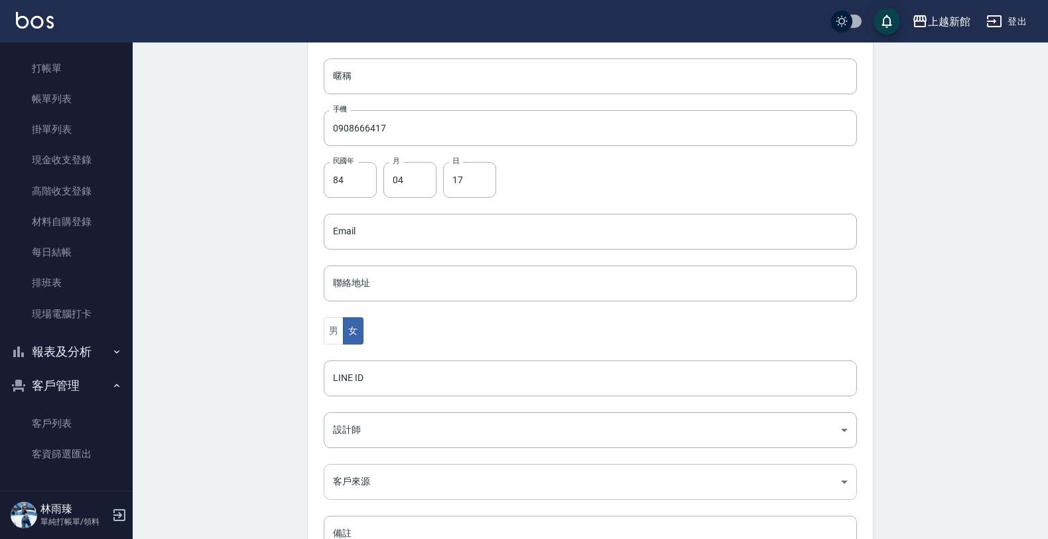
scroll to position [324, 0]
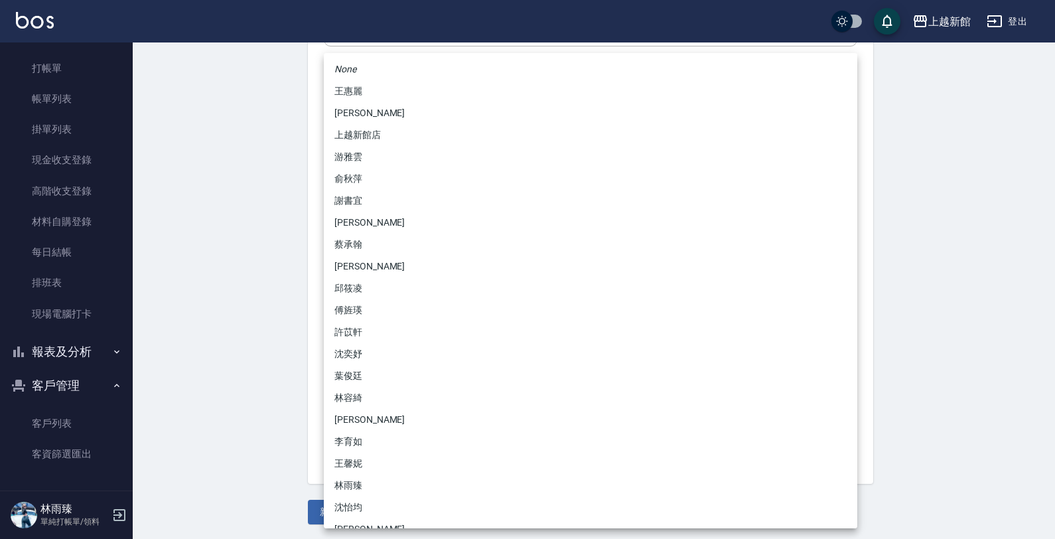
click at [402, 334] on body "上越新館 登出 櫃檯作業 打帳單 帳單列表 掛單列表 現金收支登錄 高階收支登錄 材料自購登錄 每日結帳 排班表 現場電腦打卡 報表及分析 報表目錄 店家日報…" at bounding box center [527, 108] width 1055 height 864
click at [387, 416] on li "[PERSON_NAME]" at bounding box center [590, 420] width 533 height 22
type input "e93110ab-62fc-4023-bad0-8eaa73071419"
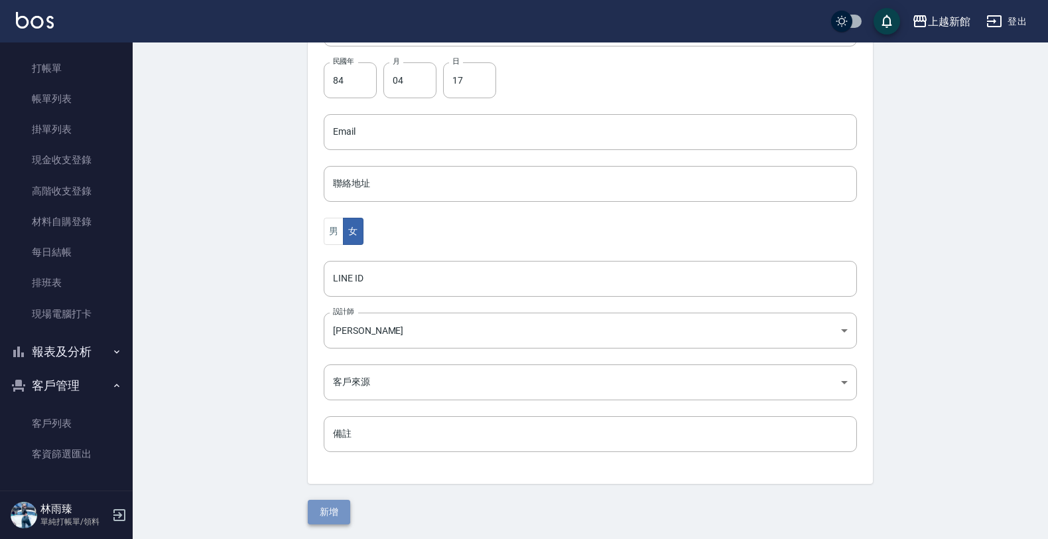
click at [338, 509] on button "新增" at bounding box center [329, 511] width 42 height 25
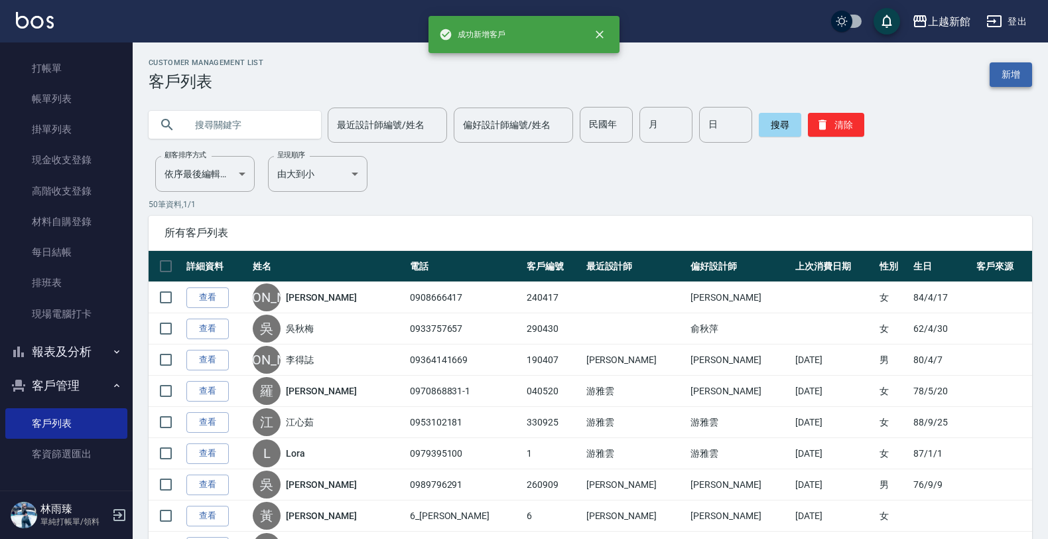
click at [1030, 73] on link "新增" at bounding box center [1011, 74] width 42 height 25
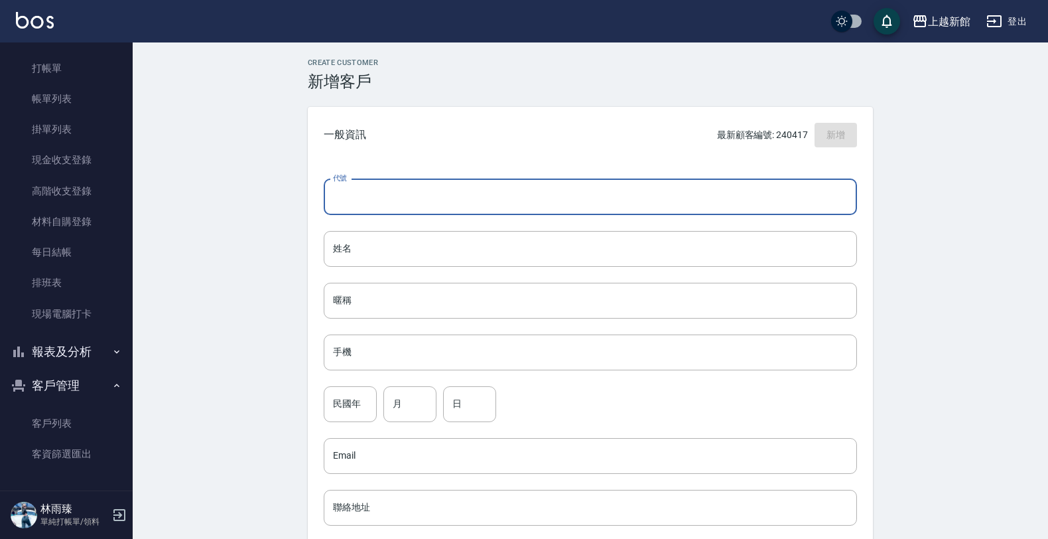
click at [425, 204] on input "代號" at bounding box center [590, 197] width 533 height 36
type input "270224"
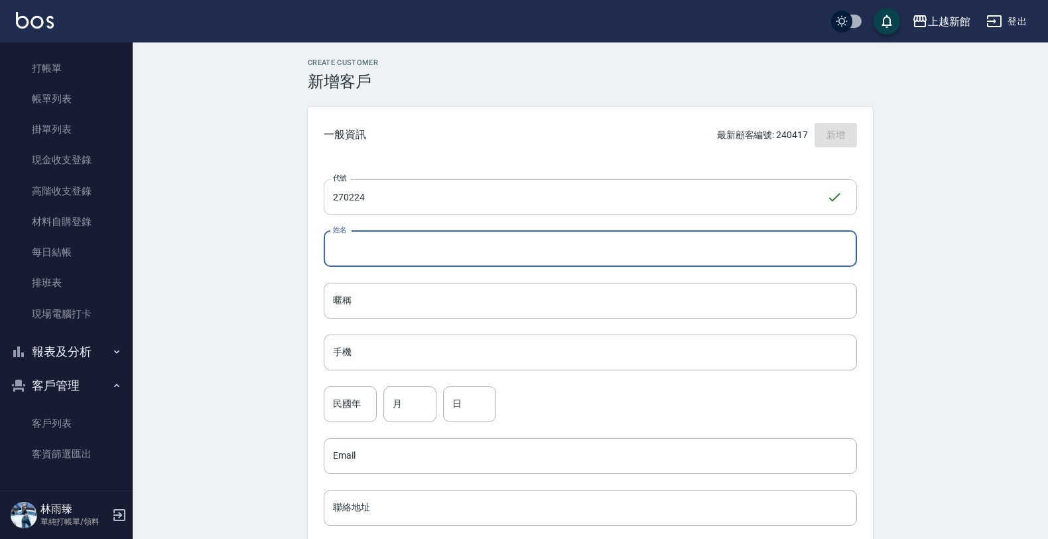
type input "j"
type input "吳君毅"
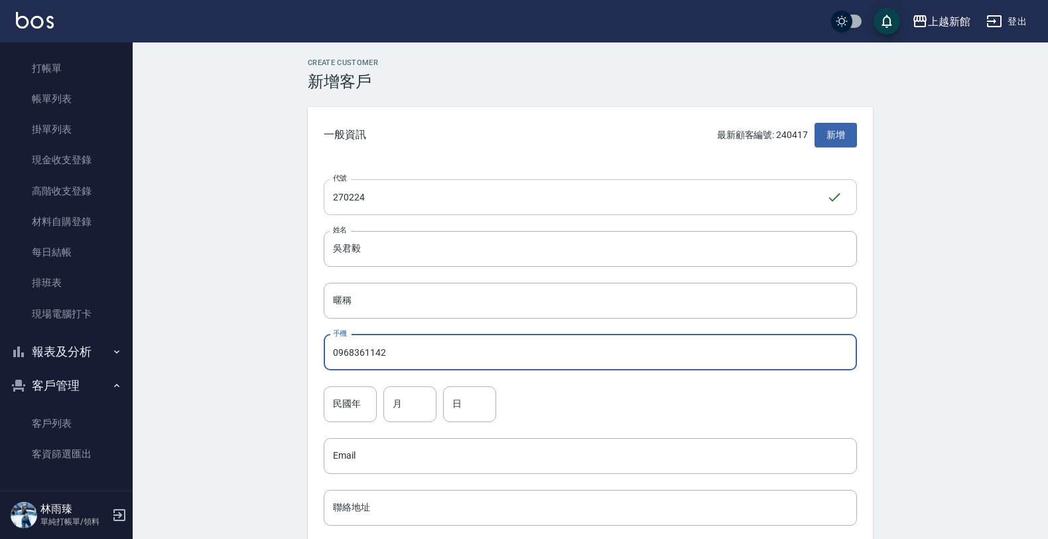
type input "0968361142"
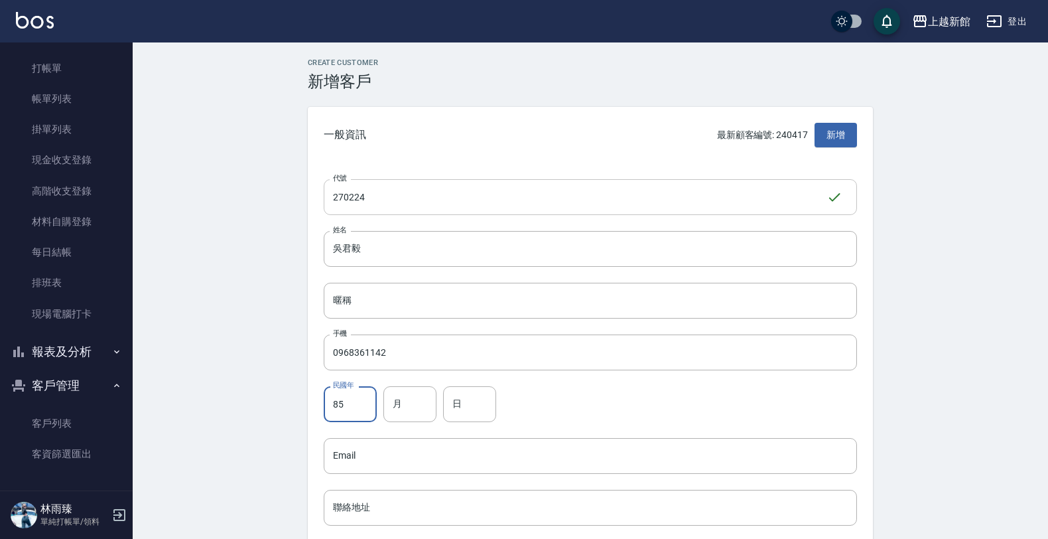
type input "85"
type input "02"
type input "24"
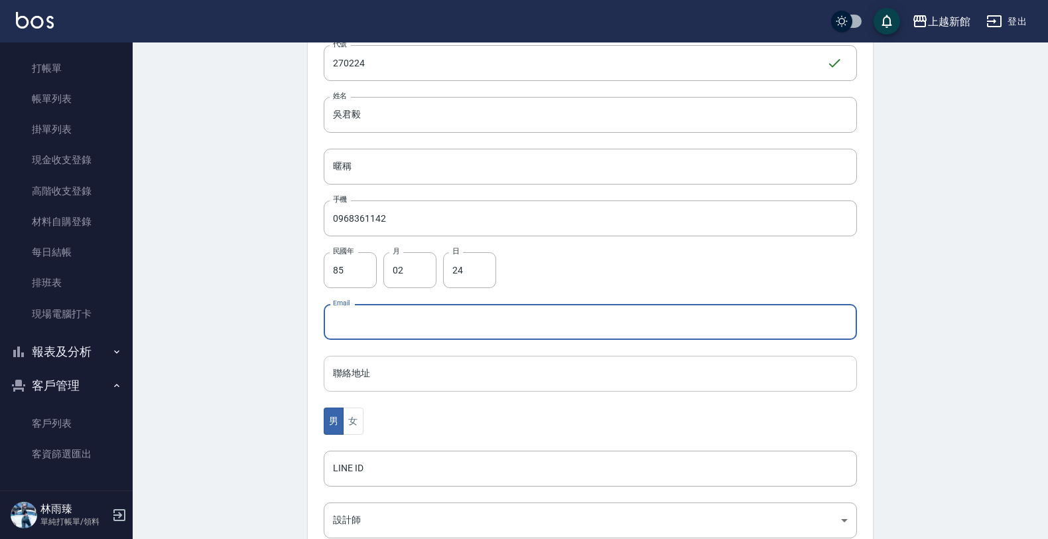
scroll to position [249, 0]
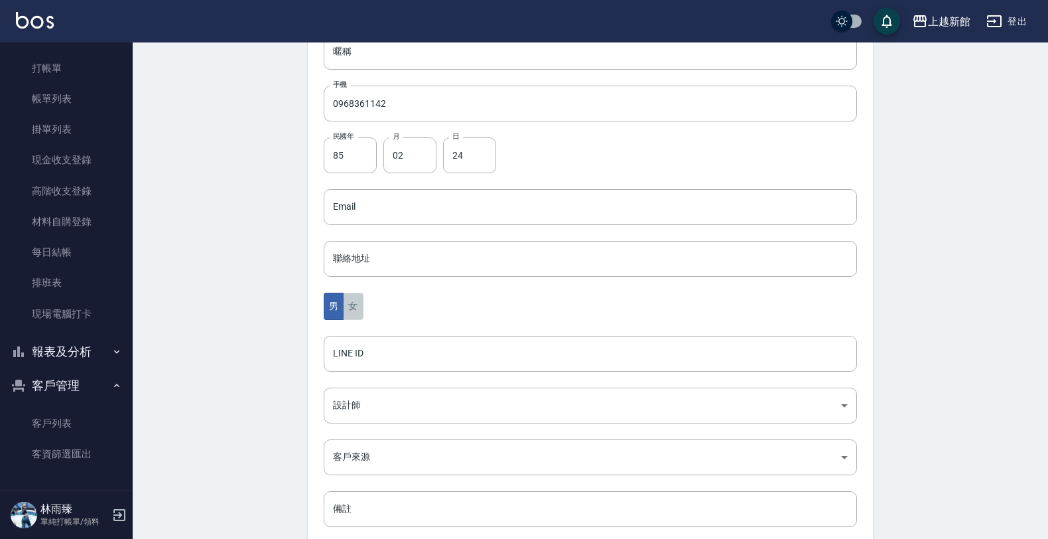
click at [360, 295] on button "女" at bounding box center [353, 306] width 20 height 27
drag, startPoint x: 340, startPoint y: 306, endPoint x: 349, endPoint y: 387, distance: 81.4
click at [340, 306] on button "男" at bounding box center [334, 306] width 20 height 27
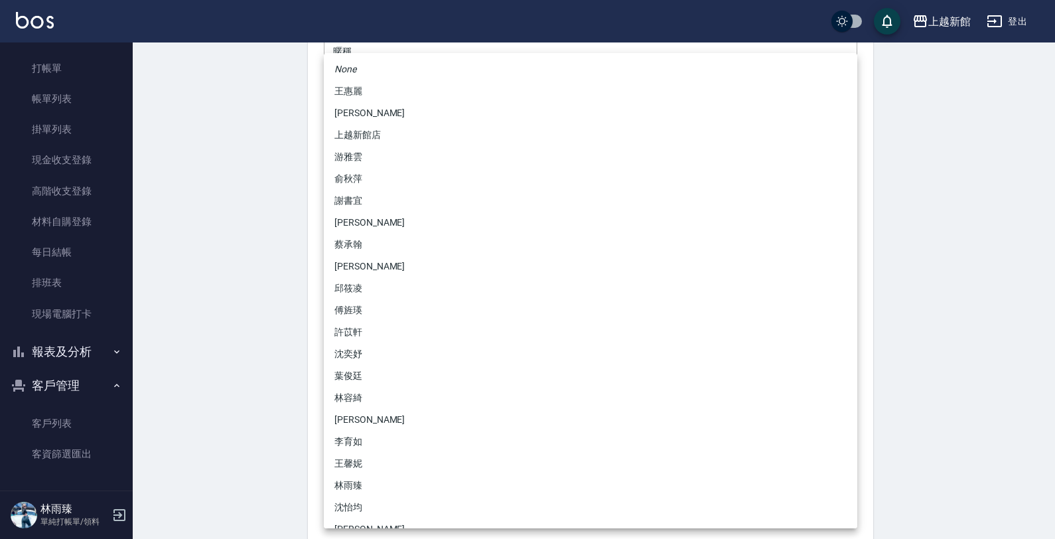
click at [368, 421] on body "上越新館 登出 櫃檯作業 打帳單 帳單列表 掛單列表 現金收支登錄 高階收支登錄 材料自購登錄 每日結帳 排班表 現場電腦打卡 報表及分析 報表目錄 店家日報…" at bounding box center [527, 183] width 1055 height 864
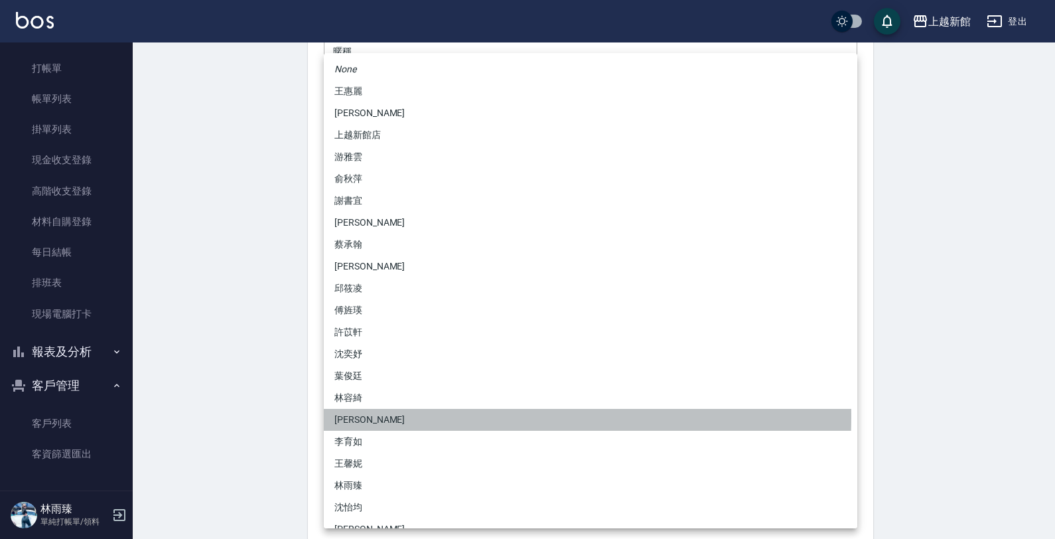
click at [385, 417] on li "[PERSON_NAME]" at bounding box center [590, 420] width 533 height 22
type input "e93110ab-62fc-4023-bad0-8eaa73071419"
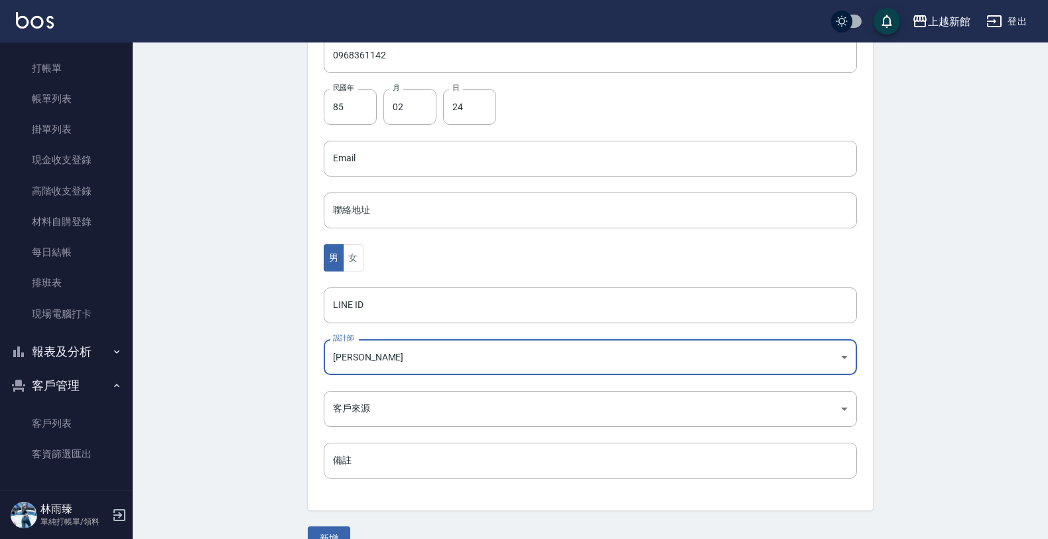
scroll to position [324, 0]
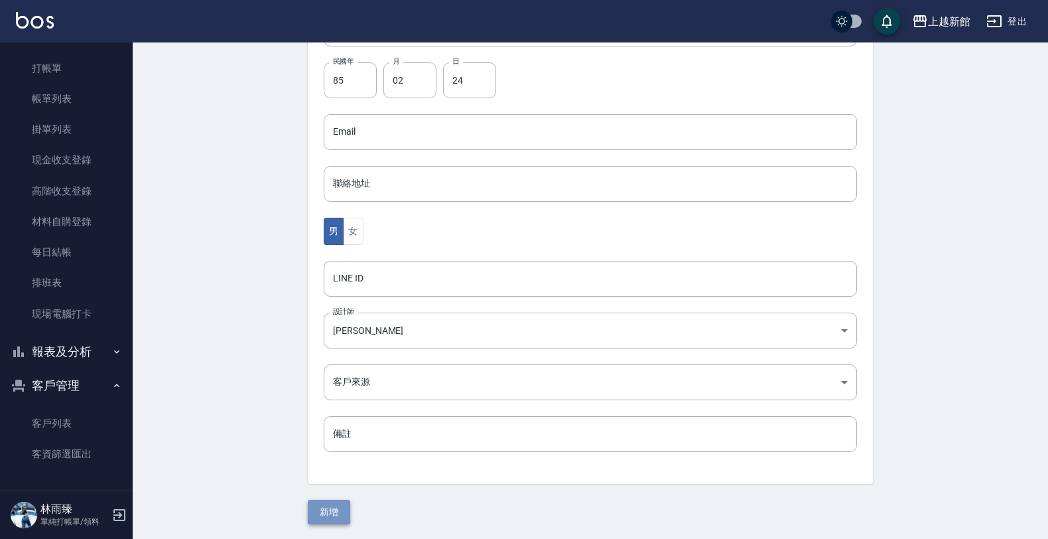
click at [334, 509] on button "新增" at bounding box center [329, 511] width 42 height 25
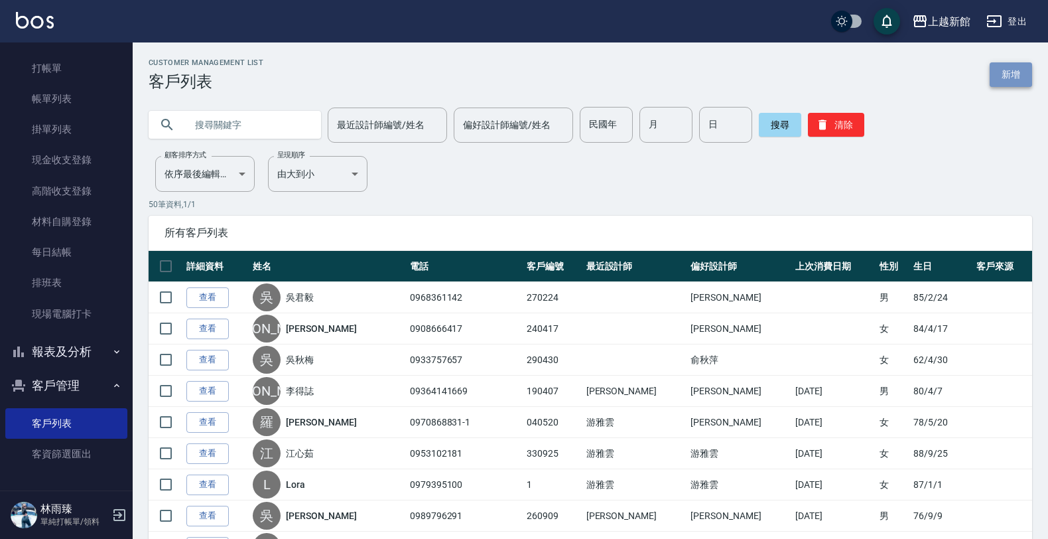
click at [996, 73] on link "新增" at bounding box center [1011, 74] width 42 height 25
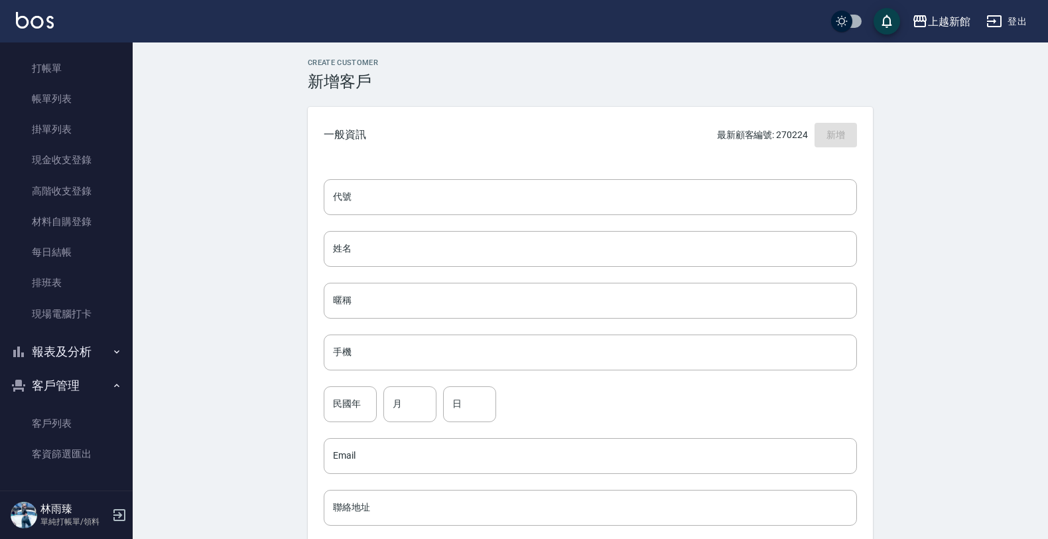
click at [527, 218] on div "代號 代號 姓名 姓名 暱稱 暱稱 手機 手機 民國年 民國年 月 月 日 日 Email Email 聯絡地址 聯絡地址 男 女 LINE ID LINE …" at bounding box center [590, 485] width 565 height 645
click at [534, 193] on input "代號" at bounding box center [590, 197] width 533 height 36
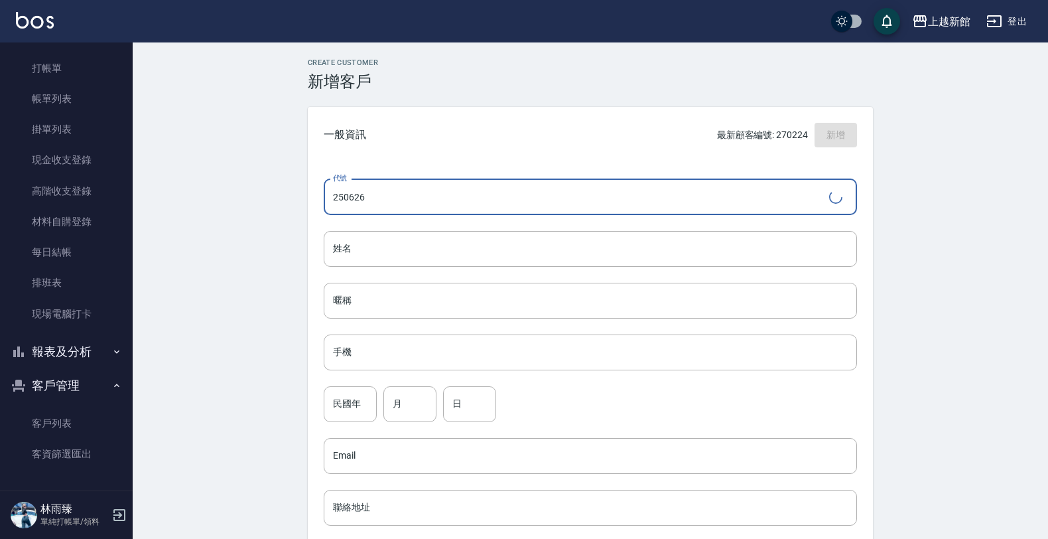
type input "250626"
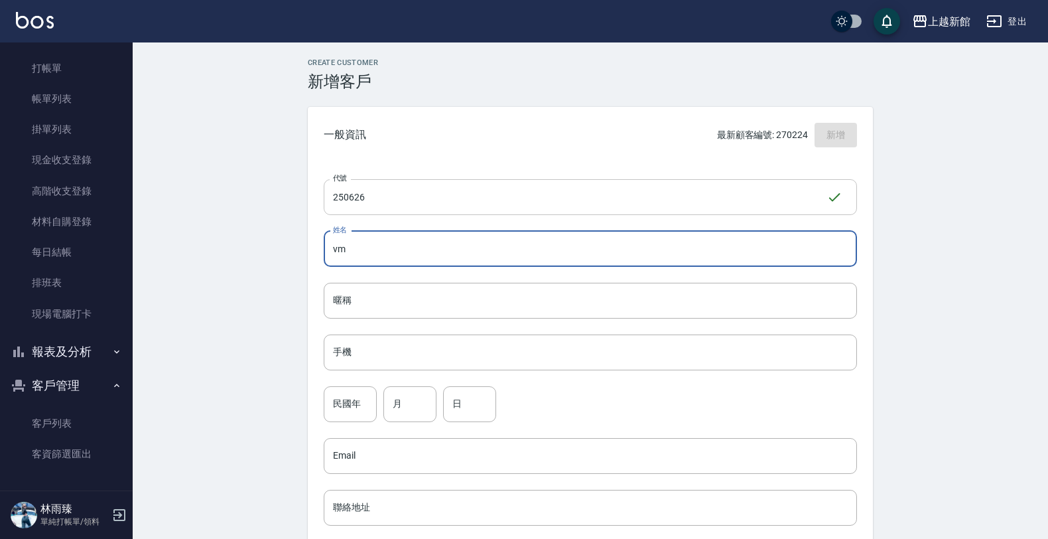
type input "v"
type input "[PERSON_NAME]"
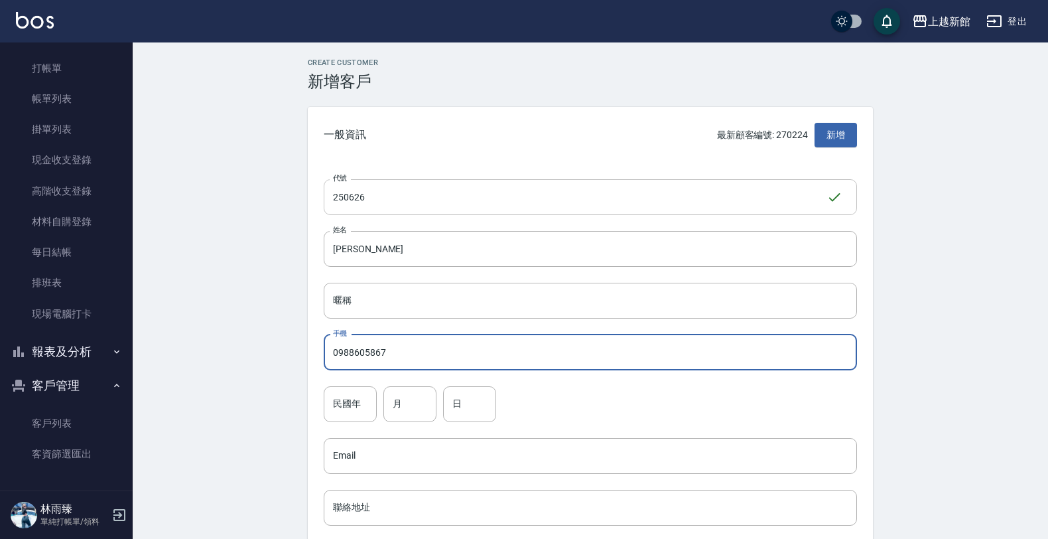
type input "0988605867"
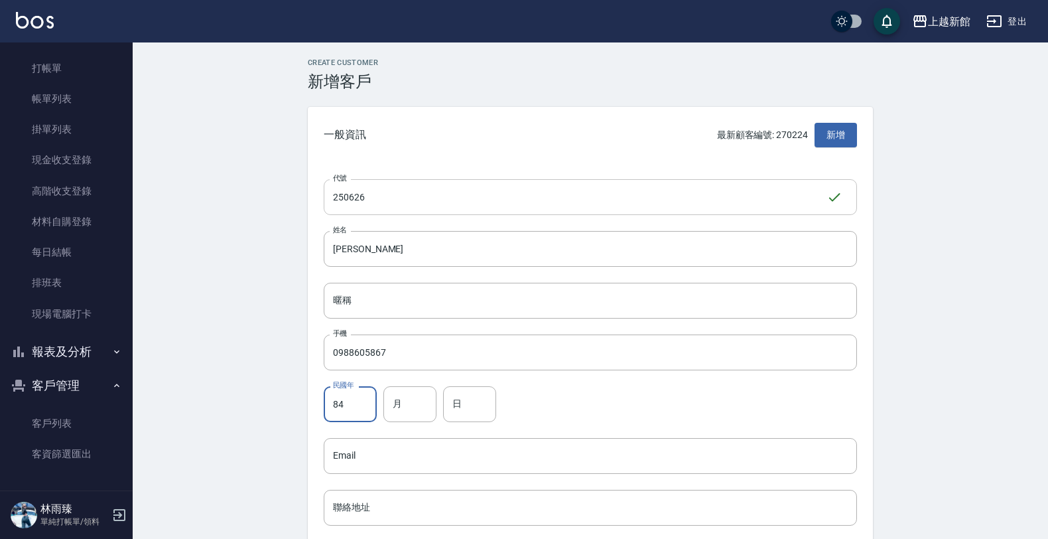
type input "84"
type input "06"
type input "26"
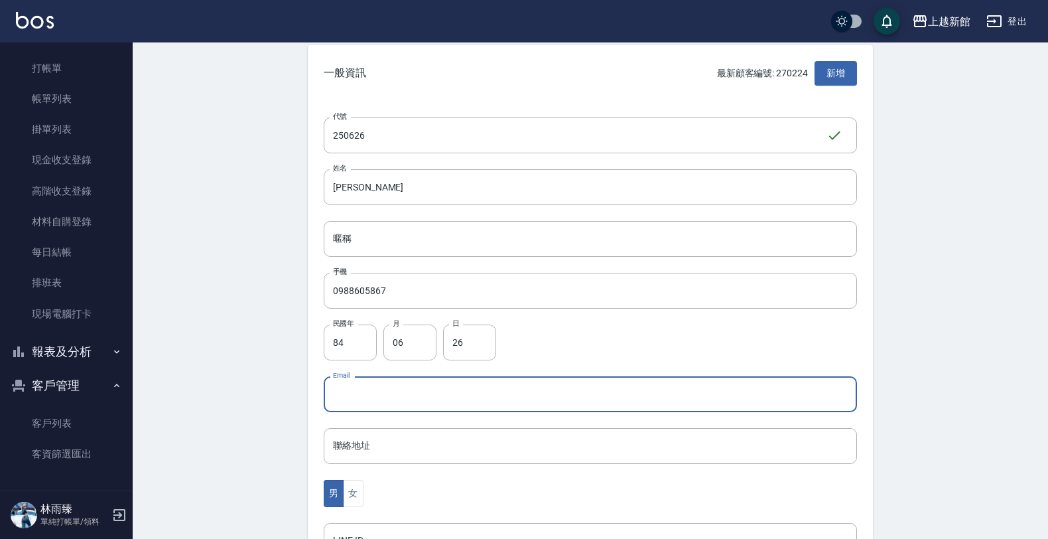
scroll to position [166, 0]
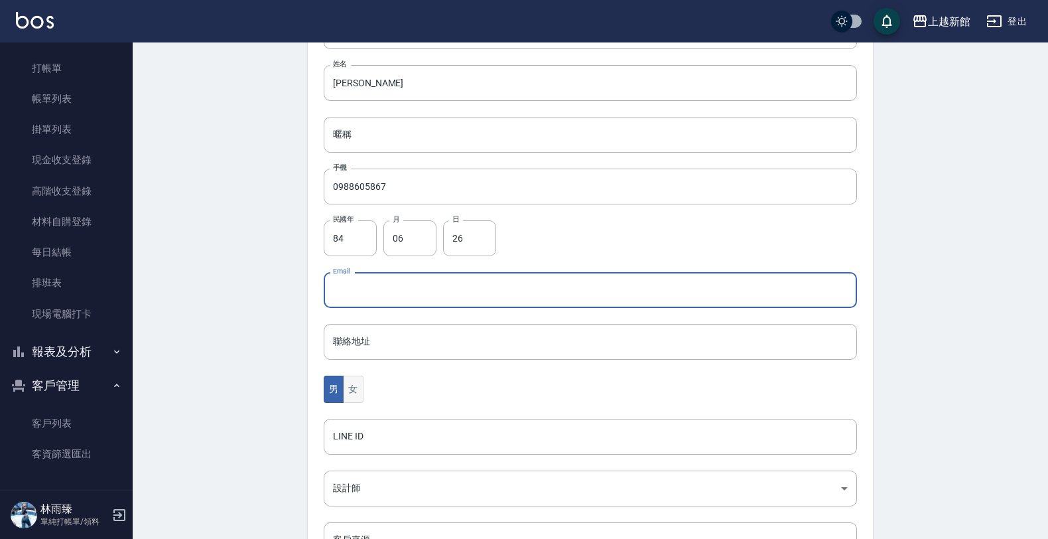
click at [358, 391] on button "女" at bounding box center [353, 388] width 20 height 27
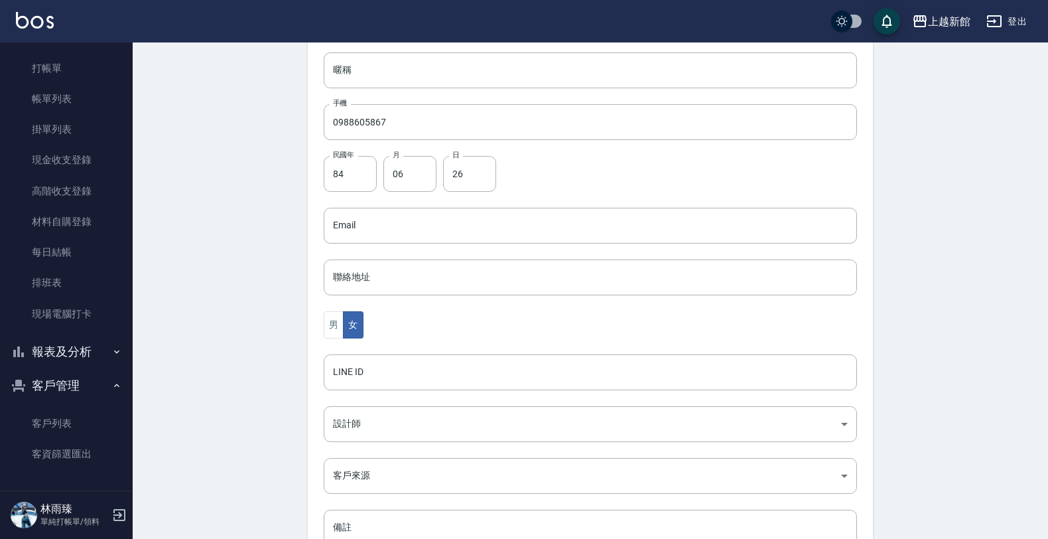
scroll to position [324, 0]
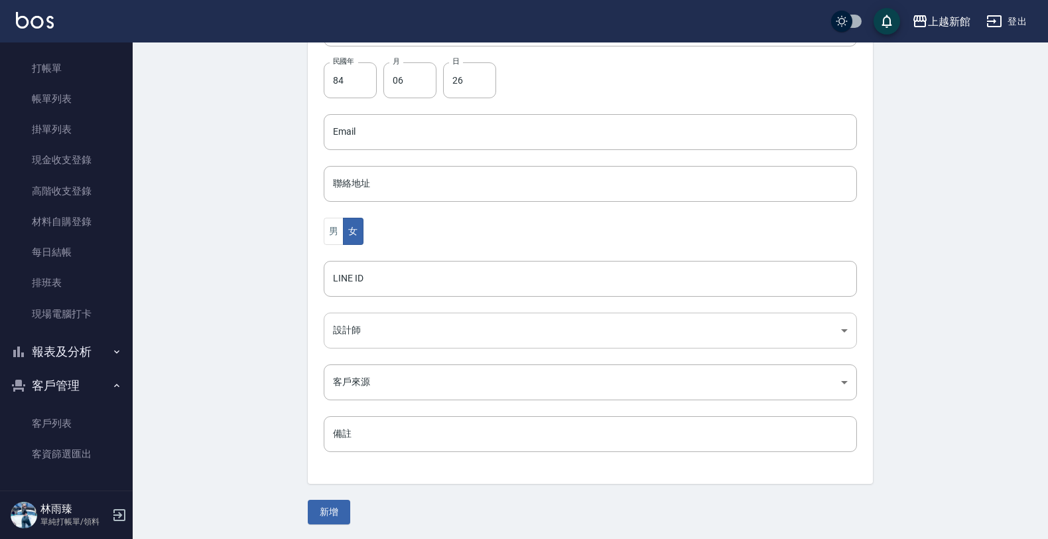
click at [340, 318] on body "上越新館 登出 櫃檯作業 打帳單 帳單列表 掛單列表 現金收支登錄 高階收支登錄 材料自購登錄 每日結帳 排班表 現場電腦打卡 報表及分析 報表目錄 店家日報…" at bounding box center [524, 108] width 1048 height 864
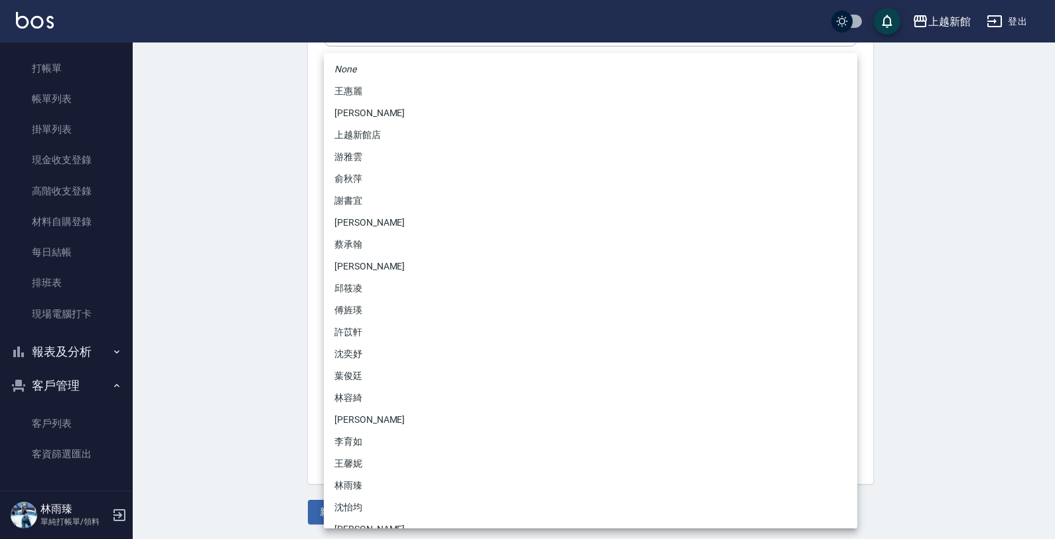
click at [372, 479] on li "林雨臻" at bounding box center [590, 485] width 533 height 22
type input "b971b3fa-ad89-41a6-ab83-7888ce5b8ddb"
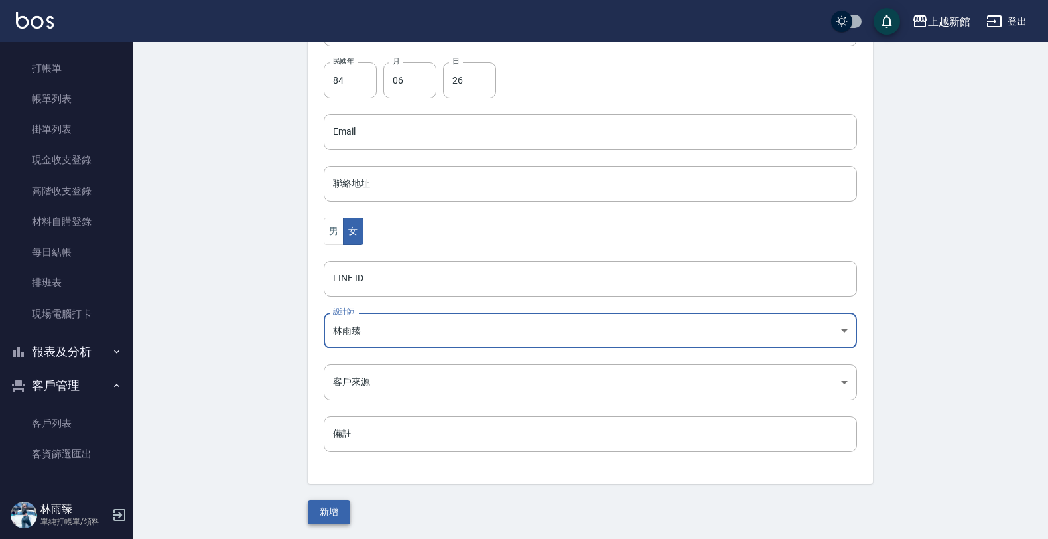
click at [329, 509] on button "新增" at bounding box center [329, 511] width 42 height 25
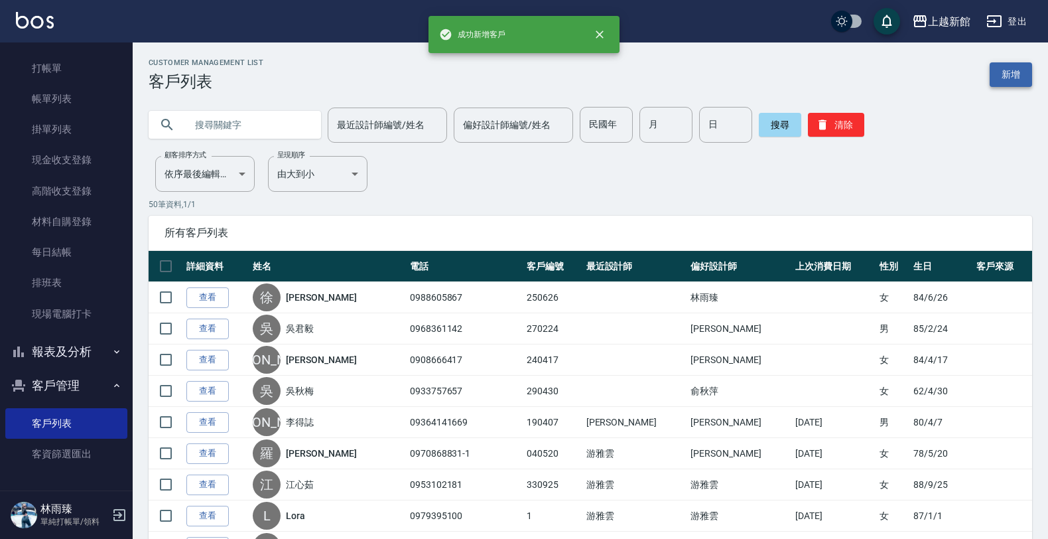
click at [1012, 73] on link "新增" at bounding box center [1011, 74] width 42 height 25
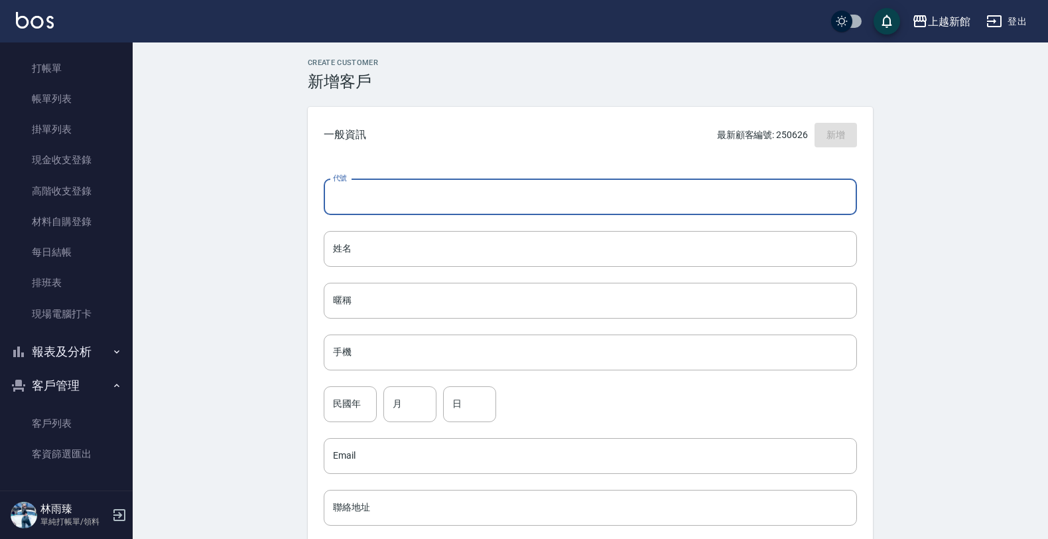
click at [612, 207] on input "代號" at bounding box center [590, 197] width 533 height 36
type input "371011"
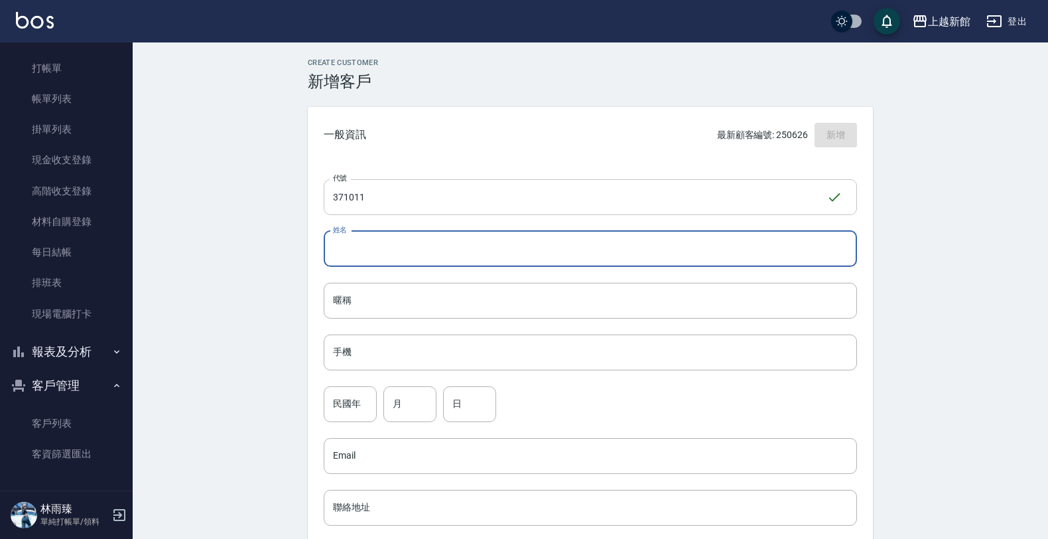
type input "c"
type input "[PERSON_NAME]"
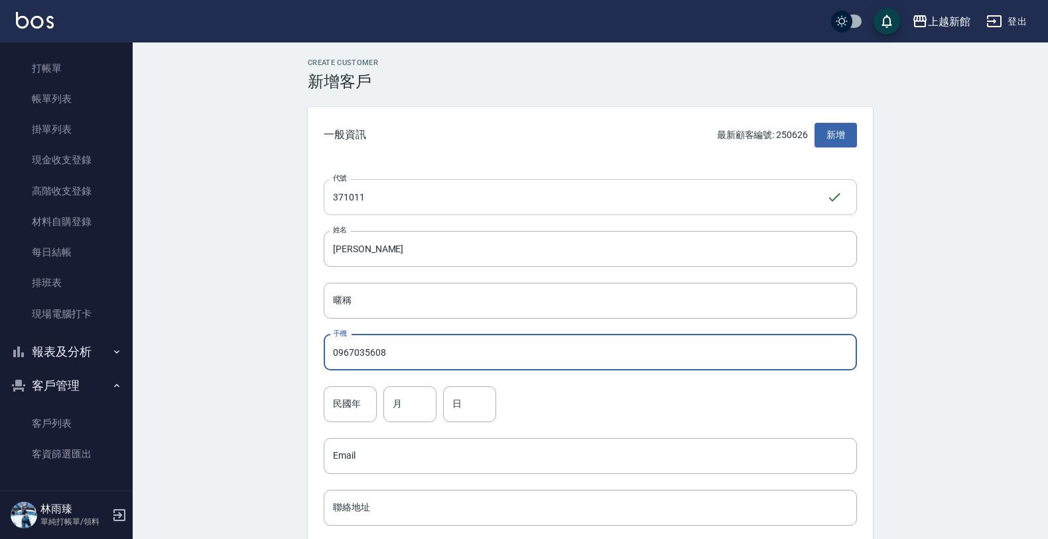
type input "0967035608"
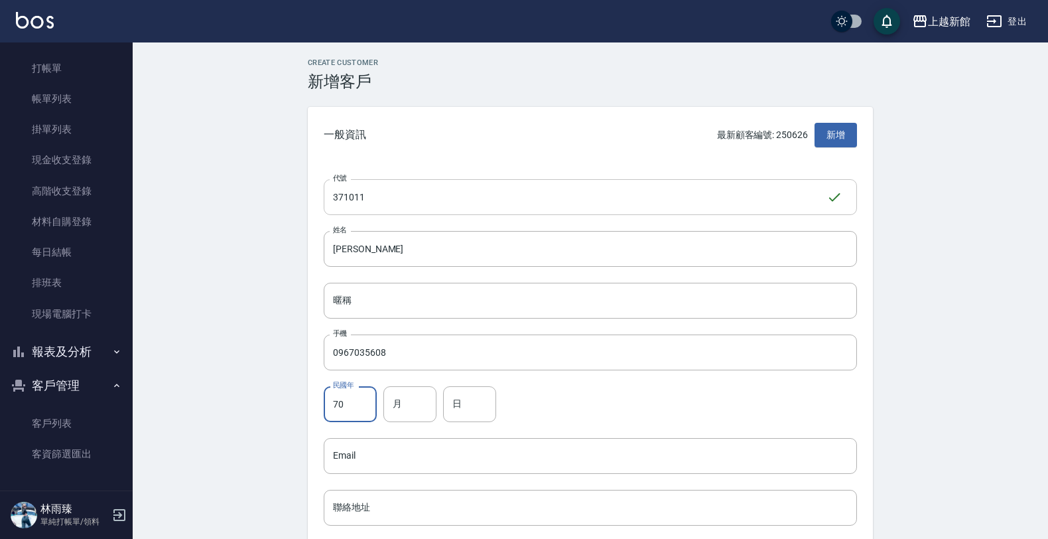
type input "70"
type input "10"
type input "11"
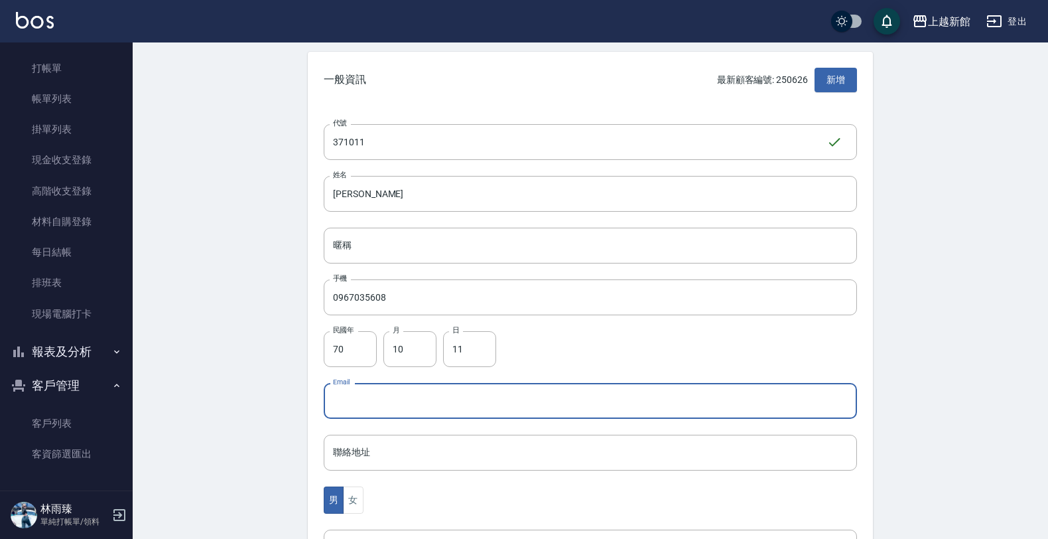
scroll to position [83, 0]
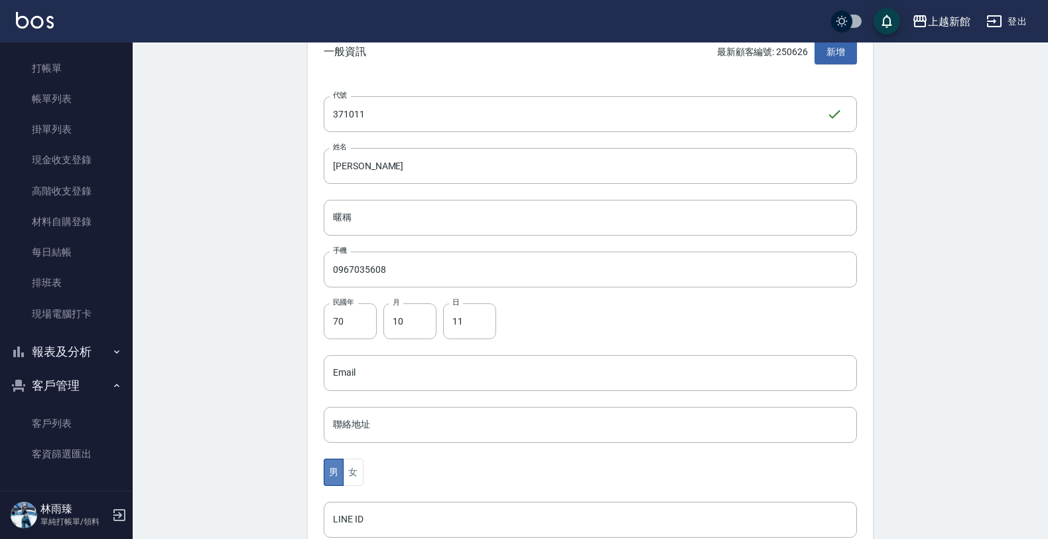
click at [338, 471] on button "男" at bounding box center [334, 471] width 20 height 27
click at [346, 471] on button "女" at bounding box center [353, 471] width 20 height 27
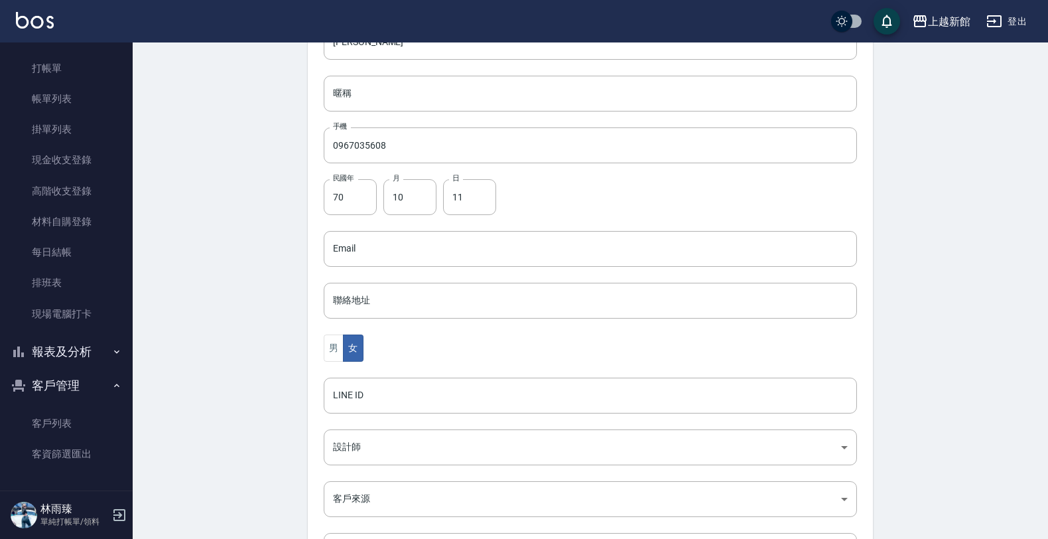
scroll to position [324, 0]
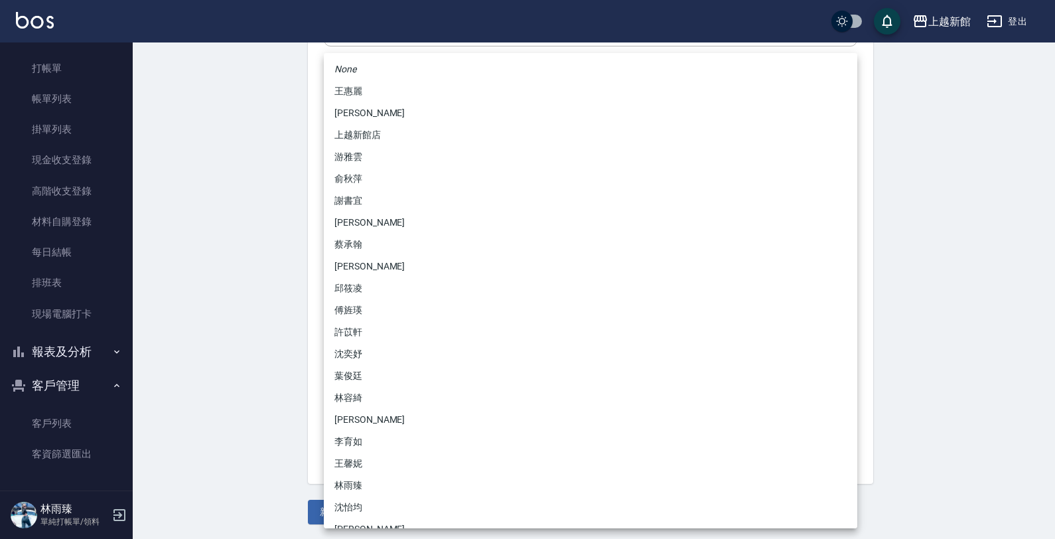
click at [375, 317] on body "上越新館 登出 櫃檯作業 打帳單 帳單列表 掛單列表 現金收支登錄 高階收支登錄 材料自購登錄 每日結帳 排班表 現場電腦打卡 報表及分析 報表目錄 店家日報…" at bounding box center [527, 108] width 1055 height 864
click at [355, 486] on li "林雨臻" at bounding box center [590, 485] width 533 height 22
type input "b971b3fa-ad89-41a6-ab83-7888ce5b8ddb"
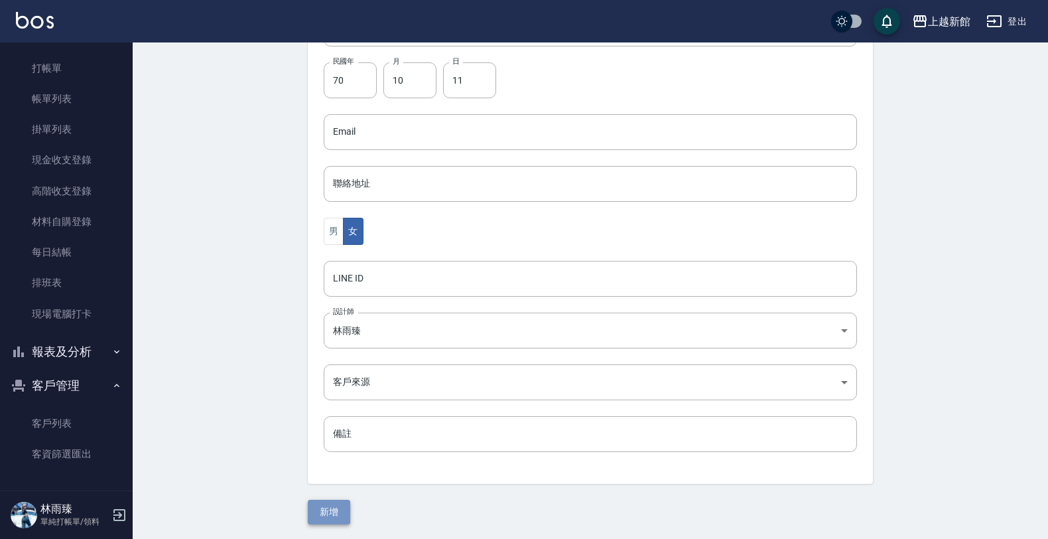
click at [320, 511] on button "新增" at bounding box center [329, 511] width 42 height 25
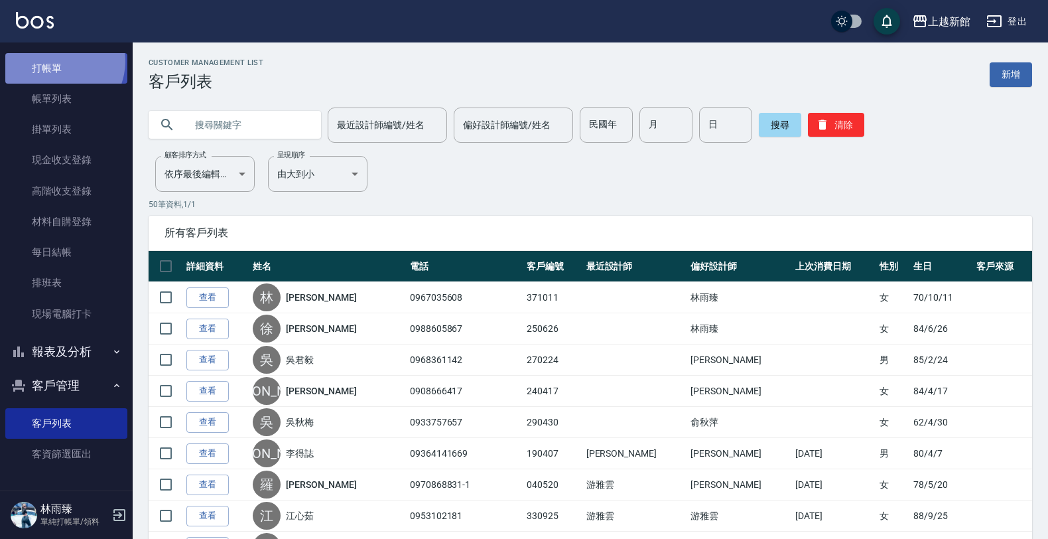
click at [58, 61] on link "打帳單" at bounding box center [66, 68] width 122 height 31
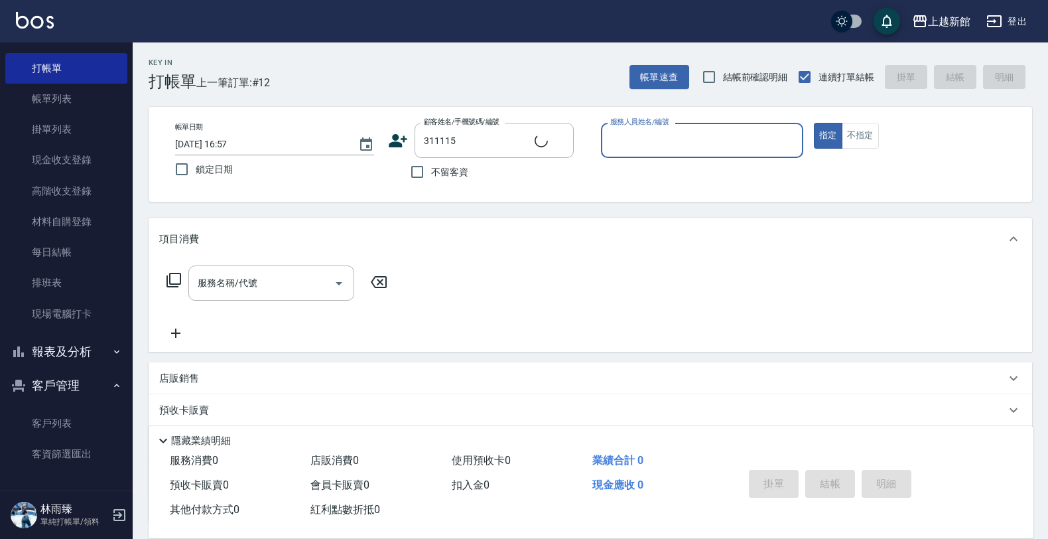
type input "張博淵/0927732039/311115"
type input "[PERSON_NAME]-18"
click at [814, 123] on button "指定" at bounding box center [828, 136] width 29 height 26
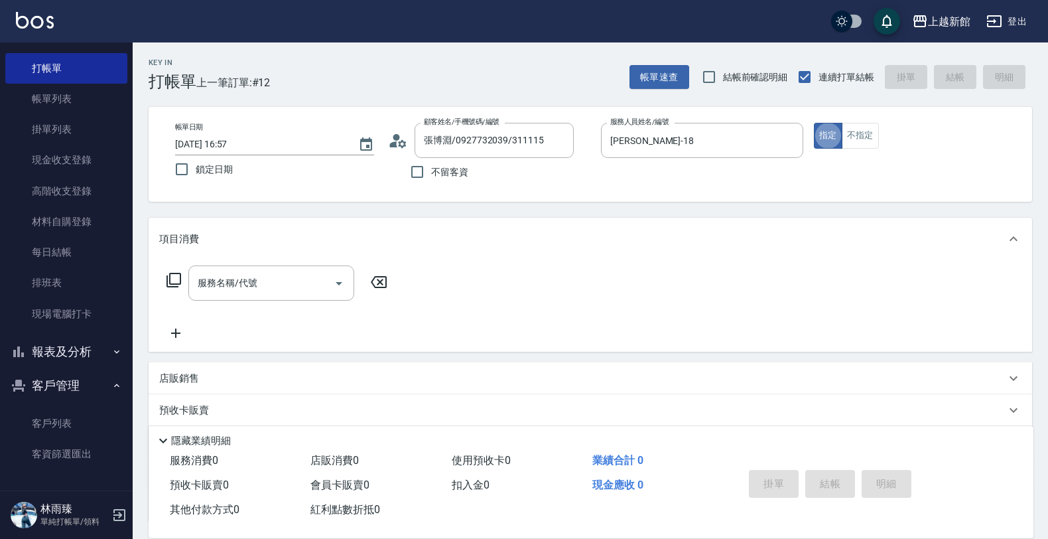
type button "true"
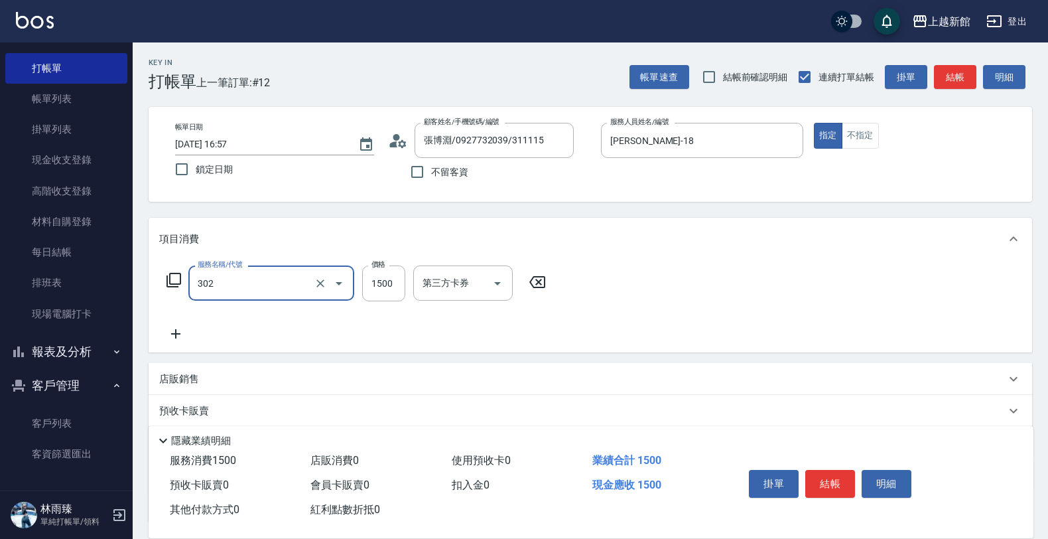
type input "設計燙髮(302)"
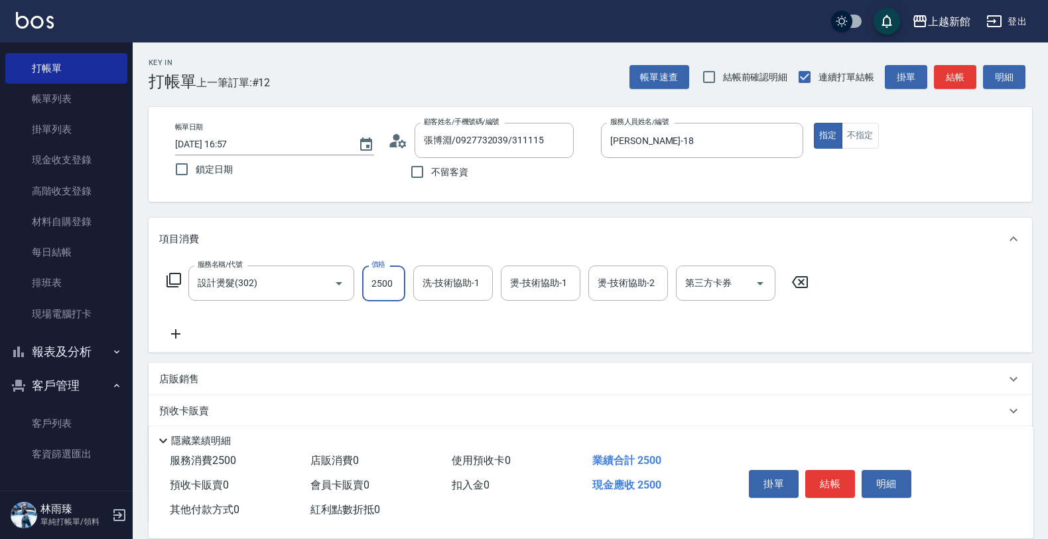
type input "2500"
type input "容綺-21"
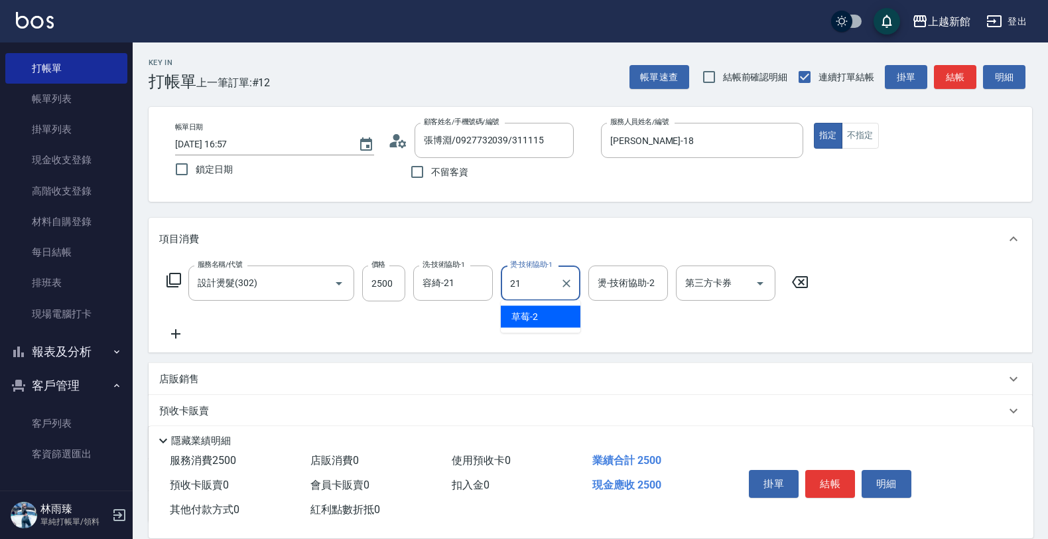
type input "容綺-21"
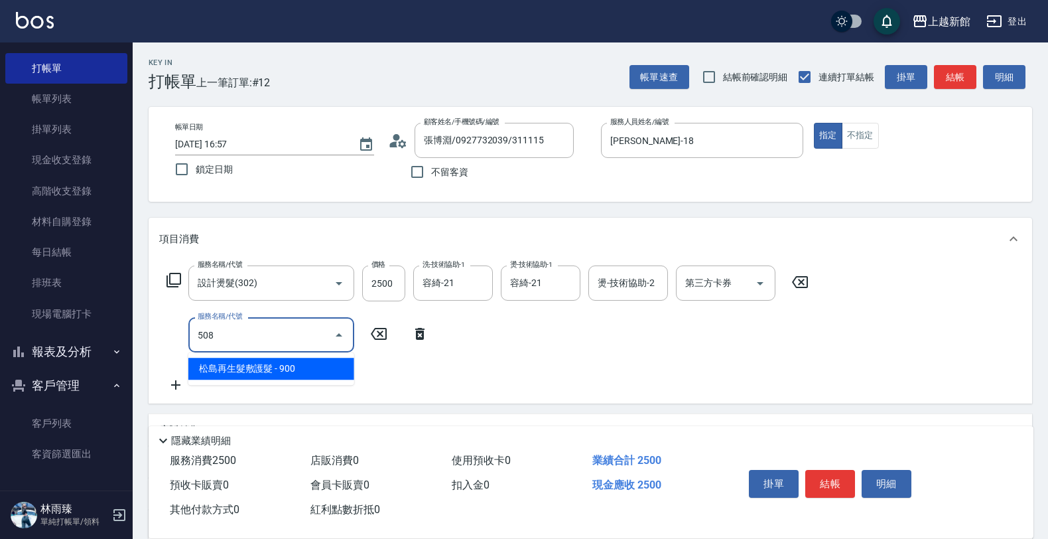
type input "松島再生髮敷護髮(508)"
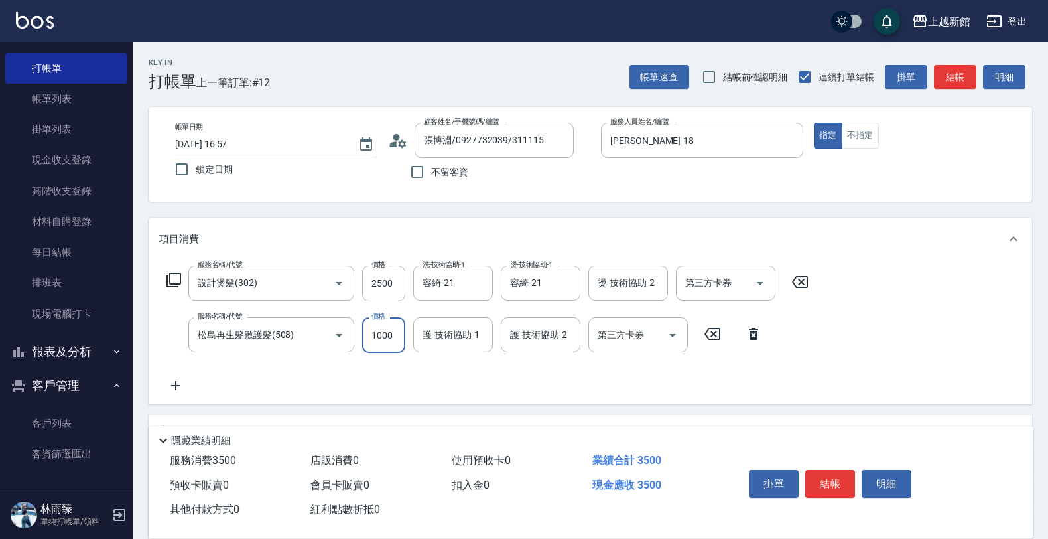
type input "1000"
type input "容綺-21"
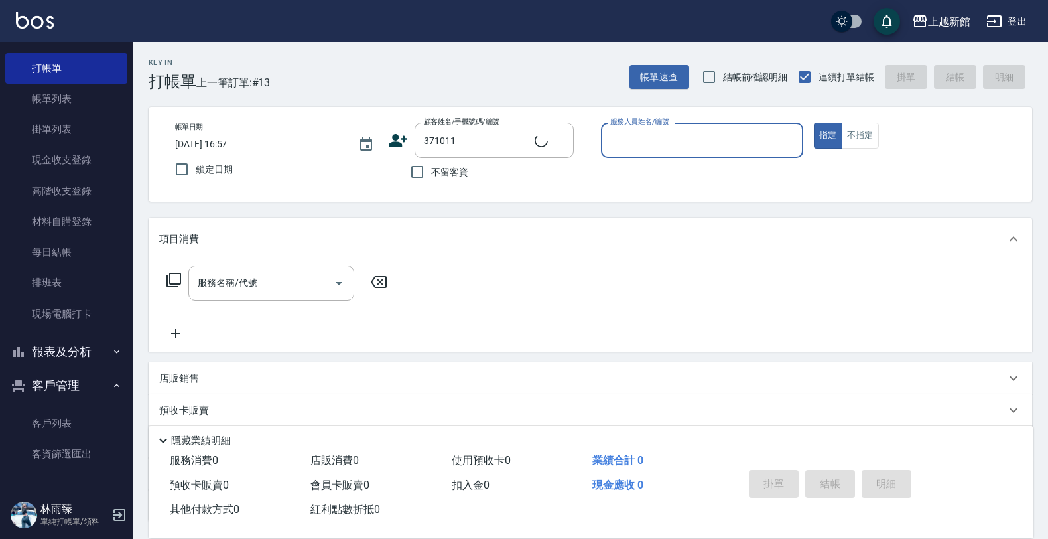
type input "[PERSON_NAME]/0967035608/371011"
type input "莫尼卡-7"
click at [814, 123] on button "指定" at bounding box center [828, 136] width 29 height 26
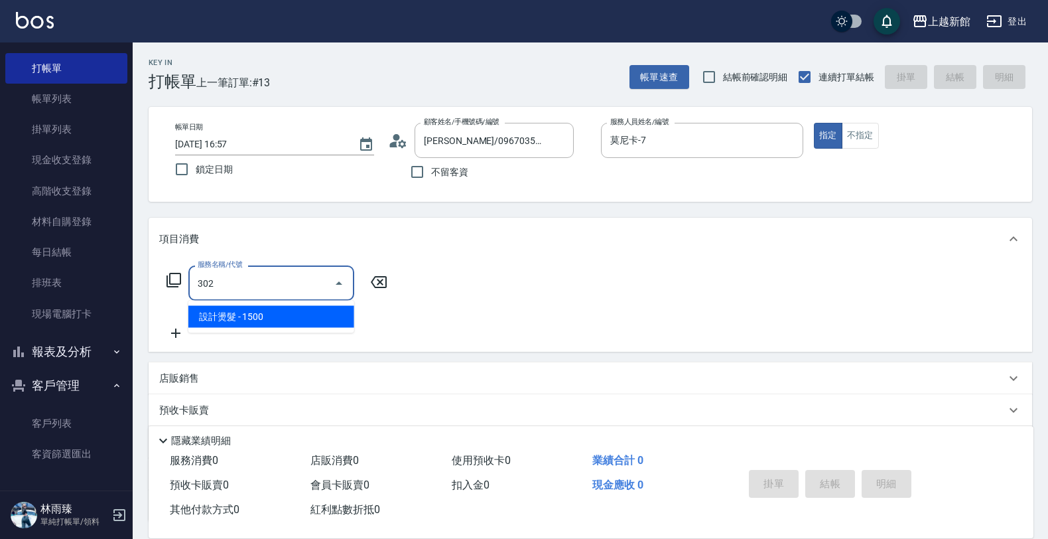
type input "設計燙髮(302)"
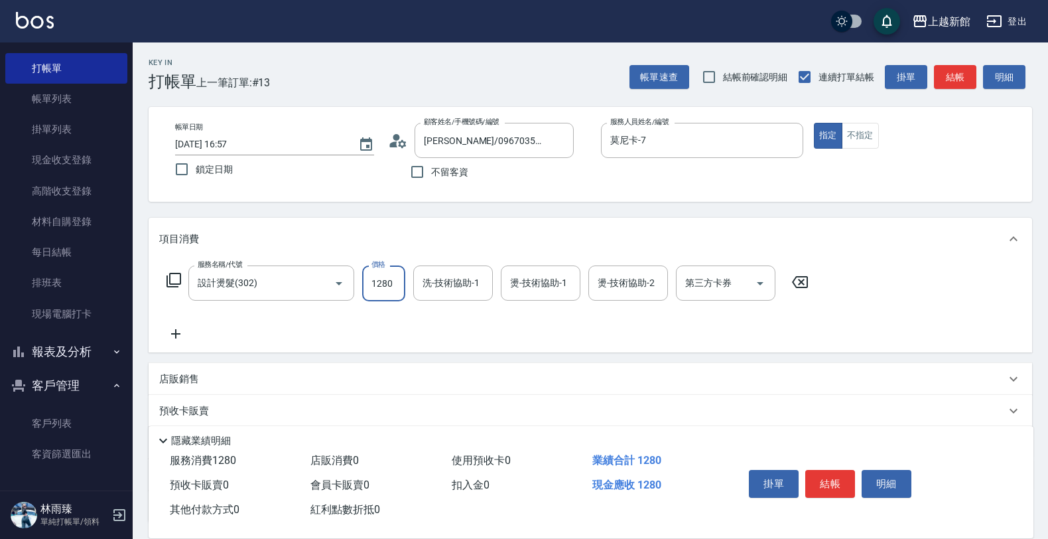
type input "1280"
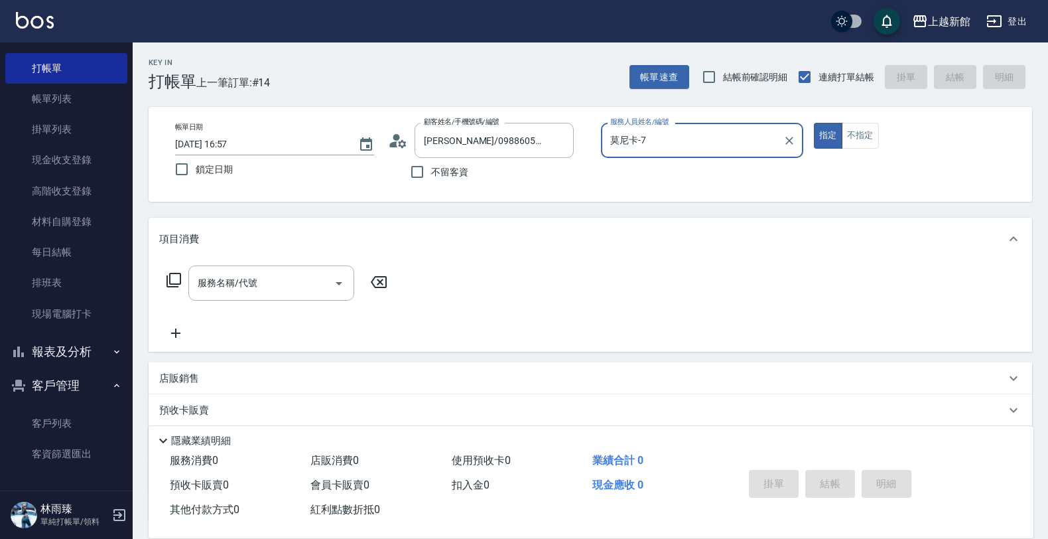
click at [814, 123] on button "指定" at bounding box center [828, 136] width 29 height 26
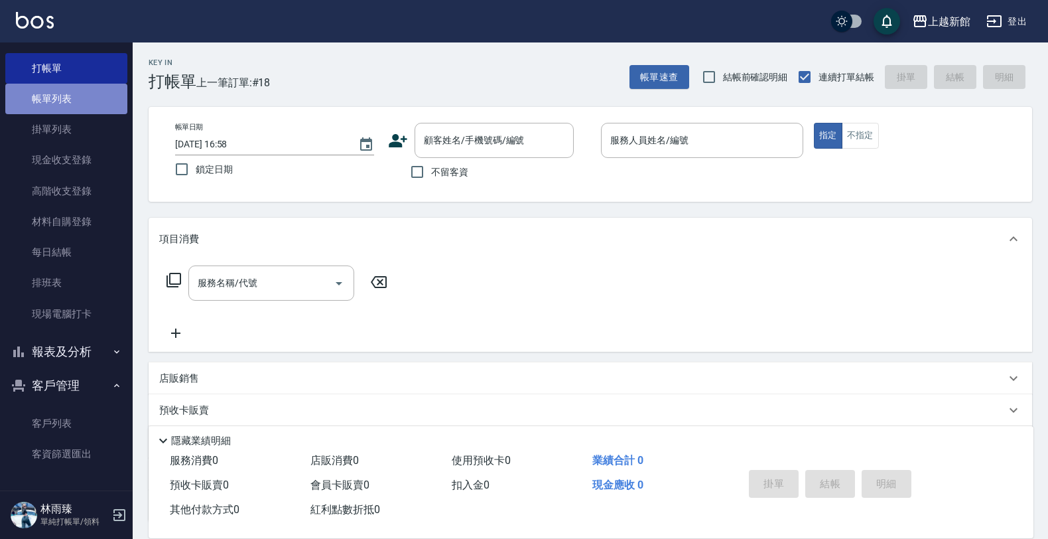
click at [72, 103] on link "帳單列表" at bounding box center [66, 99] width 122 height 31
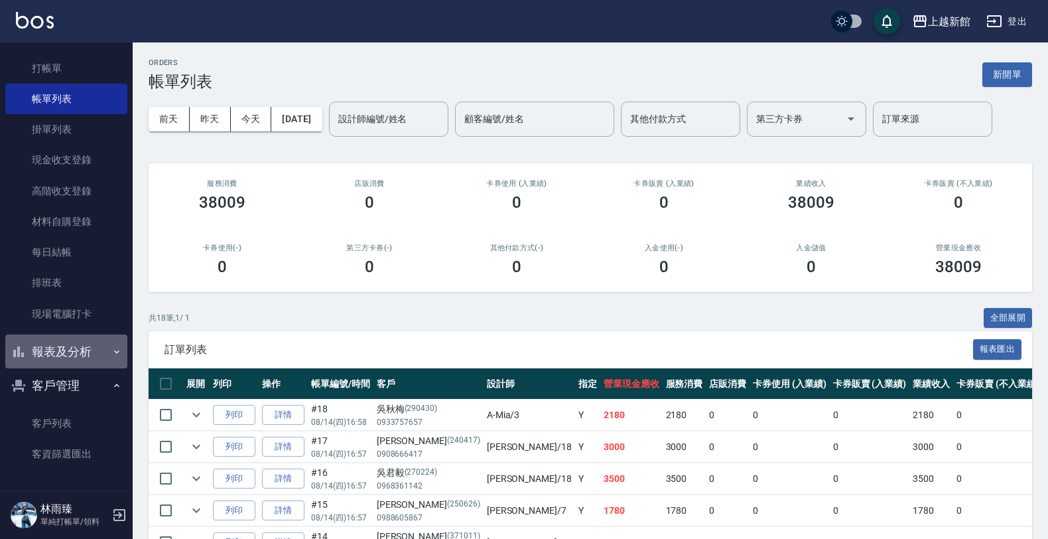
click at [83, 334] on button "報表及分析" at bounding box center [66, 351] width 122 height 34
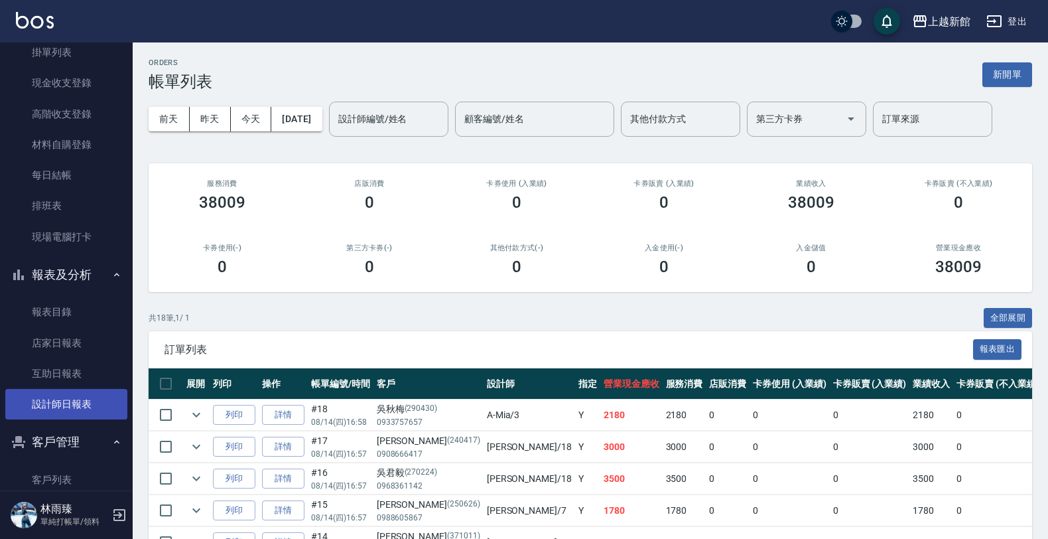
scroll to position [117, 0]
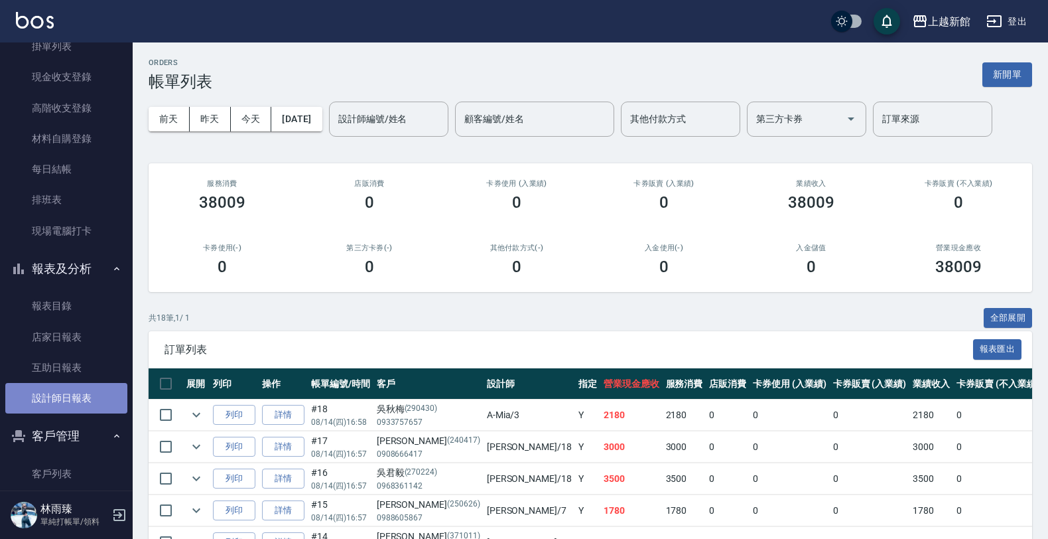
click at [72, 408] on link "設計師日報表" at bounding box center [66, 398] width 122 height 31
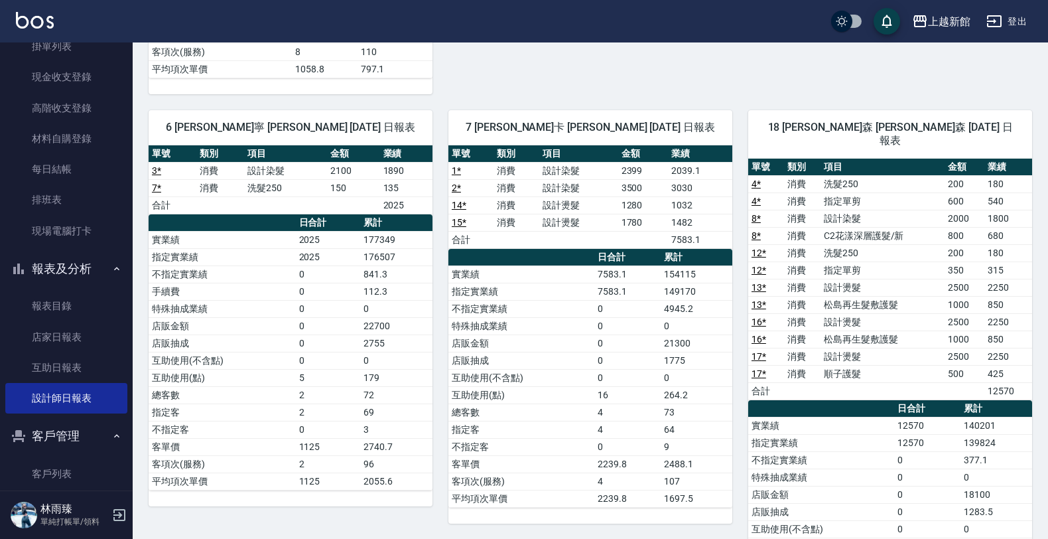
scroll to position [580, 0]
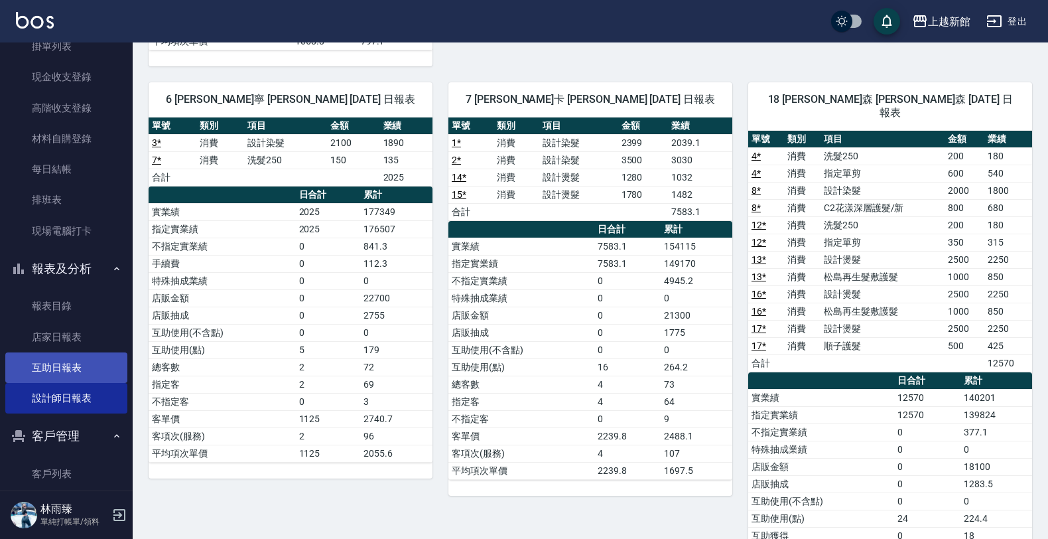
click at [72, 370] on link "互助日報表" at bounding box center [66, 367] width 122 height 31
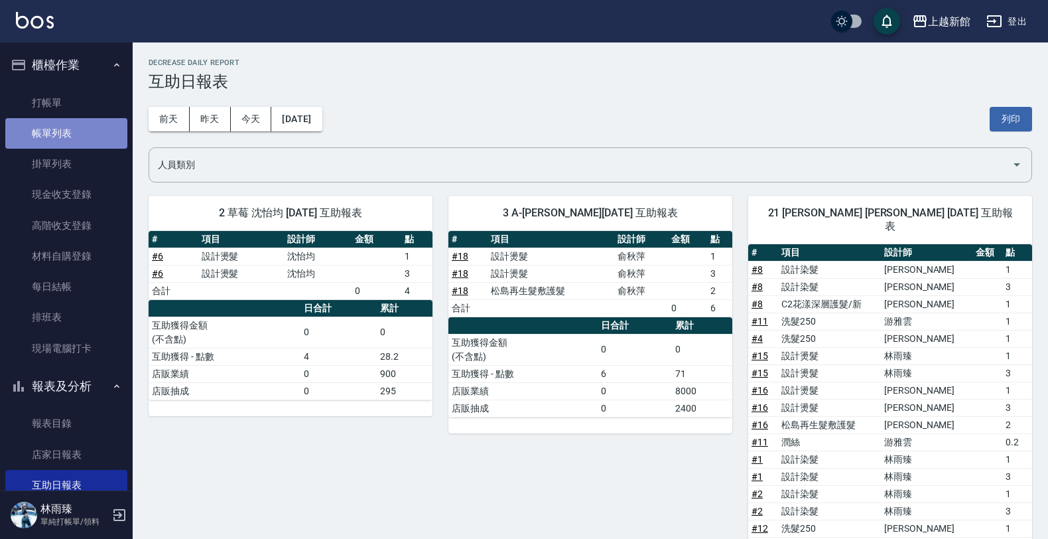
click at [82, 138] on link "帳單列表" at bounding box center [66, 133] width 122 height 31
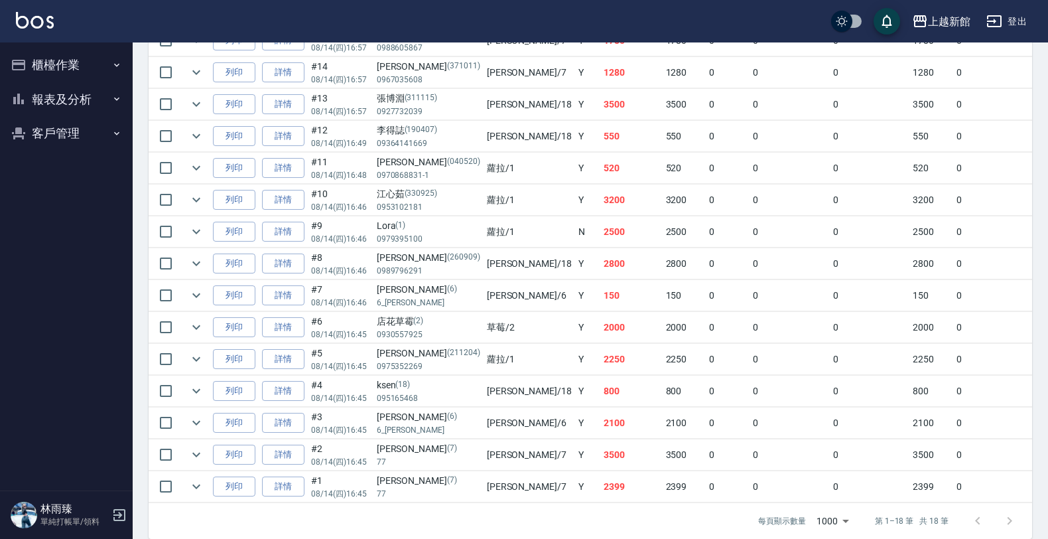
scroll to position [497, 0]
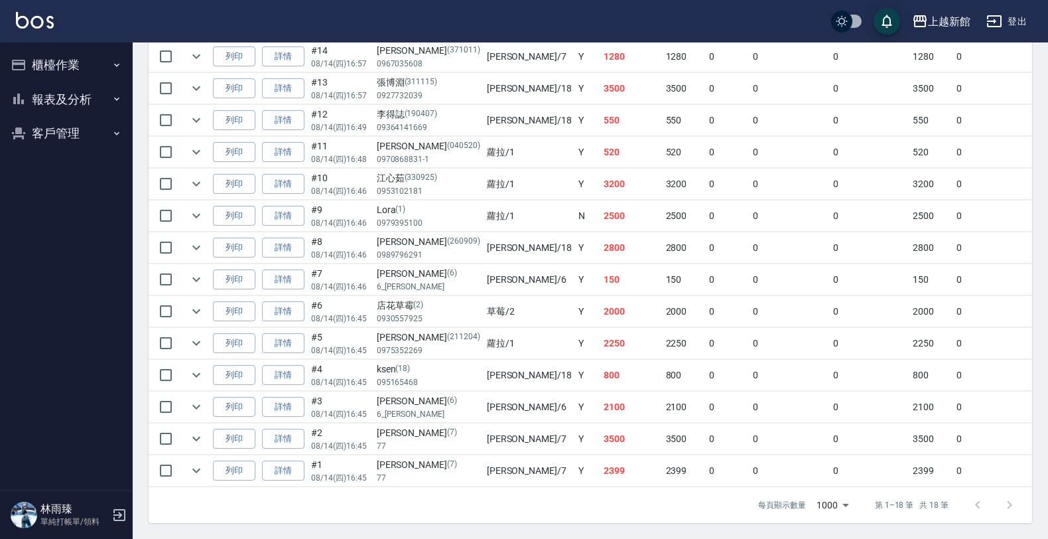
drag, startPoint x: 668, startPoint y: 377, endPoint x: 662, endPoint y: 396, distance: 20.1
click at [286, 501] on div "每頁顯示數量 1000 1000 第 1–18 筆 共 18 筆" at bounding box center [590, 505] width 883 height 36
click at [247, 511] on div "每頁顯示數量 1000 1000 第 1–18 筆 共 18 筆" at bounding box center [590, 505] width 883 height 36
click at [27, 353] on nav "櫃檯作業 打帳單 帳單列表 掛單列表 現金收支登錄 高階收支登錄 材料自購登錄 每日結帳 排班表 現場電腦打卡 報表及分析 報表目錄 店家日報表 互助日報表 …" at bounding box center [66, 266] width 133 height 448
click at [129, 169] on nav "櫃檯作業 打帳單 帳單列表 掛單列表 現金收支登錄 高階收支登錄 材料自購登錄 每日結帳 排班表 現場電腦打卡 報表及分析 報表目錄 店家日報表 互助日報表 …" at bounding box center [66, 266] width 133 height 448
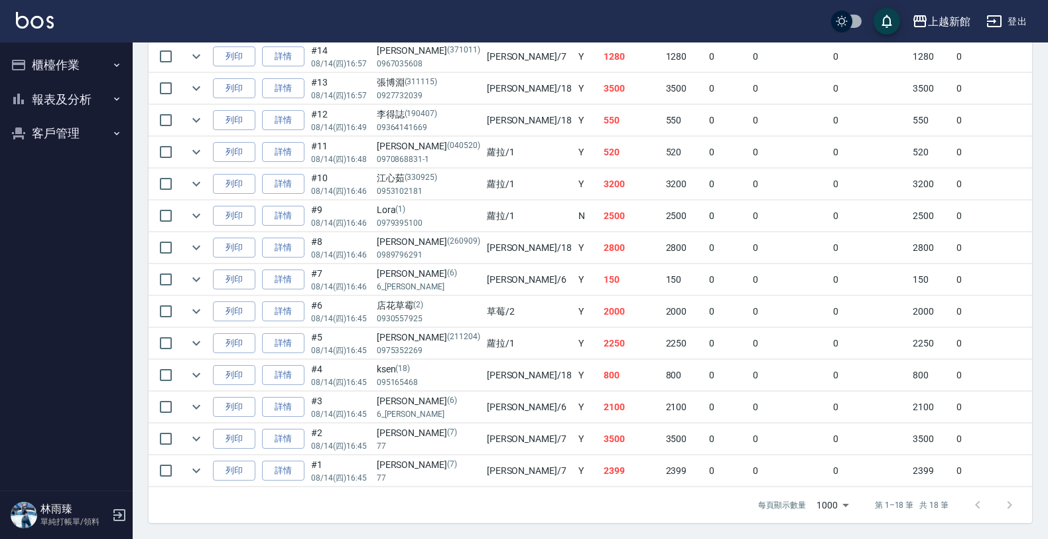
click at [0, 350] on html "上越新館 登出 櫃檯作業 打帳單 帳單列表 掛單列表 現金收支登錄 高階收支登錄 材料自購登錄 每日結帳 排班表 現場電腦打卡 報表及分析 報表目錄 店家日報…" at bounding box center [524, 26] width 1048 height 1024
click at [0, 345] on html "上越新館 登出 櫃檯作業 打帳單 帳單列表 掛單列表 現金收支登錄 高階收支登錄 材料自購登錄 每日結帳 排班表 現場電腦打卡 報表及分析 報表目錄 店家日報…" at bounding box center [524, 26] width 1048 height 1024
click at [482, 505] on div "每頁顯示數量 1000 1000 第 1–18 筆 共 18 筆" at bounding box center [590, 505] width 883 height 36
click at [88, 83] on button "報表及分析" at bounding box center [66, 99] width 122 height 34
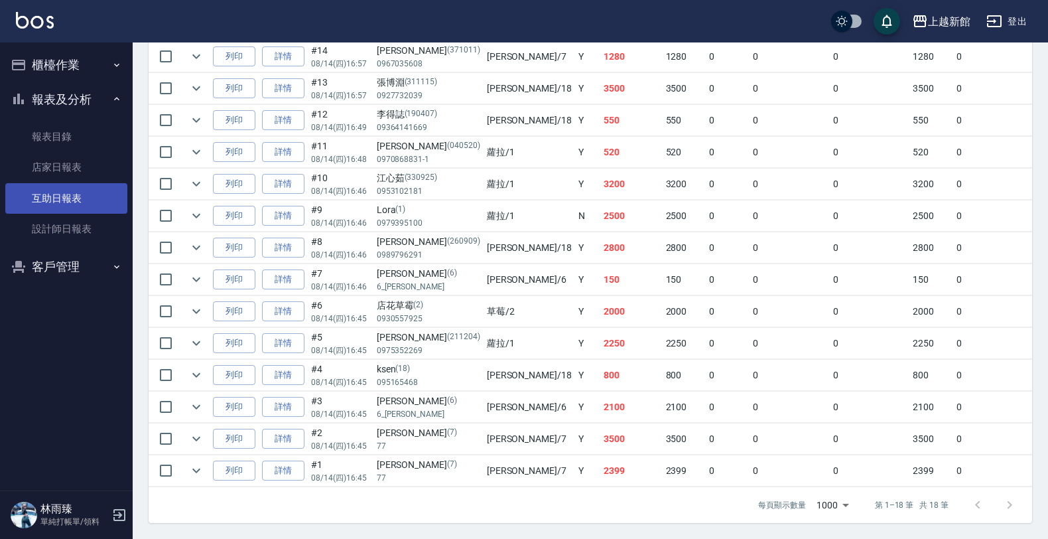
click at [76, 201] on link "互助日報表" at bounding box center [66, 198] width 122 height 31
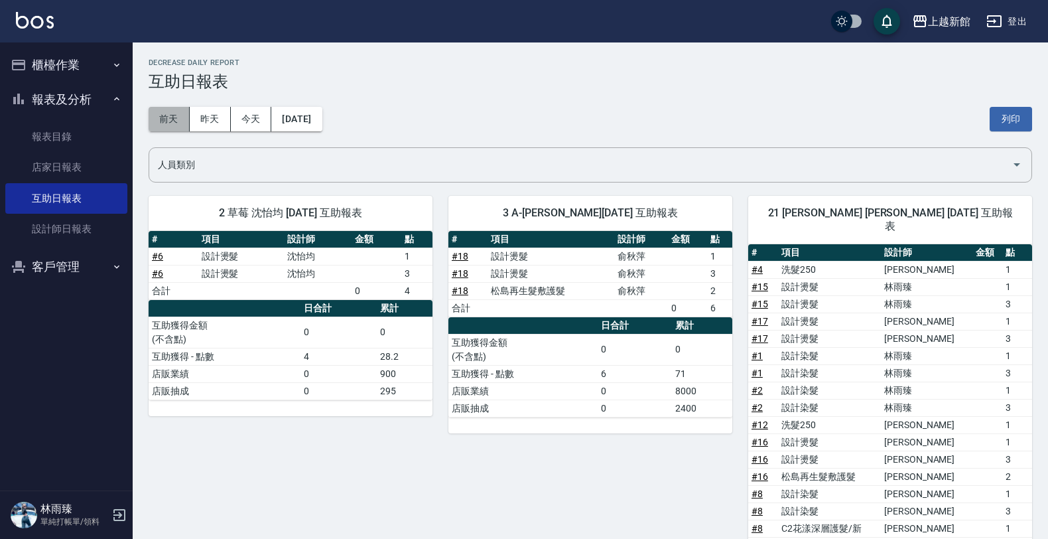
drag, startPoint x: 176, startPoint y: 125, endPoint x: 184, endPoint y: 120, distance: 9.2
click at [176, 124] on button "前天" at bounding box center [169, 119] width 41 height 25
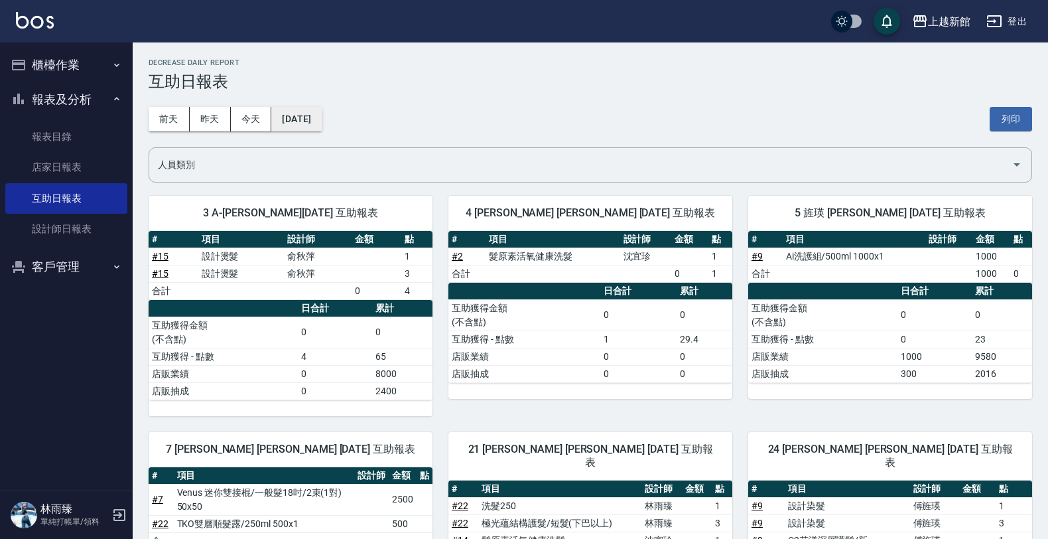
click at [306, 121] on button "[DATE]" at bounding box center [296, 119] width 50 height 25
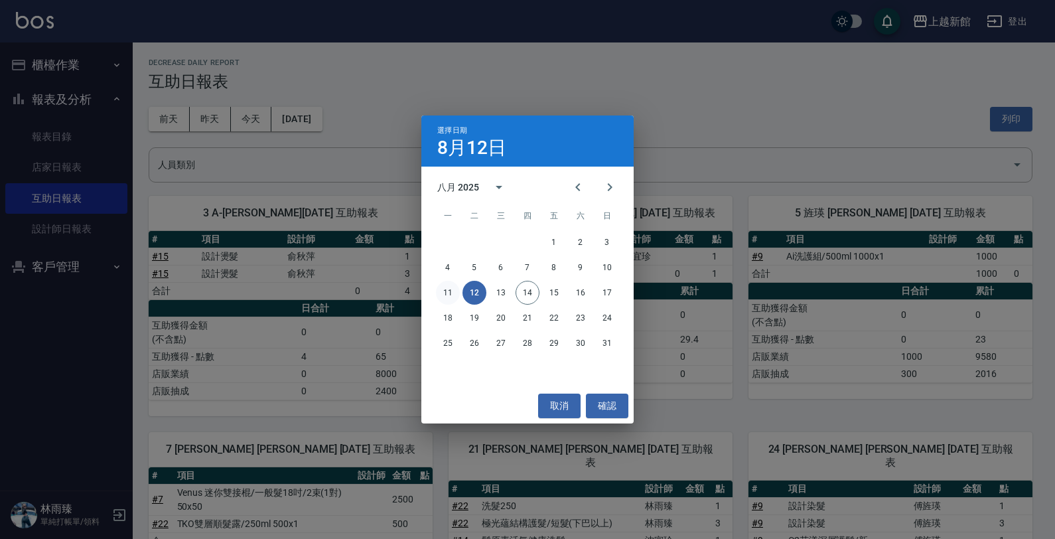
click at [446, 295] on button "11" at bounding box center [448, 293] width 24 height 24
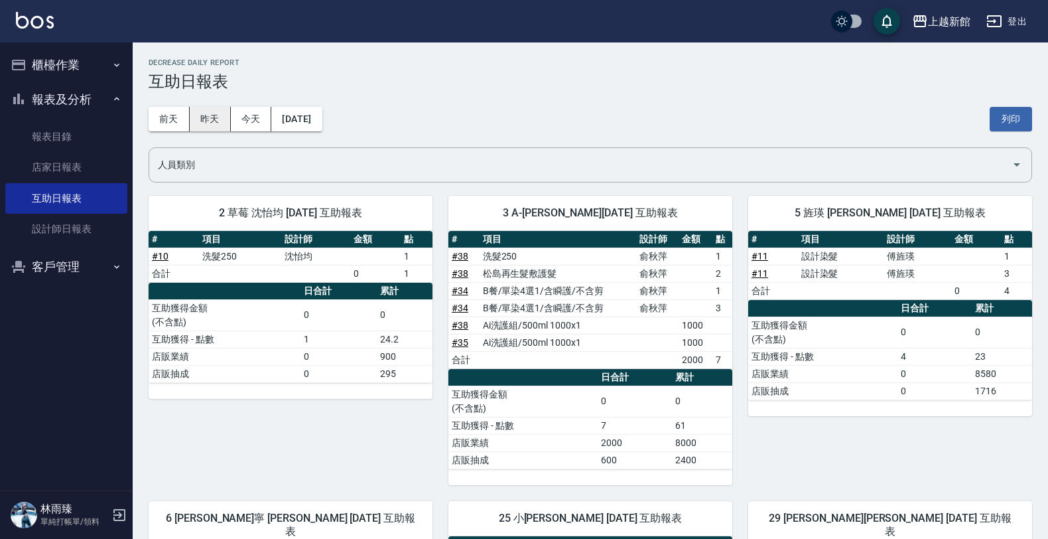
click at [219, 121] on button "昨天" at bounding box center [210, 119] width 41 height 25
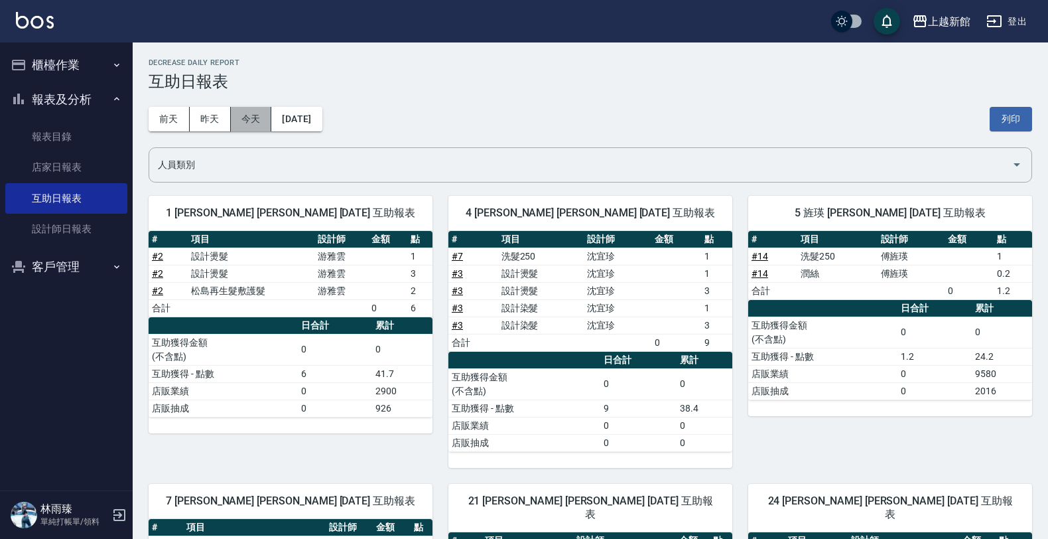
click at [243, 125] on button "今天" at bounding box center [251, 119] width 41 height 25
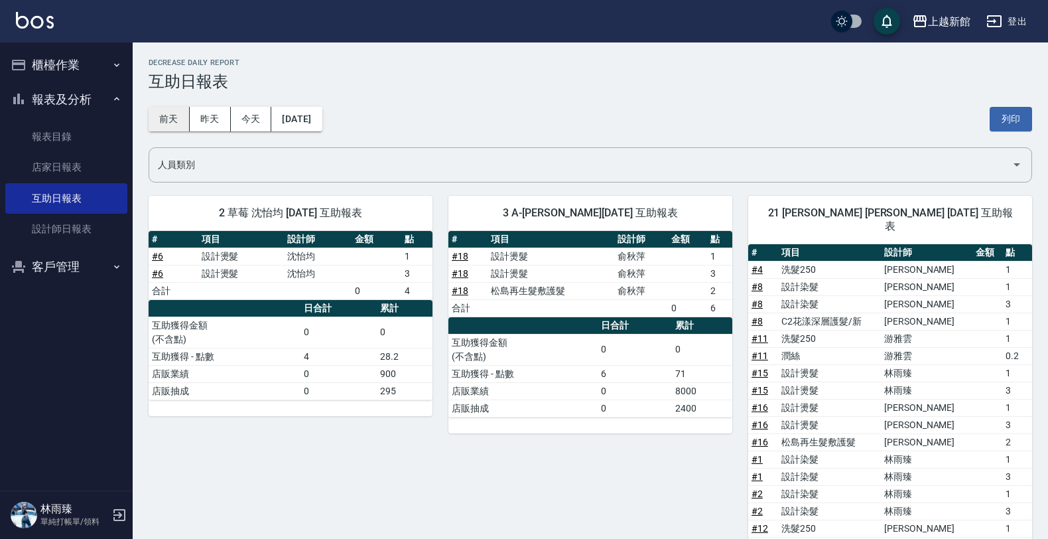
click at [170, 109] on button "前天" at bounding box center [169, 119] width 41 height 25
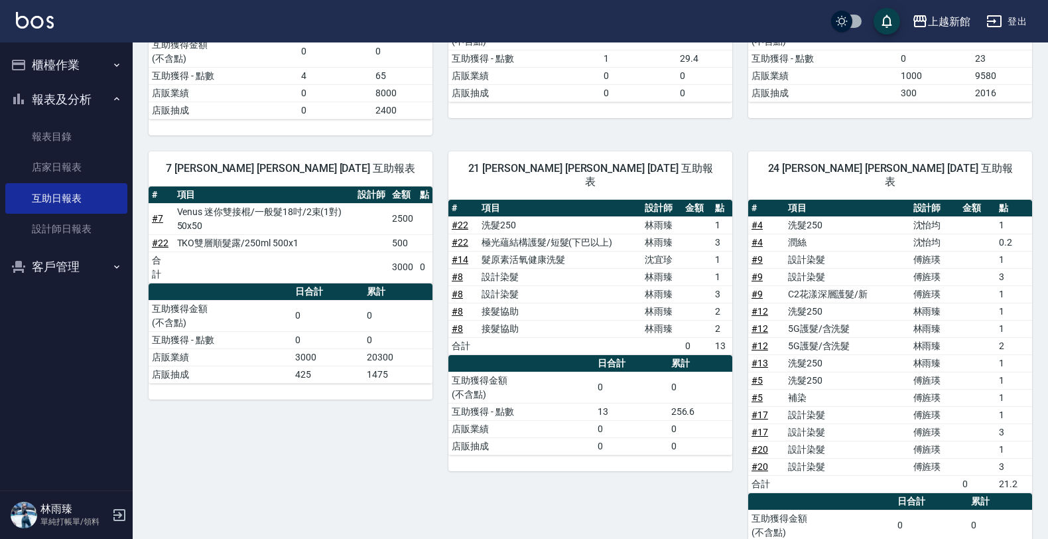
scroll to position [166, 0]
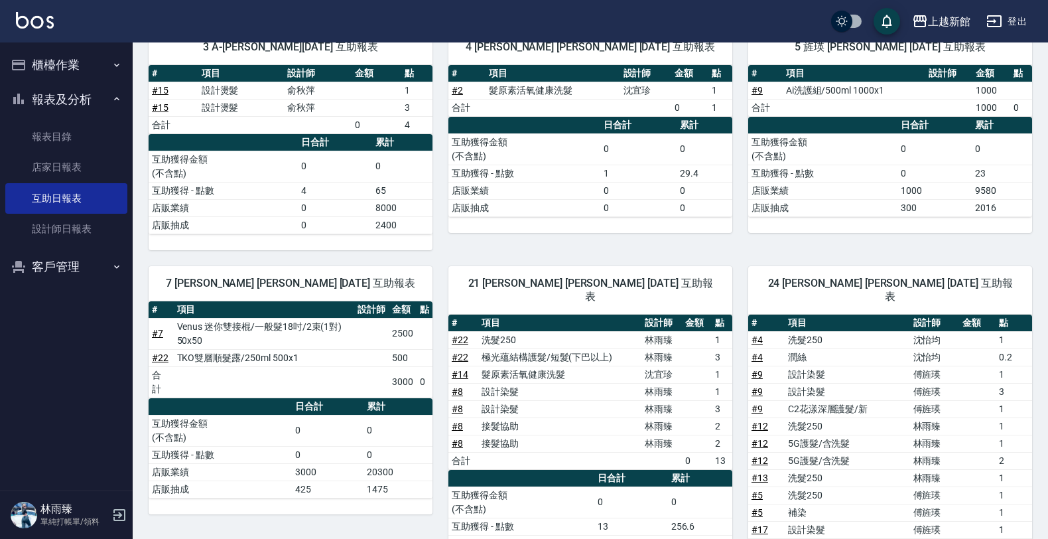
click at [120, 515] on icon "button" at bounding box center [119, 515] width 12 height 12
